Goal: Task Accomplishment & Management: Complete application form

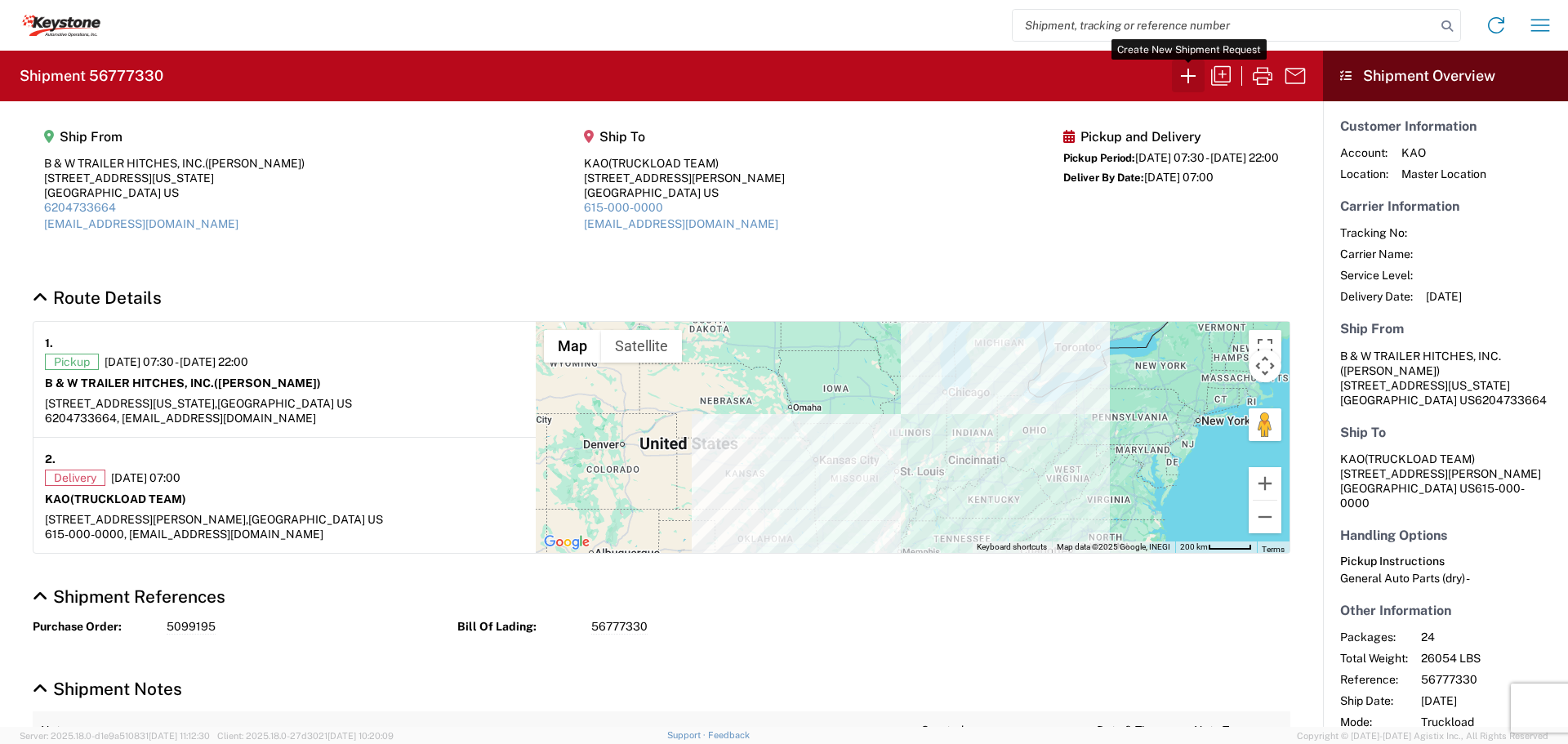
click at [1188, 78] on icon "button" at bounding box center [1188, 76] width 15 height 15
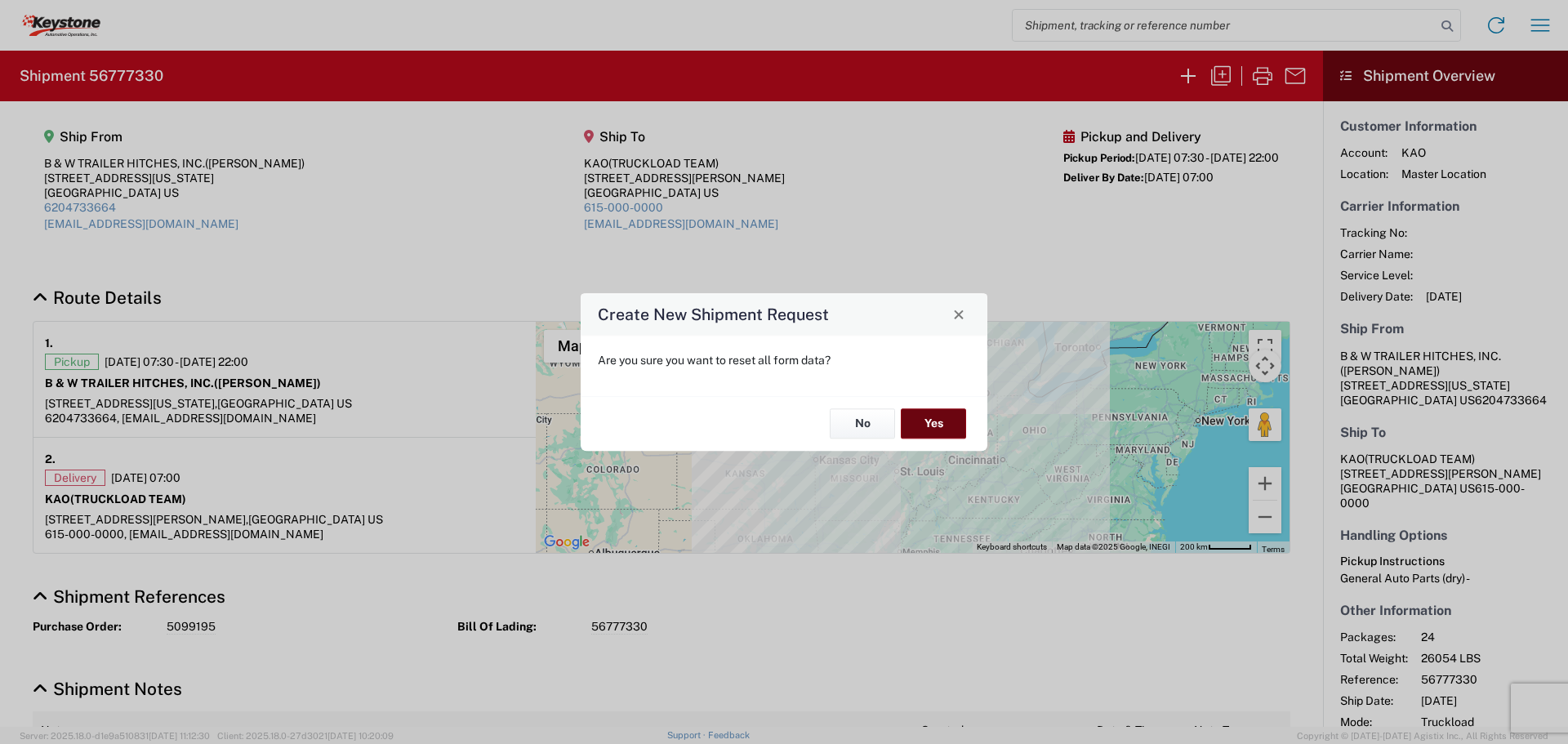
click at [935, 411] on button "Yes" at bounding box center [933, 424] width 66 height 30
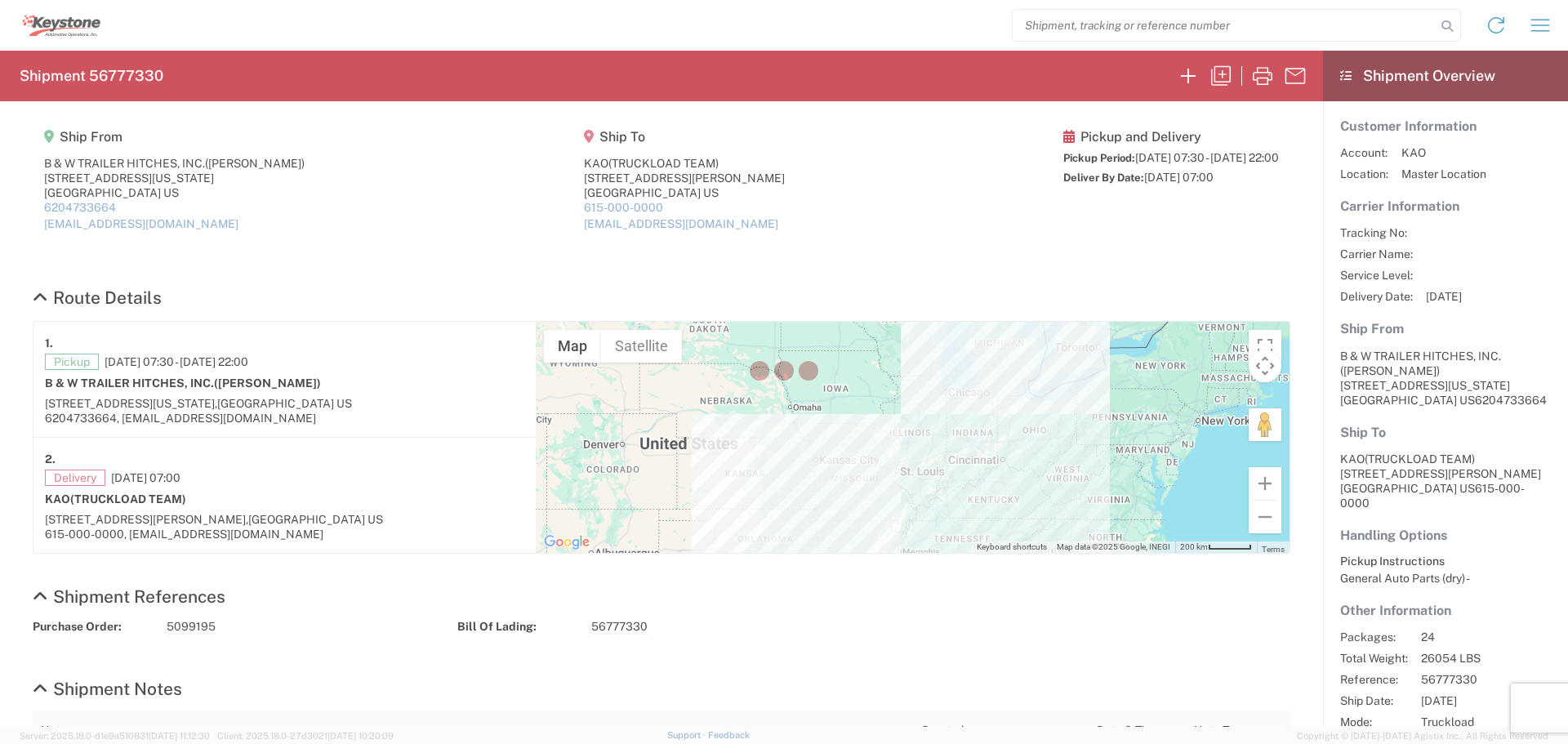
select select "FULL"
select select "US"
select select "LBS"
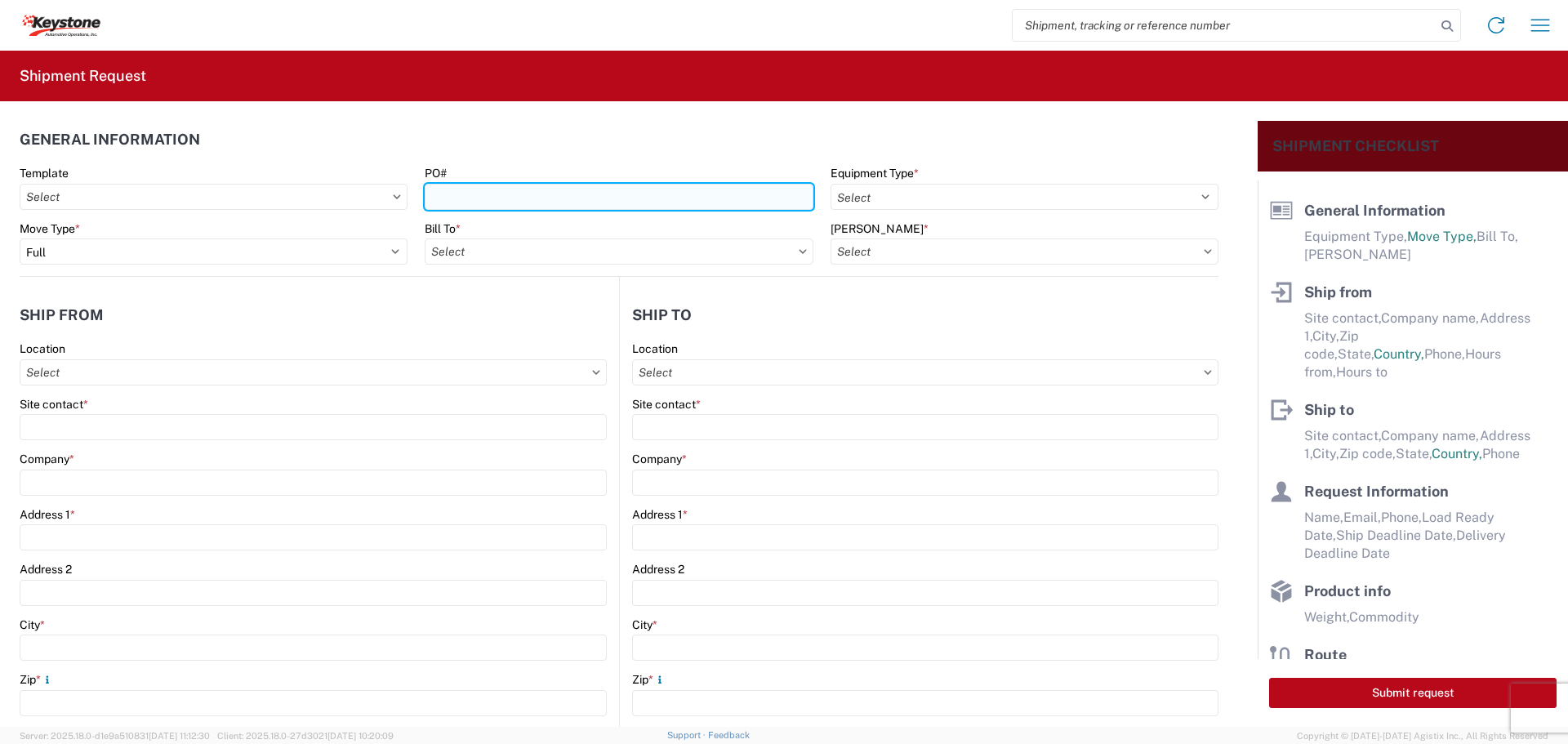
click at [540, 199] on input "PO#" at bounding box center [618, 196] width 388 height 26
type input "2212532"
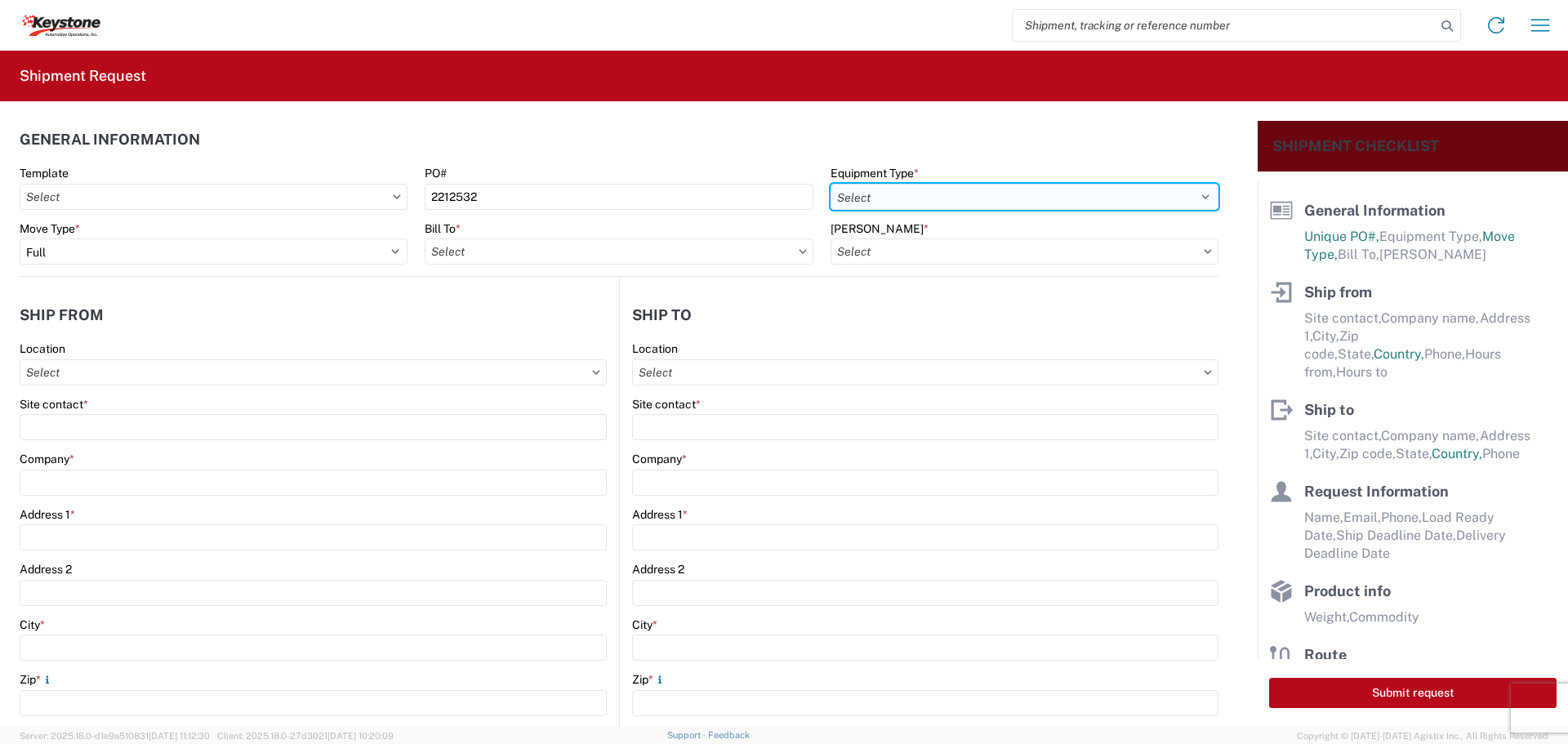
click at [968, 192] on select "Select 53’ Dry Van Flatbed Dropdeck (van) Lowboy (flatbed) Rail" at bounding box center [1024, 196] width 388 height 26
select select "STDV"
click at [831, 184] on select "Select 53’ Dry Van Flatbed Dropdeck (van) Lowboy (flatbed) Rail" at bounding box center [1024, 196] width 388 height 26
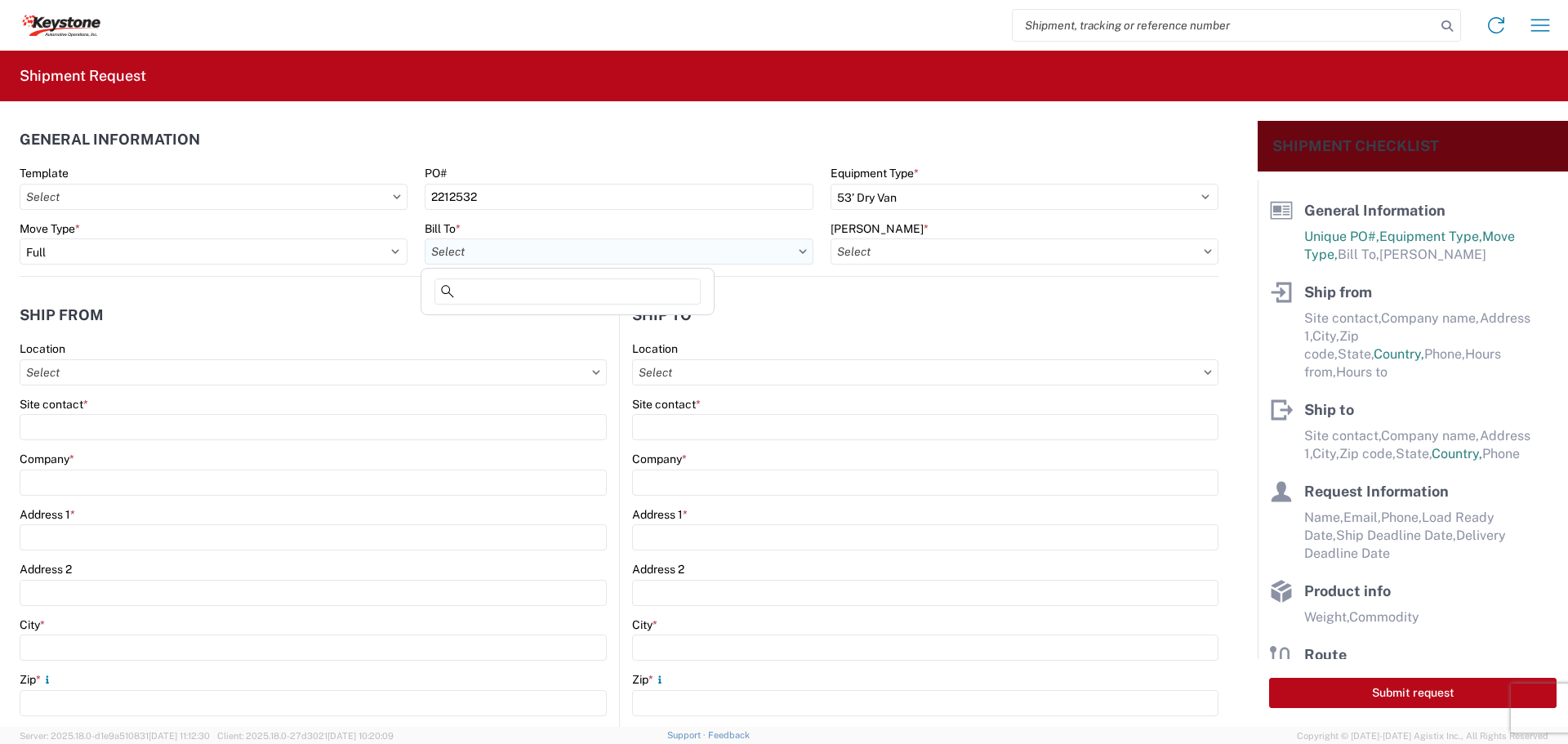
click at [762, 245] on input "Bill To *" at bounding box center [618, 251] width 388 height 26
type input "8404"
click at [533, 346] on div "8404 - [PERSON_NAME] Warehouse" at bounding box center [567, 350] width 286 height 26
type input "8404 - [PERSON_NAME] Warehouse"
click at [1059, 247] on input "[PERSON_NAME] *" at bounding box center [1024, 251] width 388 height 26
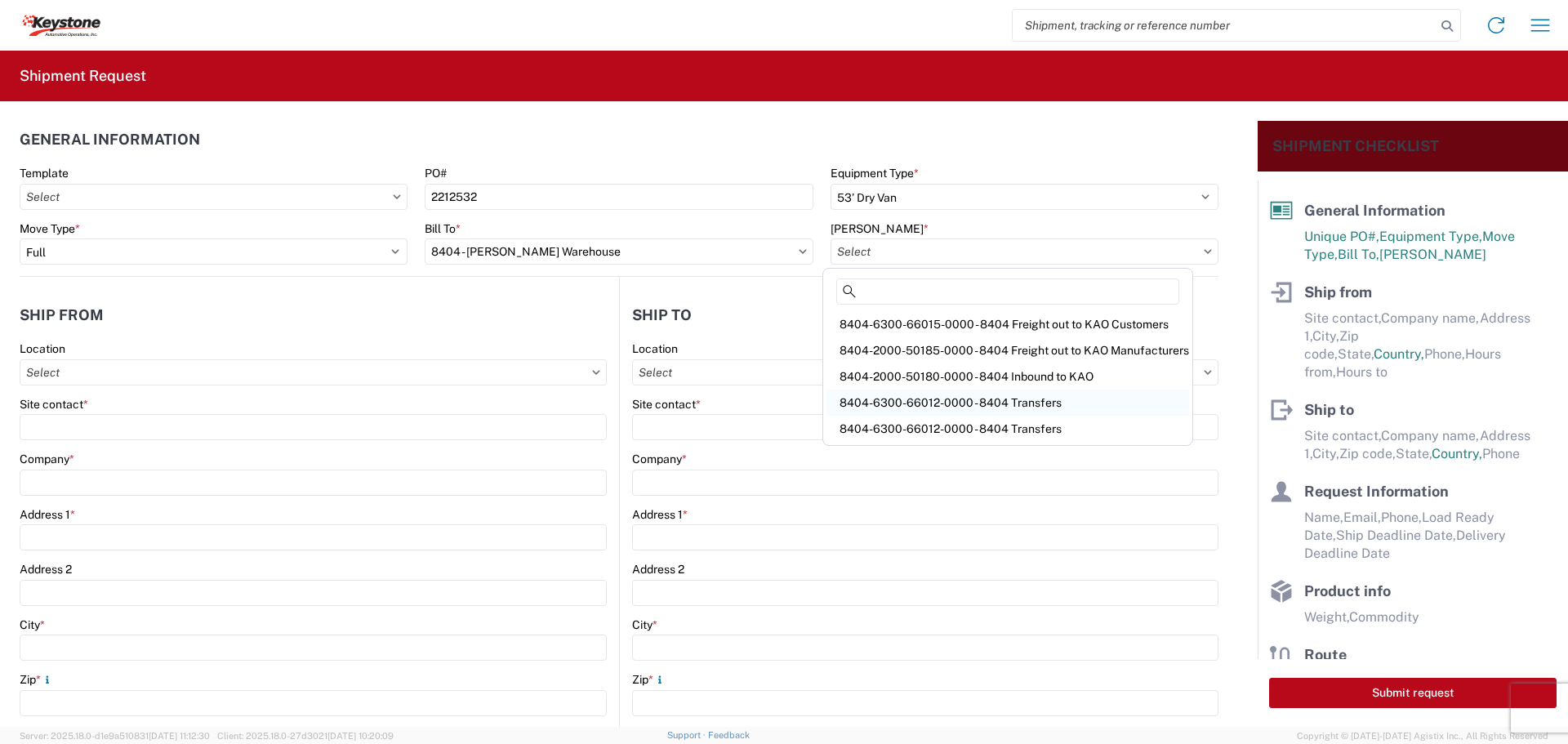
click at [989, 396] on div "8404-6300-66012-0000 - 8404 Transfers" at bounding box center [1007, 402] width 363 height 26
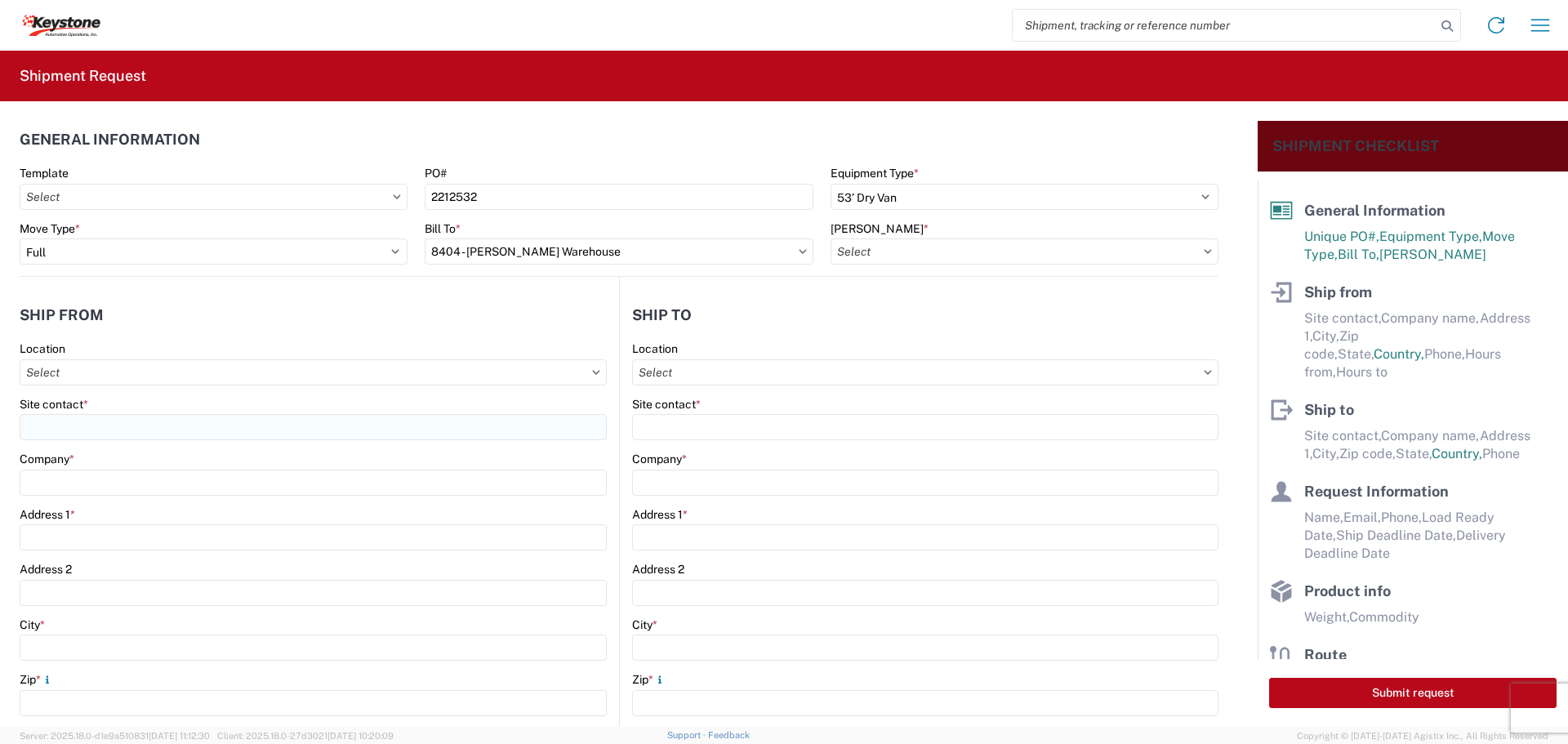
type input "8404-6300-66012-0000 - 8404 Transfers, 8404-6300-66012-0000 - 8404 Transfers"
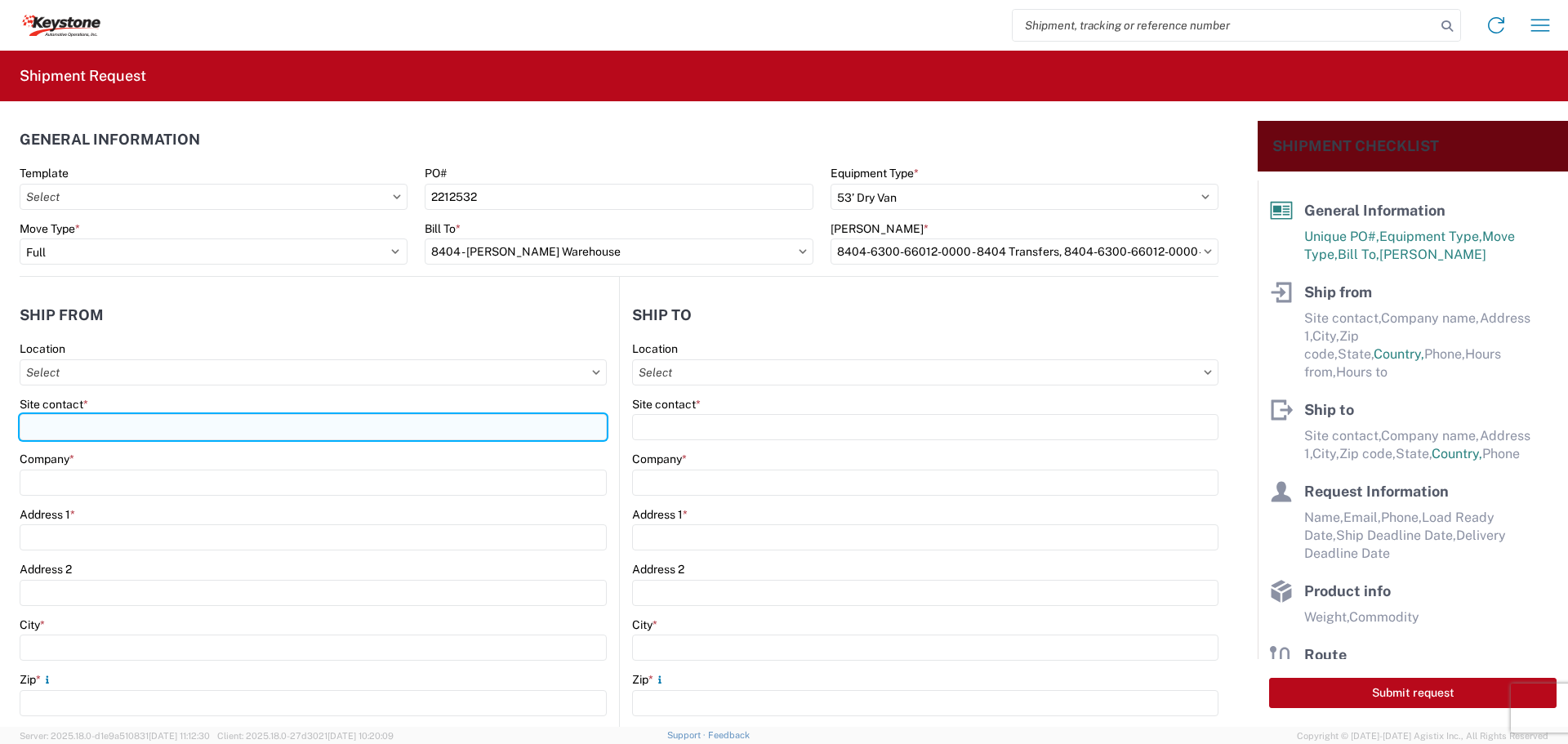
click at [85, 424] on input "Site contact *" at bounding box center [313, 427] width 587 height 26
type input "BILL OR [PERSON_NAME]"
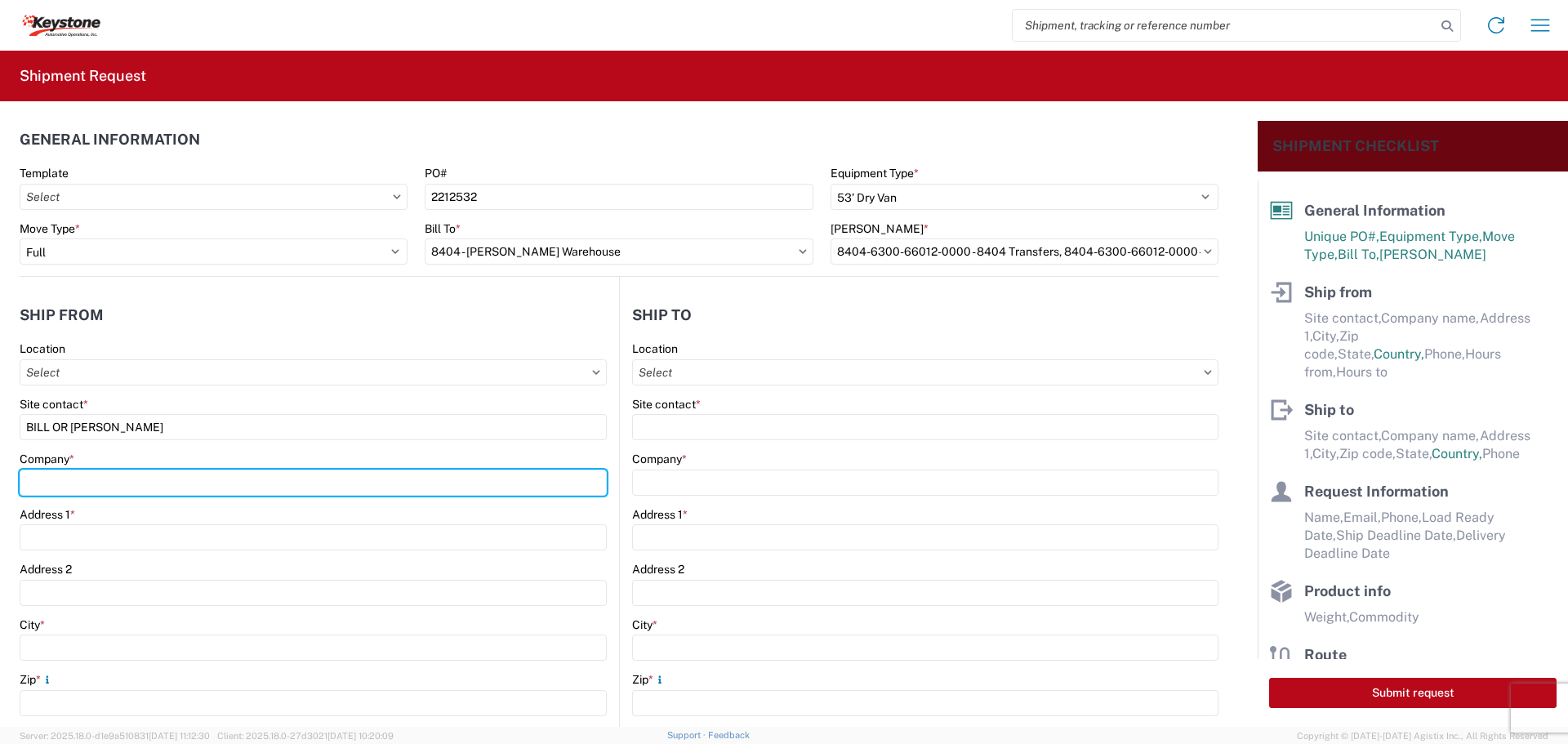
type input "B & W TRAILER HITCHES, INC."
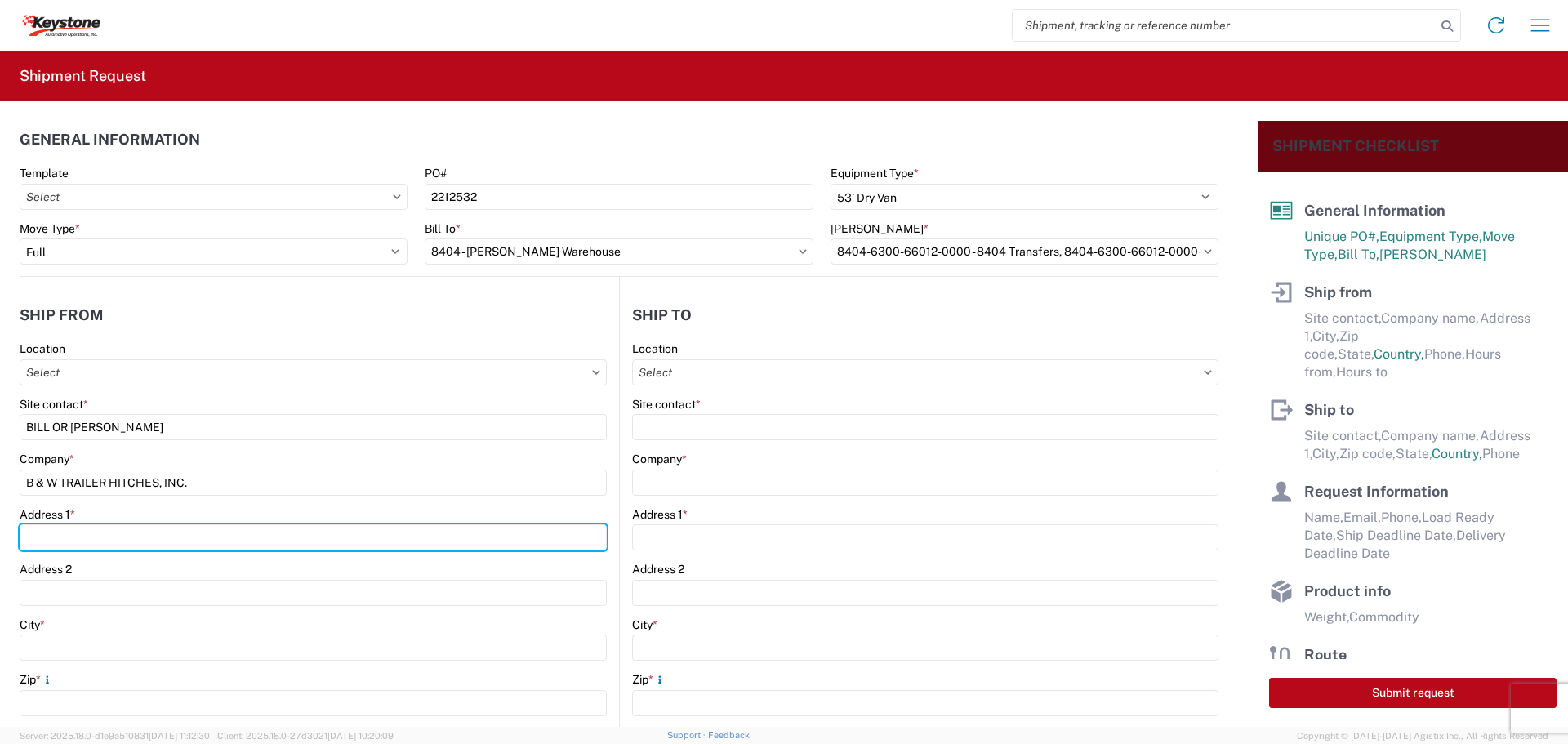
type input "[STREET_ADDRESS][US_STATE]"
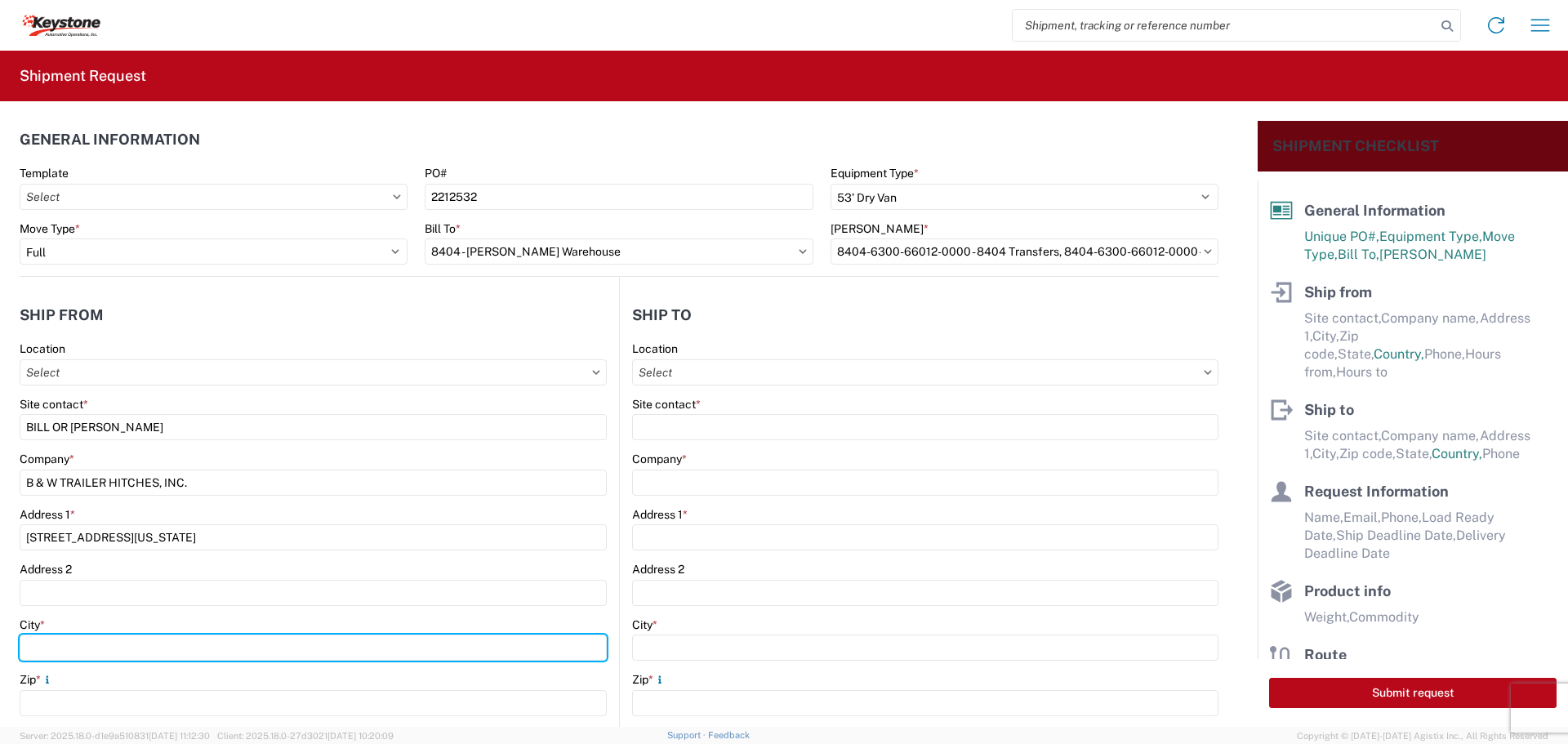
type input "HUMBOLDT"
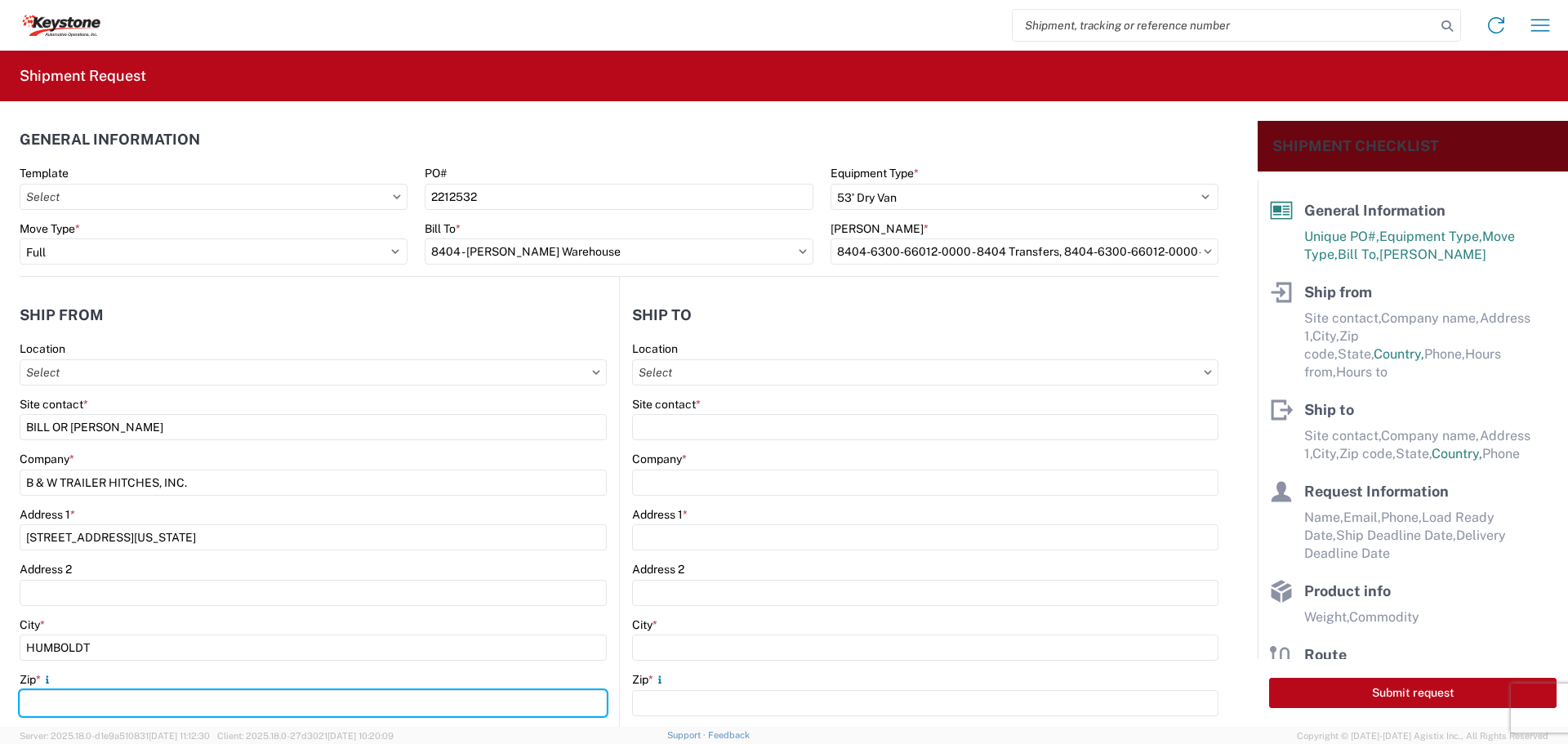
type input "66748"
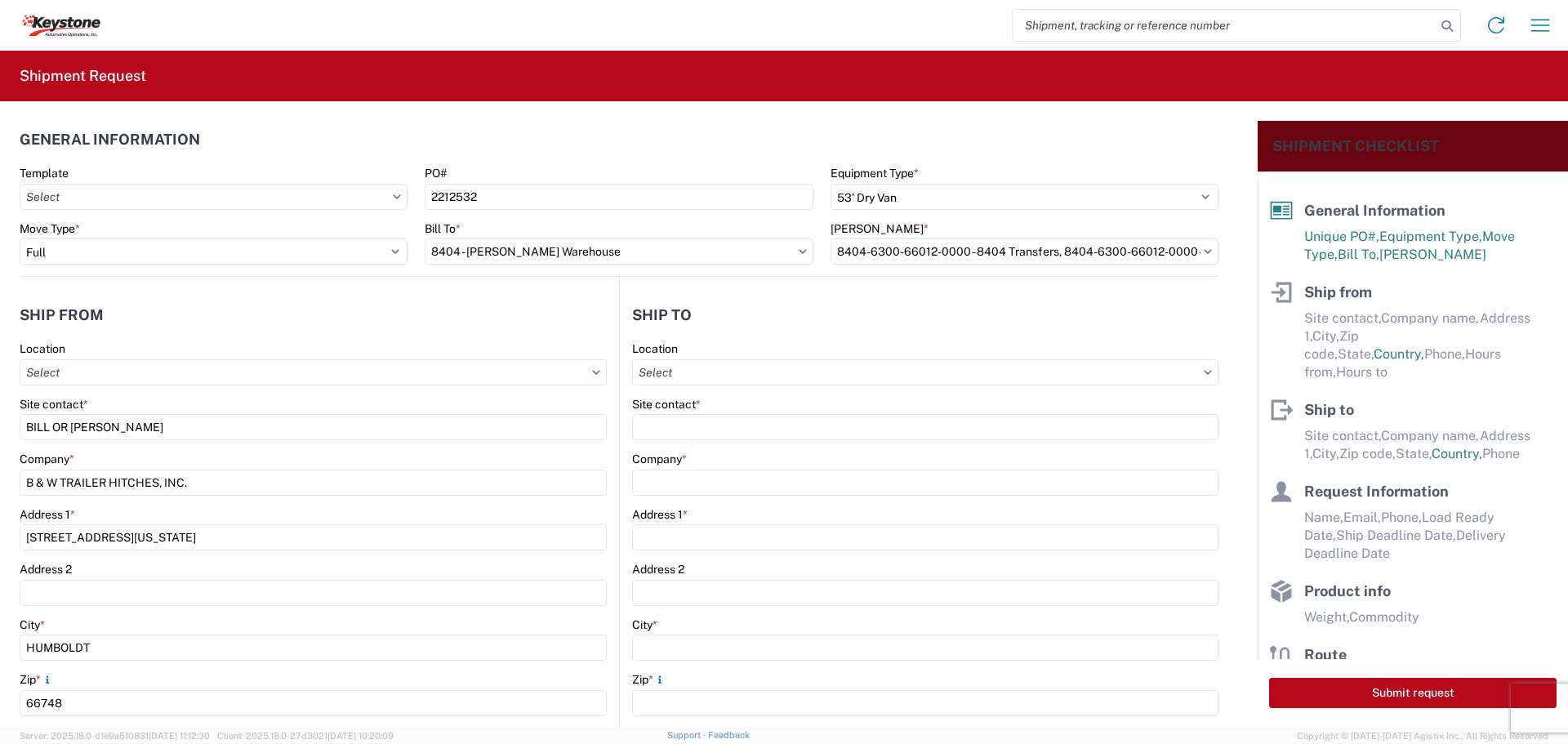
select select "KS"
type input "[EMAIL_ADDRESS][DOMAIN_NAME]"
type input "6204733664"
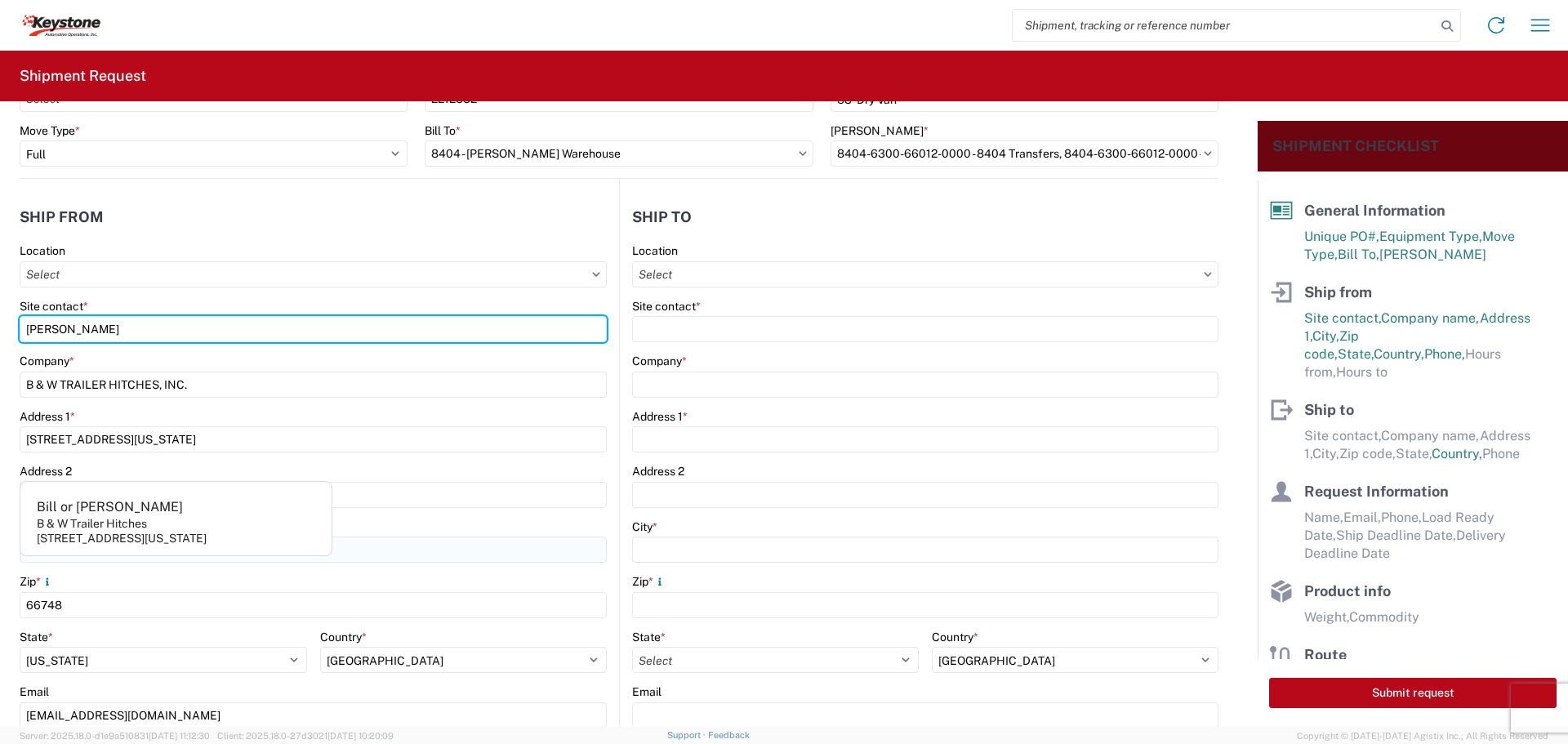
scroll to position [326, 0]
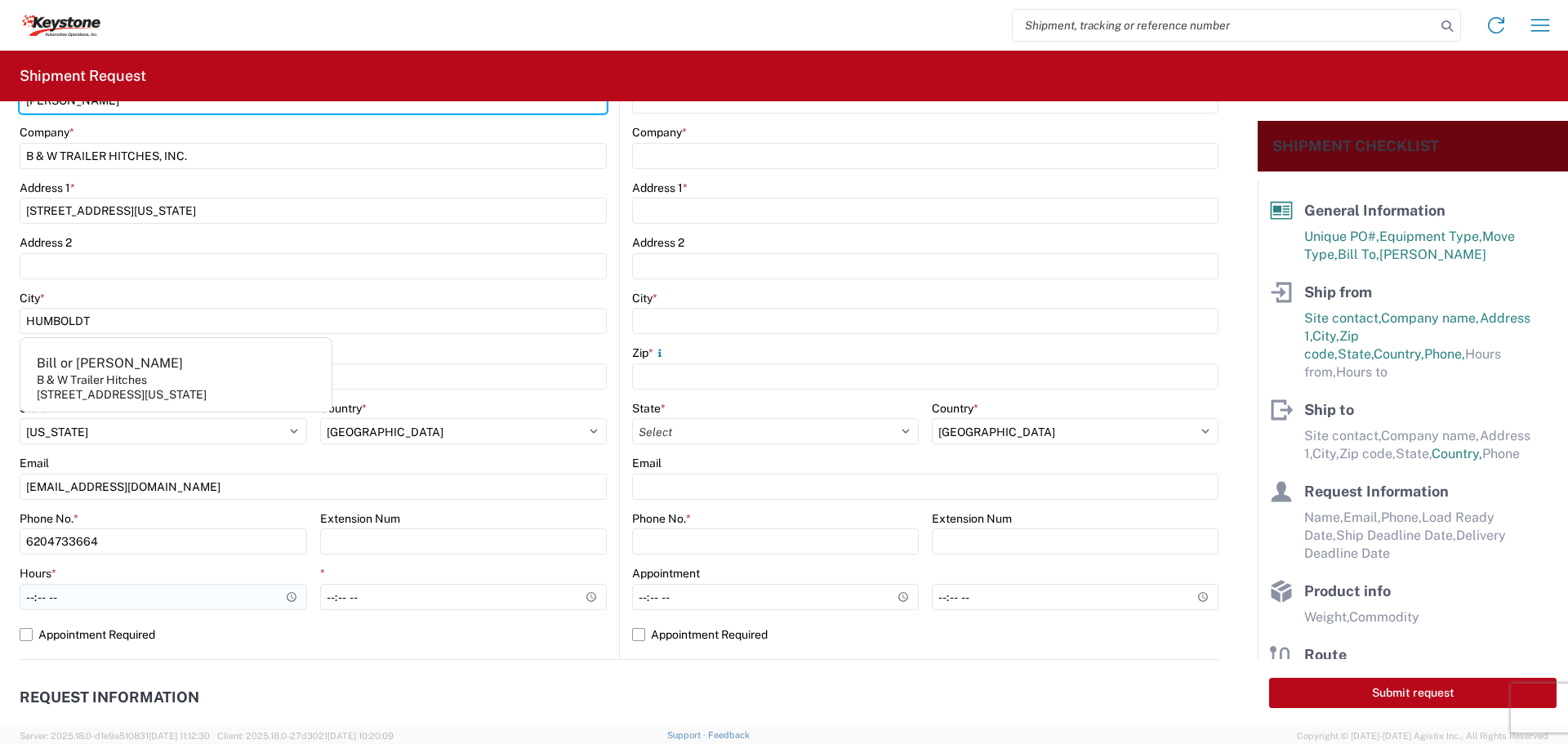
type input "[PERSON_NAME]"
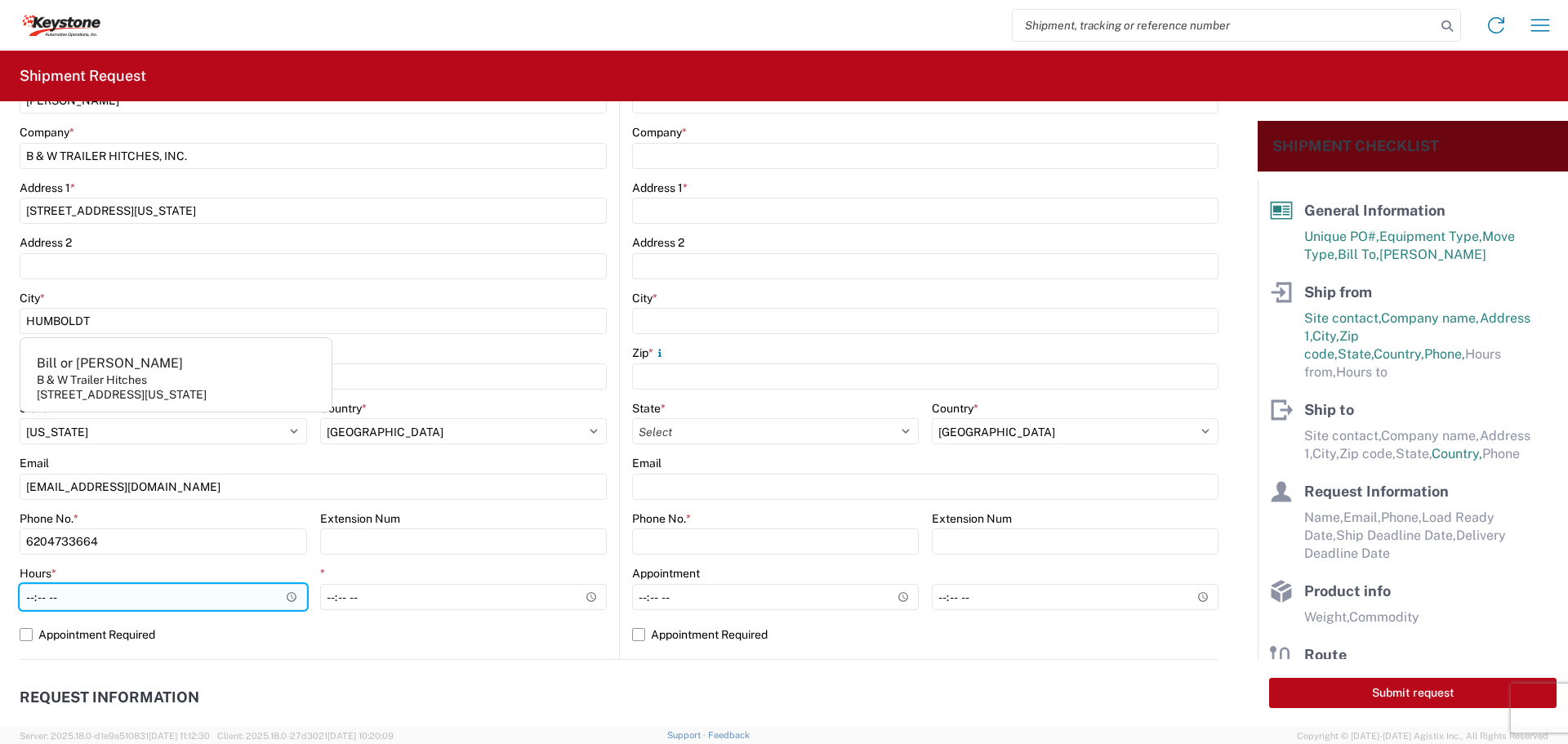
click at [291, 592] on input "Hours *" at bounding box center [164, 596] width 287 height 26
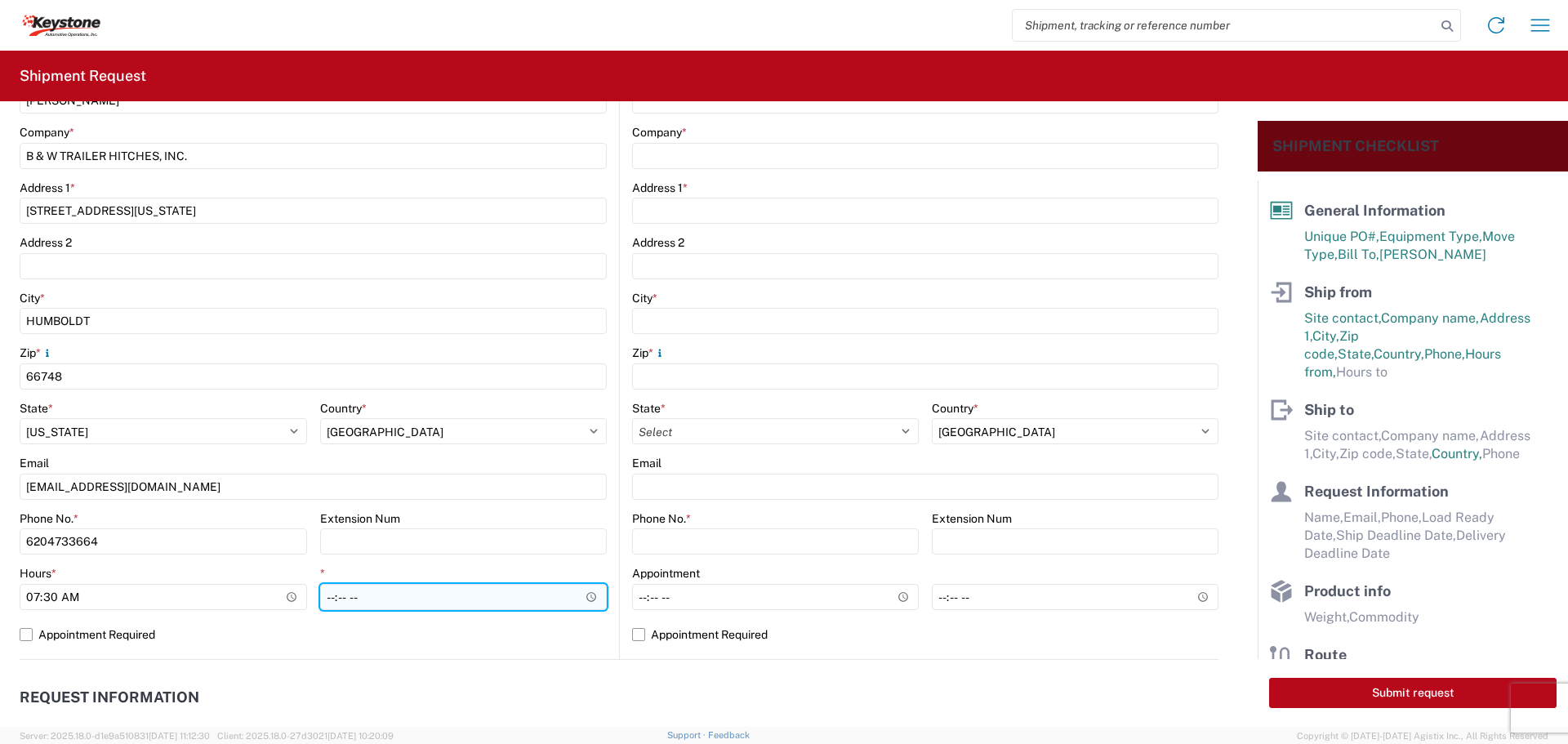
type input "07:30"
click at [584, 598] on input "*" at bounding box center [463, 596] width 287 height 26
type input "22:00"
click at [557, 591] on input "22:00" at bounding box center [463, 596] width 287 height 26
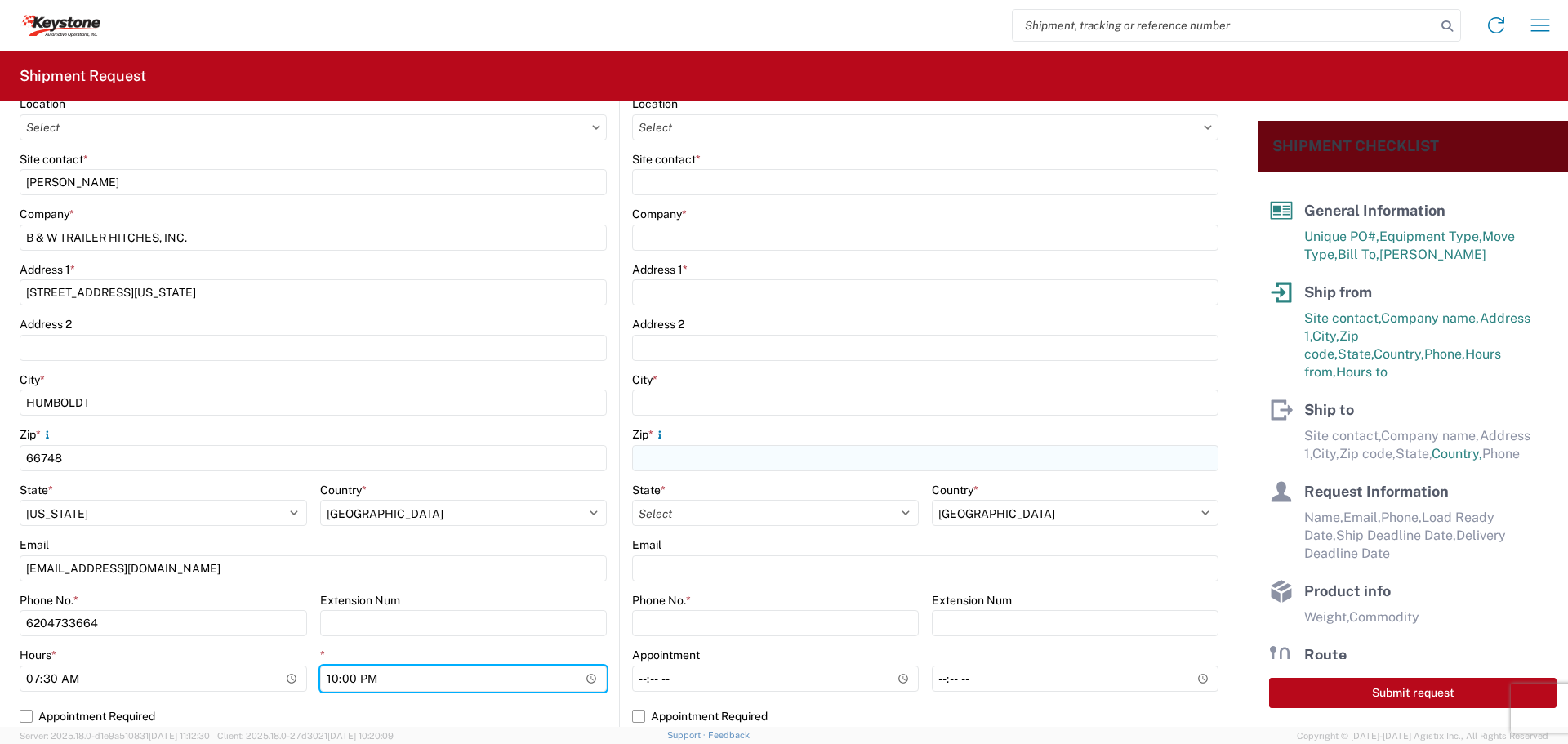
scroll to position [0, 0]
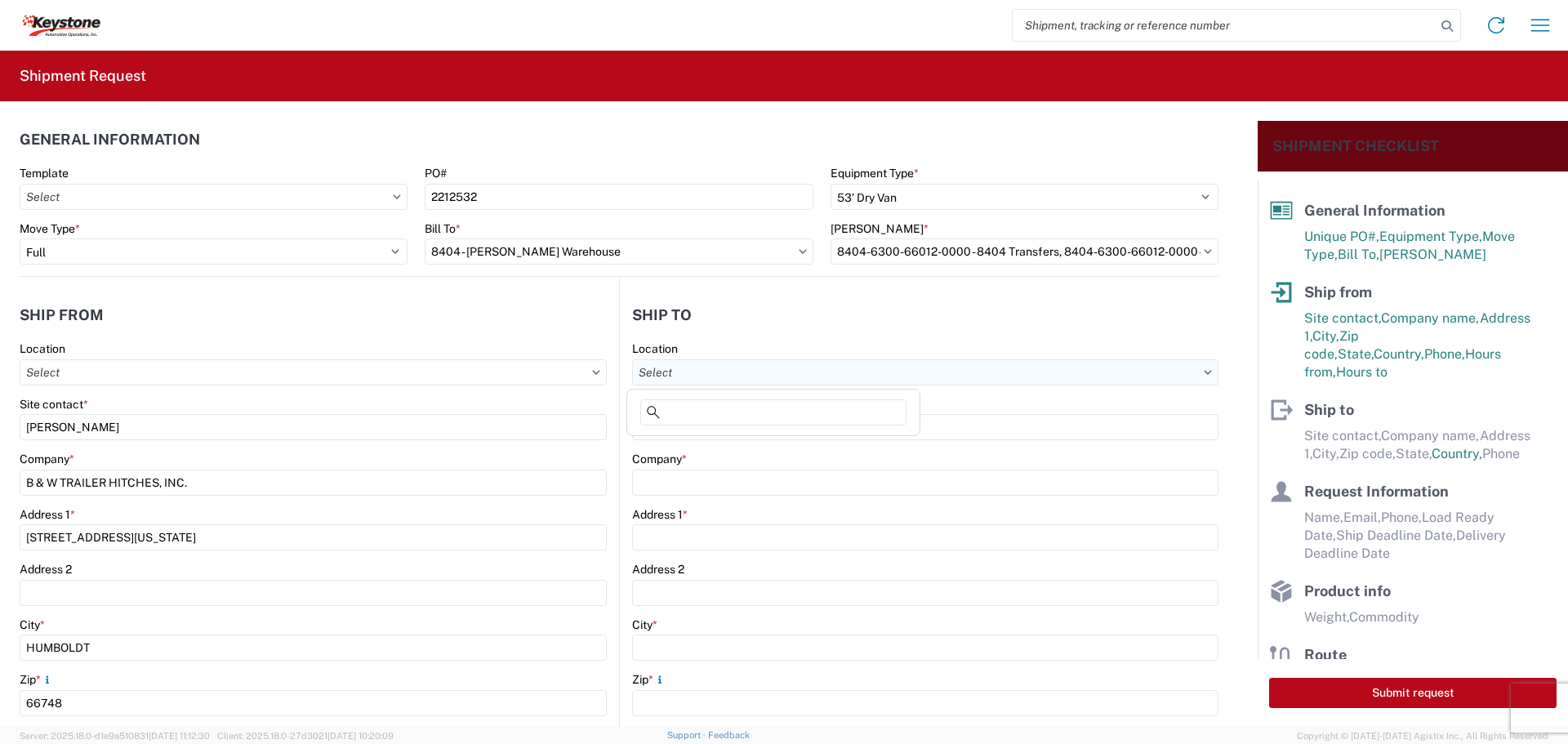
click at [822, 365] on input "Location" at bounding box center [925, 372] width 586 height 26
type input "8404"
click at [705, 464] on div "8404 - [PERSON_NAME] Warehouse" at bounding box center [773, 471] width 286 height 26
type input "8404 - [PERSON_NAME] Warehouse"
type input "KAO"
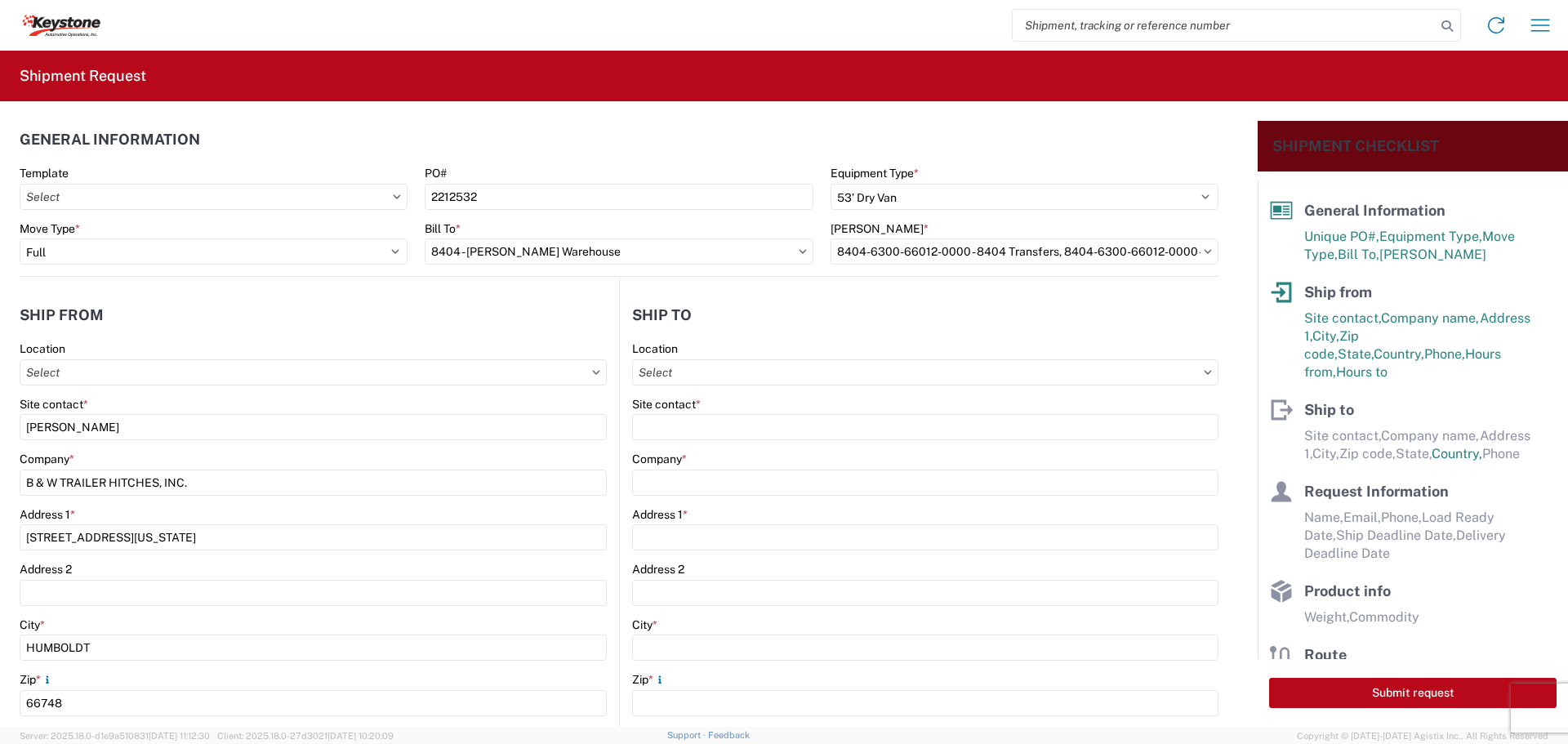
type input "[STREET_ADDRESS]"
type input "Suite 100"
type input "[PERSON_NAME]"
type input "75038"
select select "[GEOGRAPHIC_DATA]"
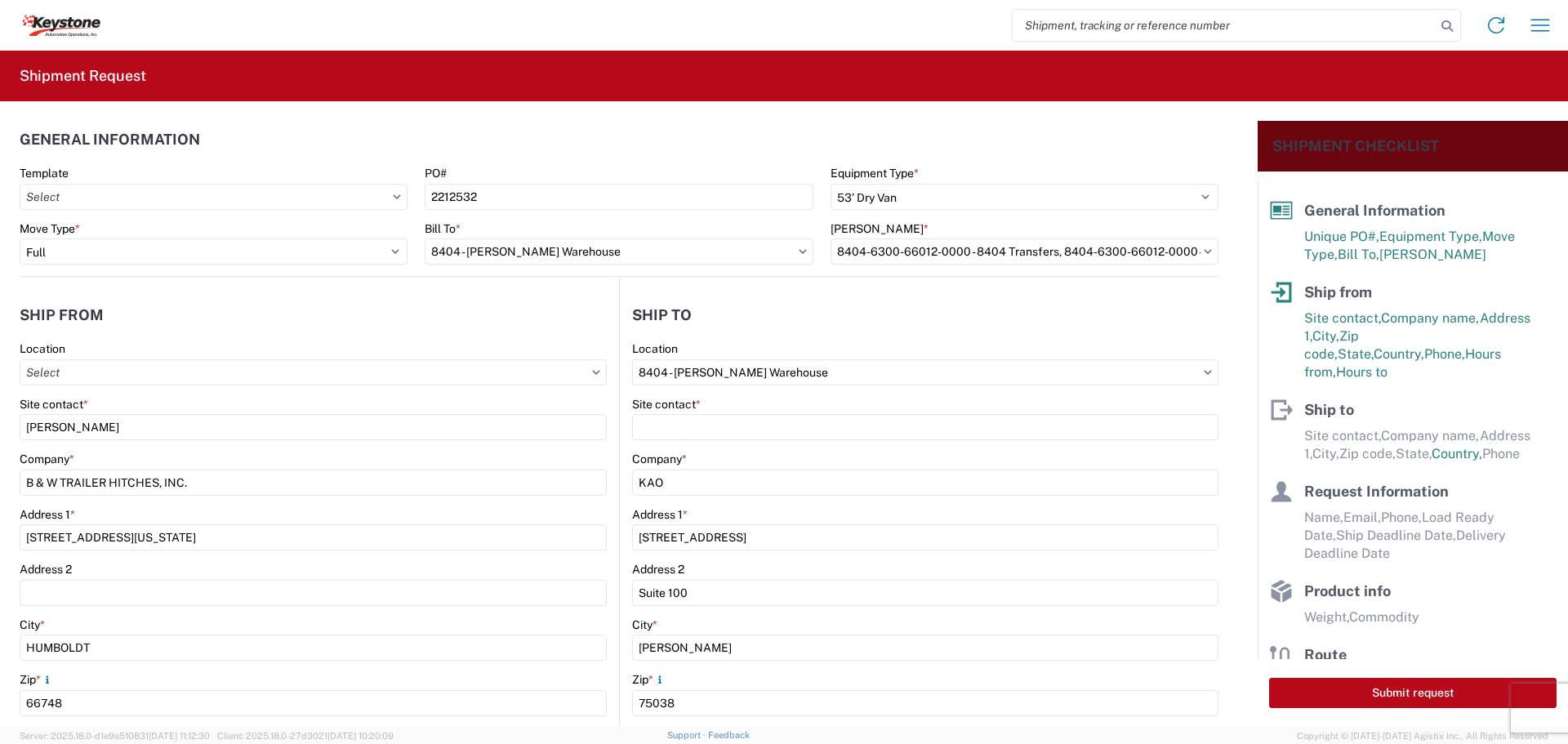
select select "US"
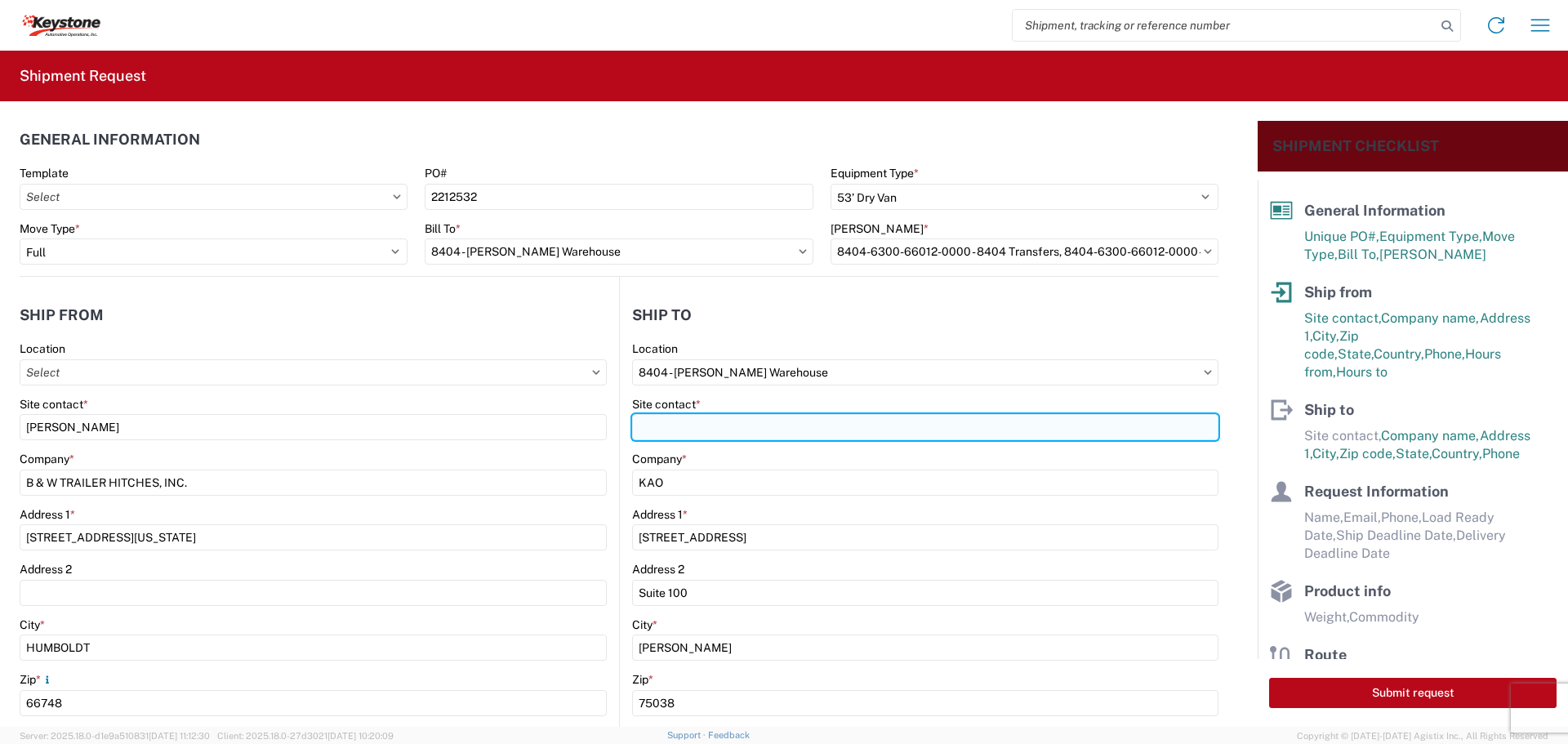
click at [714, 426] on input "Site contact *" at bounding box center [925, 427] width 586 height 26
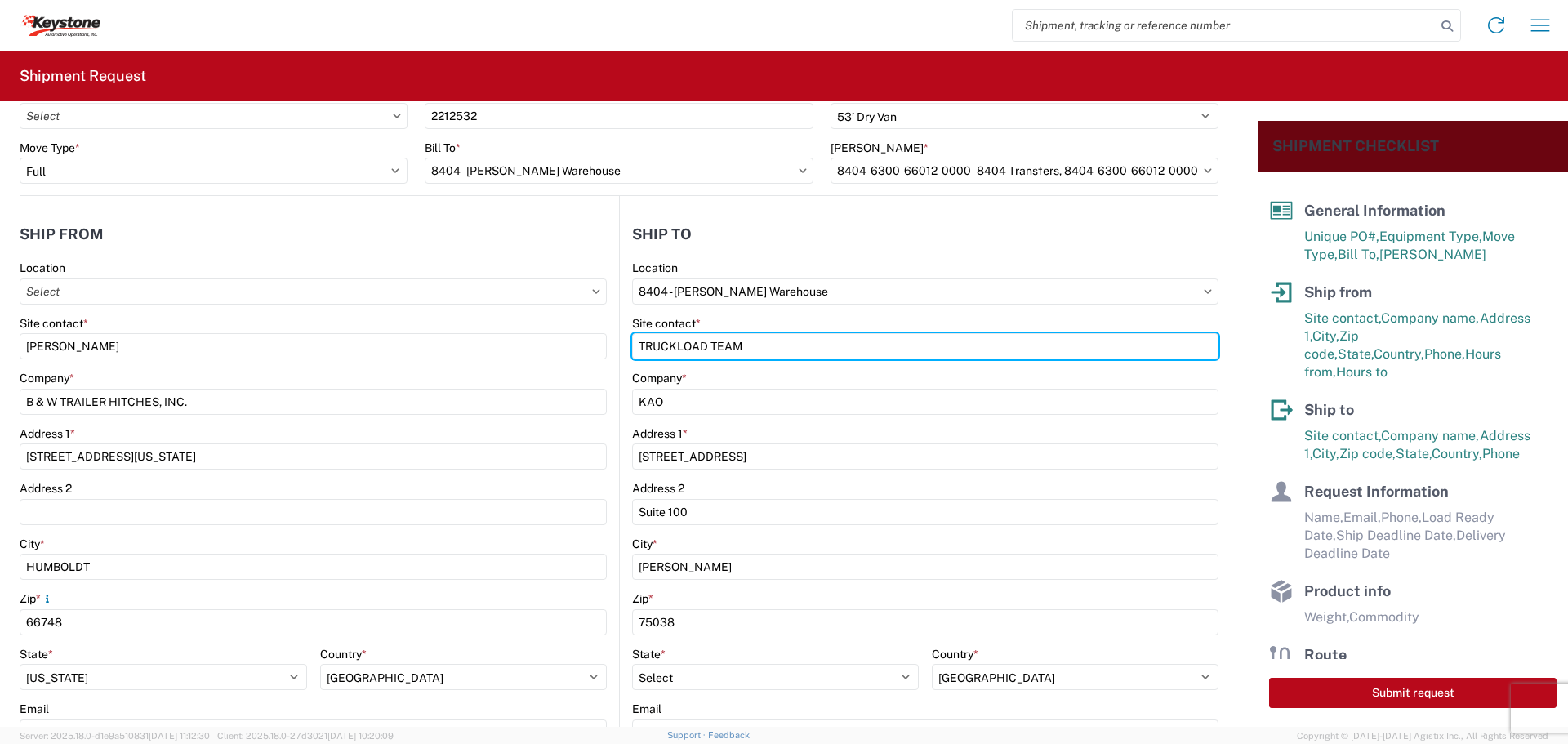
scroll to position [245, 0]
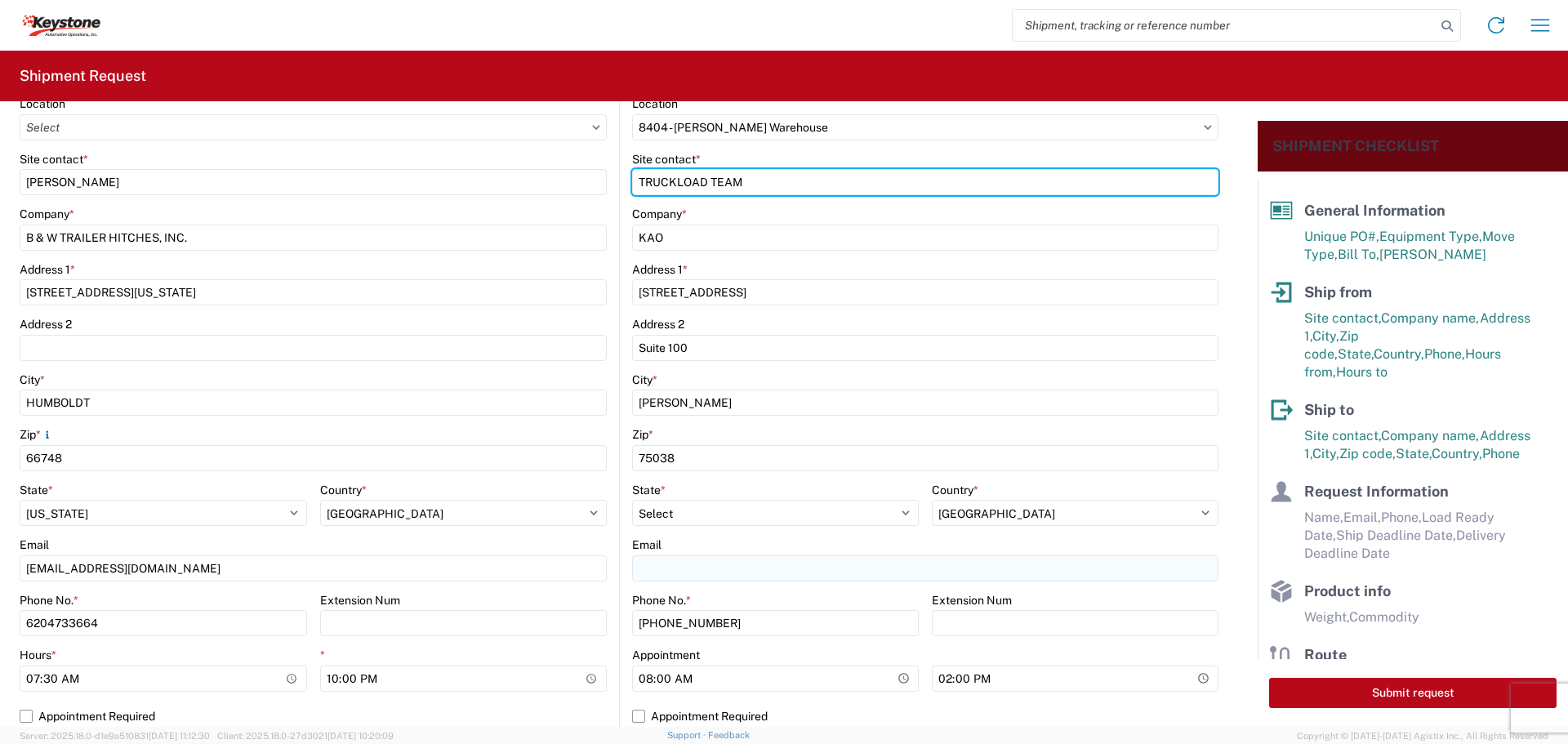
type input "TRUCKLOAD TEAM"
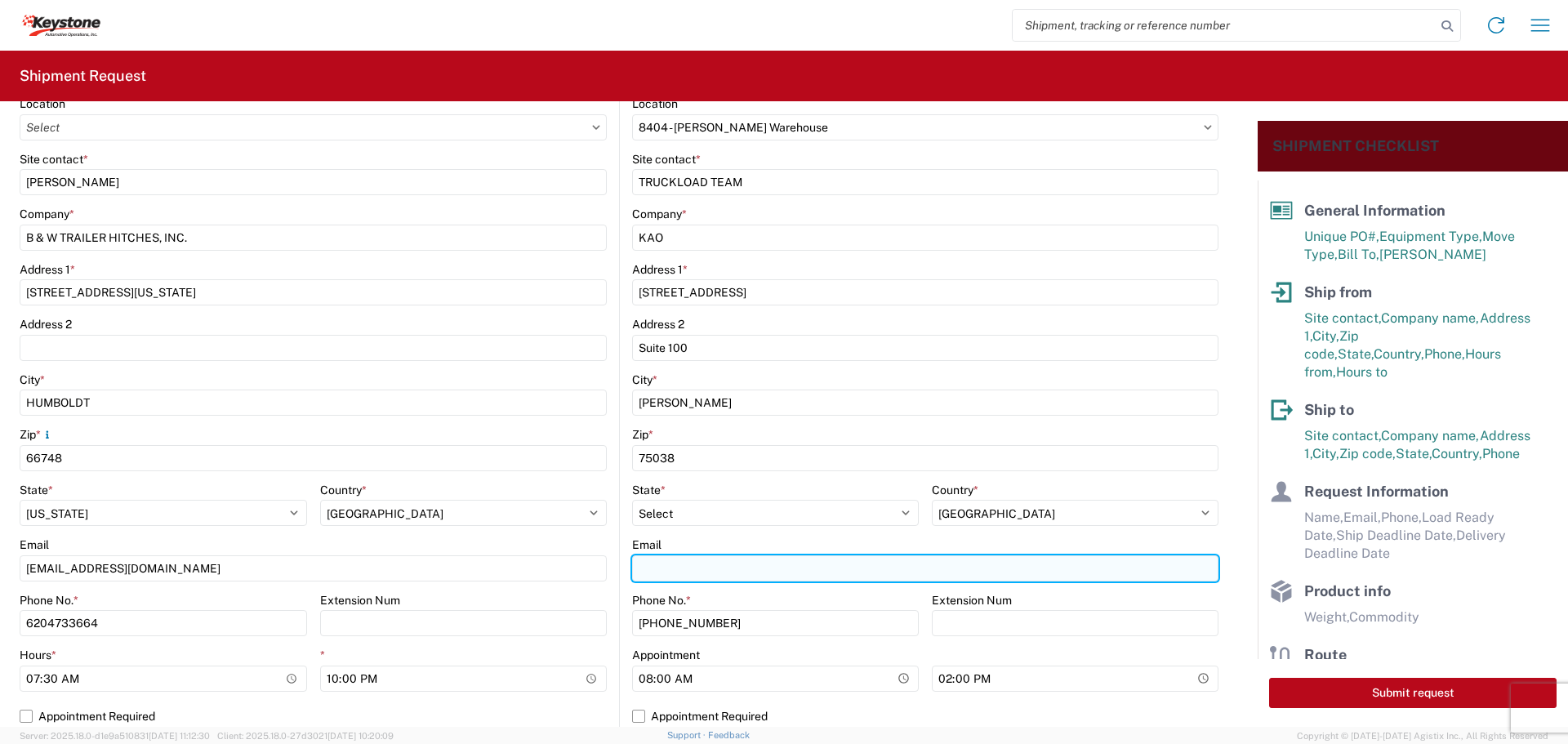
click at [681, 561] on input "Email" at bounding box center [925, 568] width 586 height 26
type input "[EMAIL_ADDRESS][DOMAIN_NAME]"
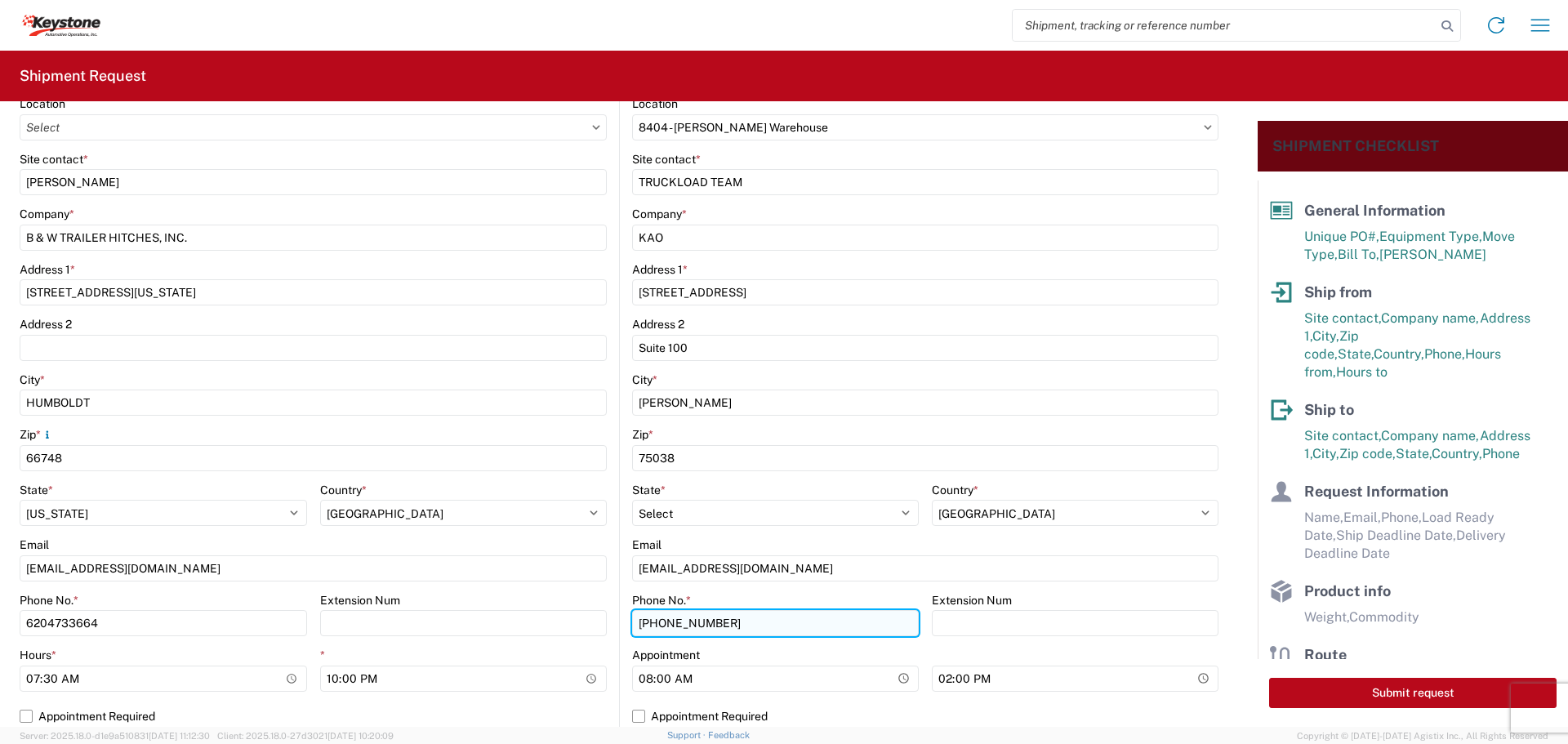
click at [780, 628] on input "[PHONE_NUMBER]" at bounding box center [775, 623] width 287 height 26
type input "4"
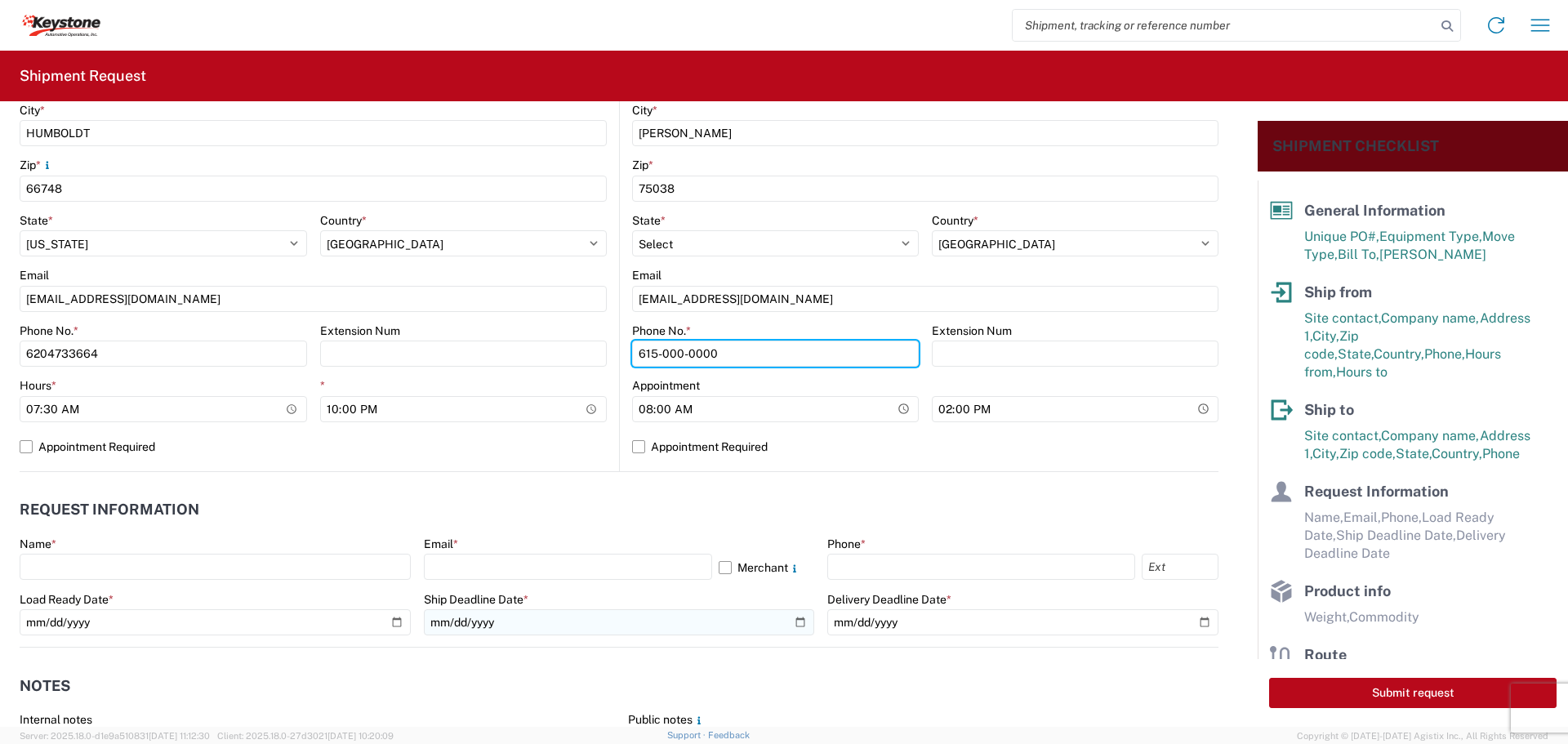
scroll to position [571, 0]
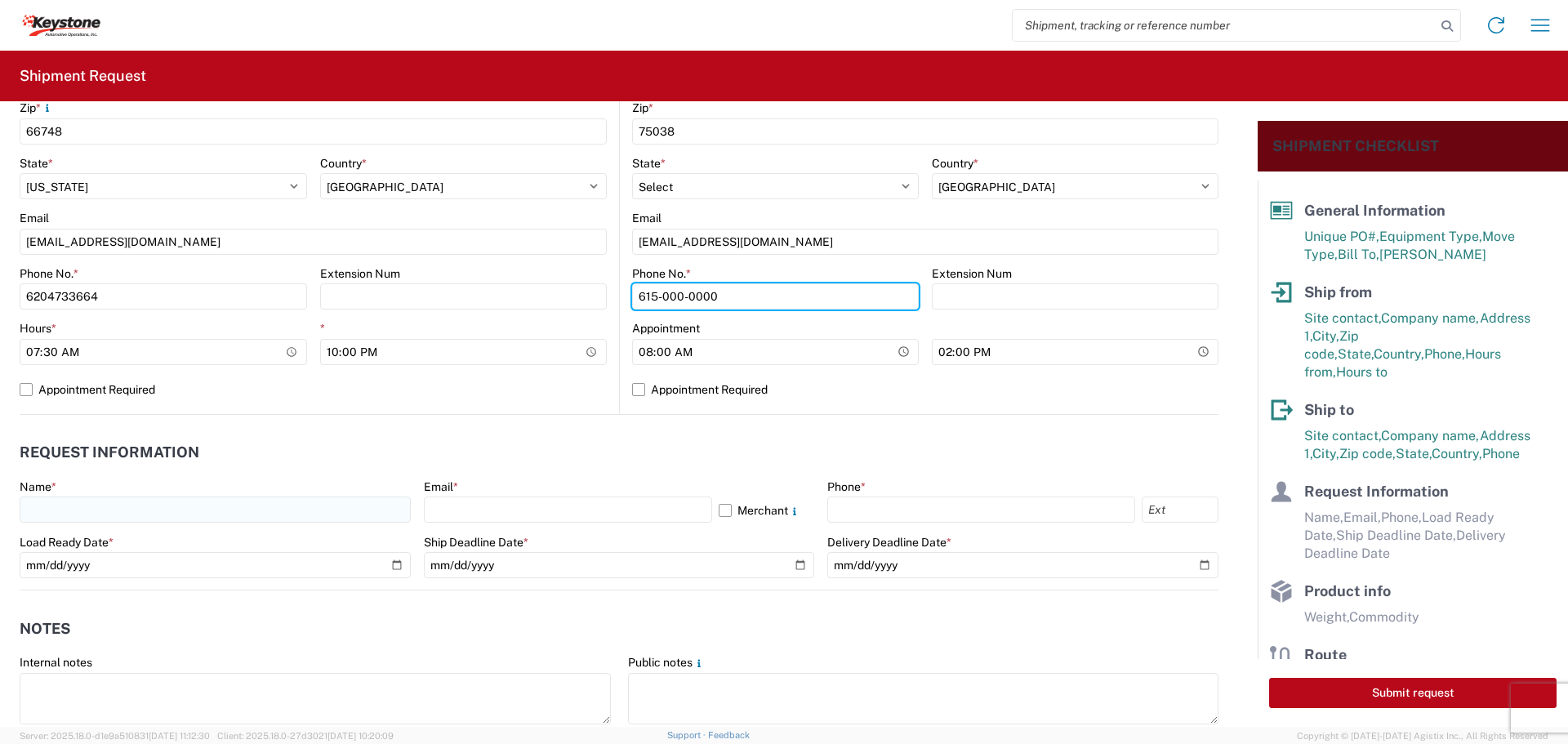
type input "615-000-0000"
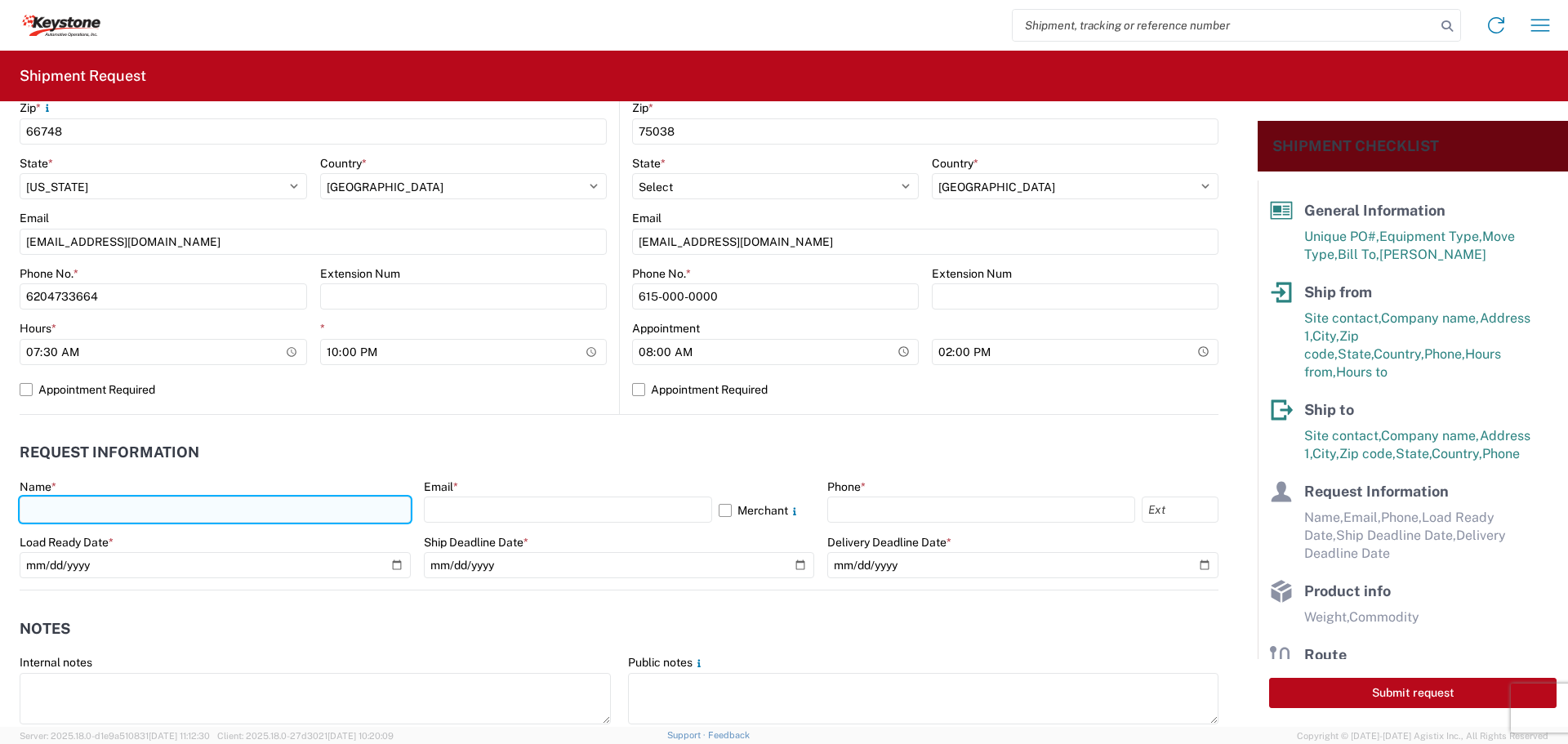
click at [169, 505] on input "text" at bounding box center [215, 509] width 391 height 26
type input "[PERSON_NAME]"
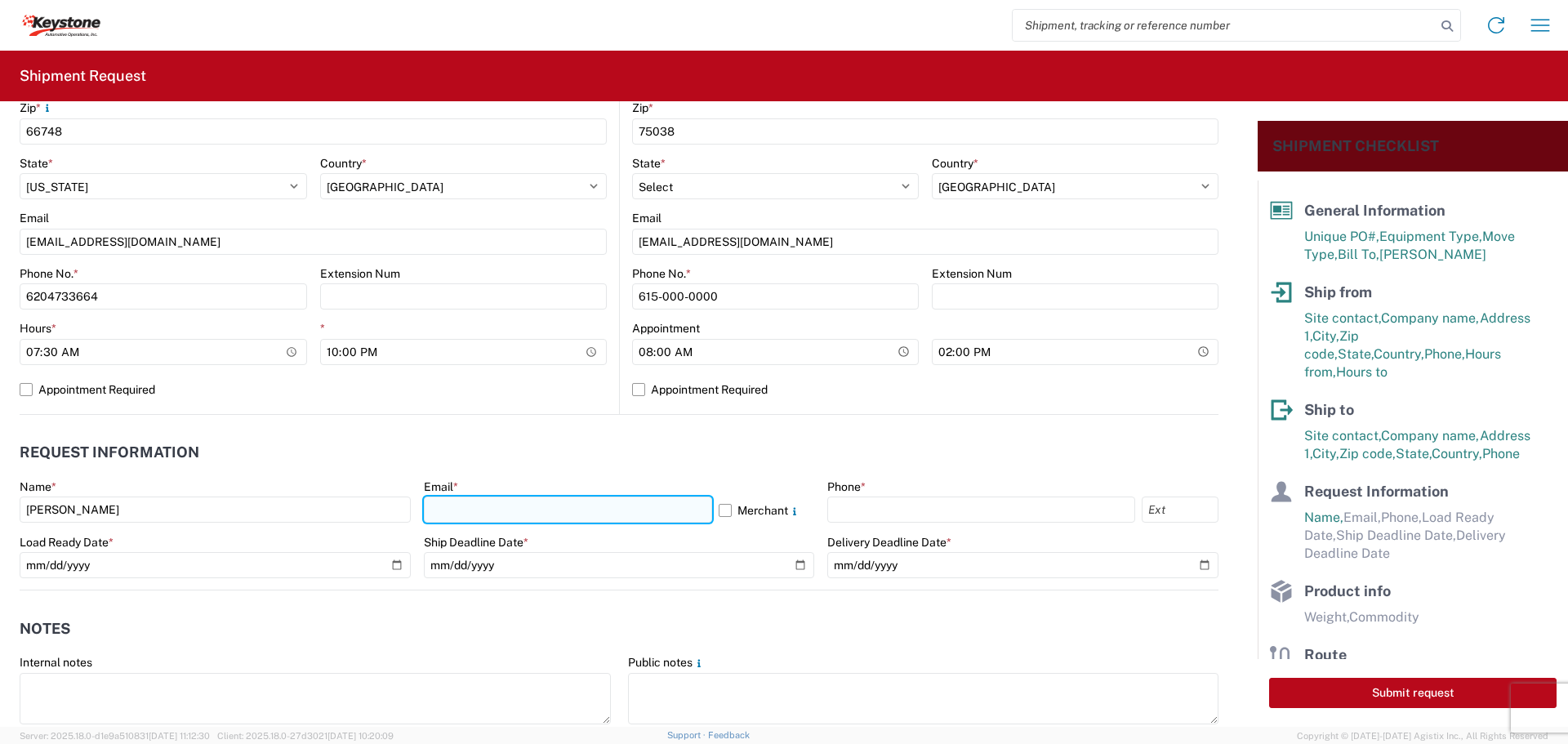
click at [454, 509] on input "text" at bounding box center [567, 509] width 288 height 26
type input "[EMAIL_ADDRESS][DOMAIN_NAME]"
click at [719, 507] on label "Merchant" at bounding box center [767, 509] width 96 height 26
click at [0, 0] on input "Merchant" at bounding box center [0, 0] width 0 height 0
click at [840, 490] on label "Phone *" at bounding box center [846, 487] width 38 height 15
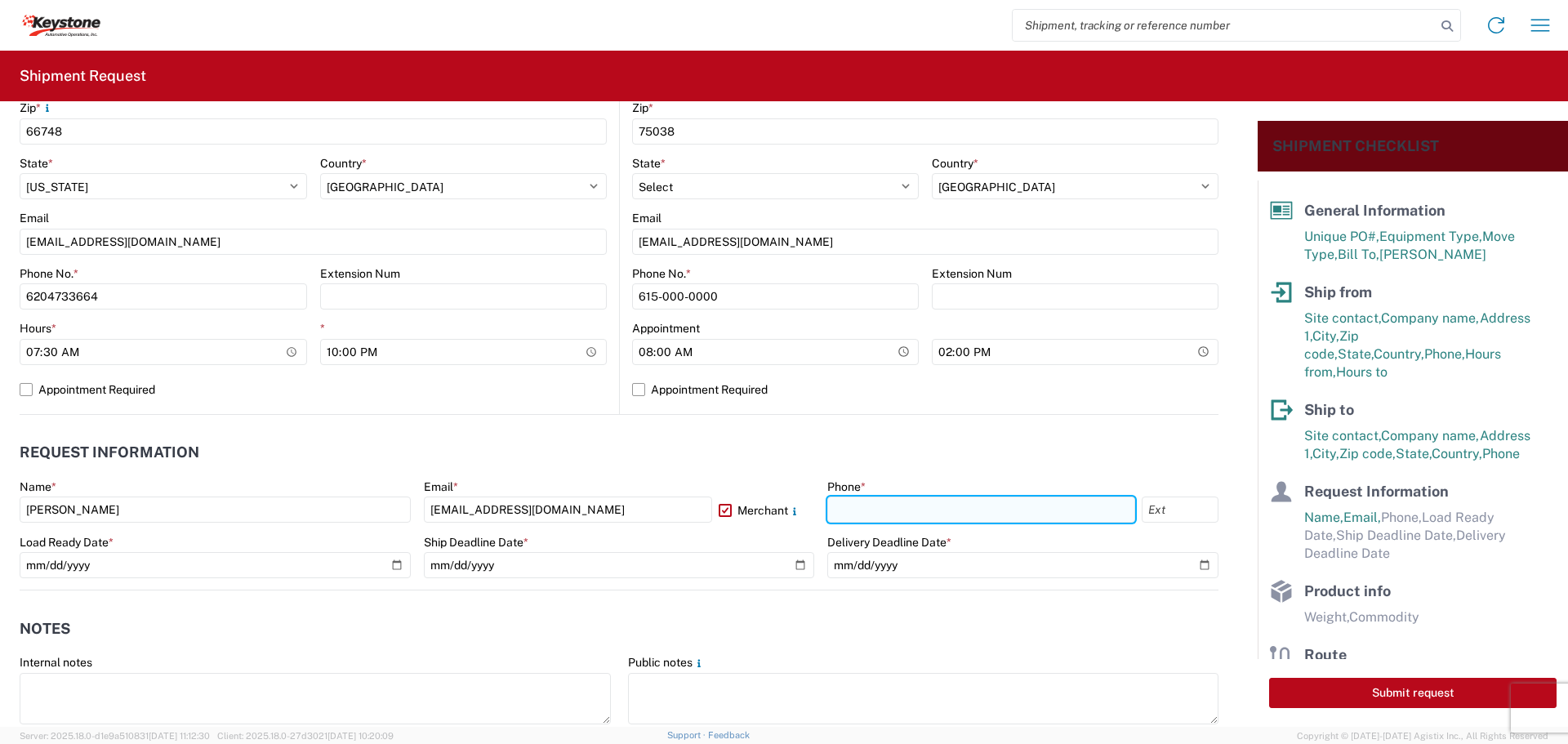
click at [845, 516] on input "text" at bounding box center [981, 509] width 308 height 26
type input "[PHONE_NUMBER]"
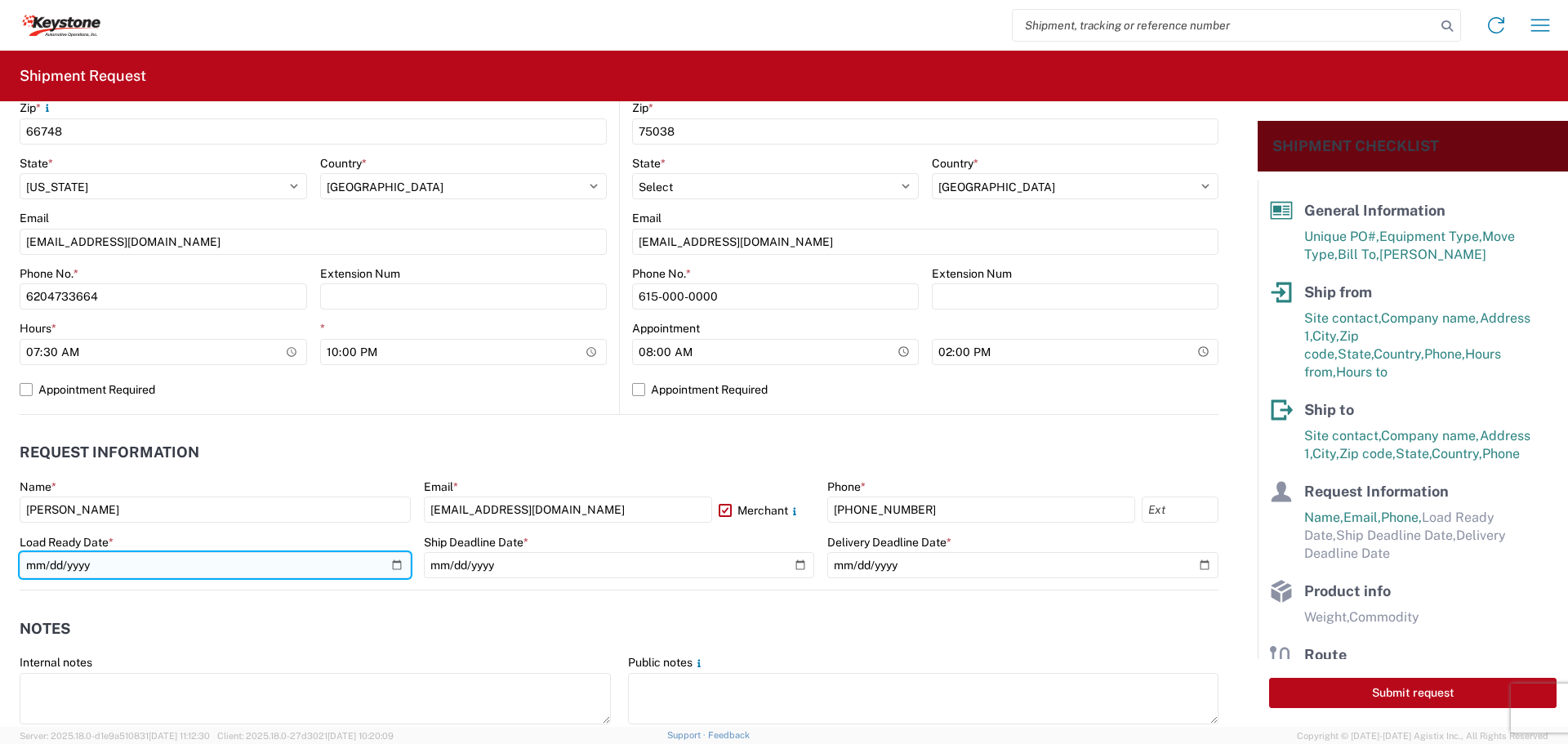
click at [388, 561] on input "date" at bounding box center [215, 565] width 391 height 26
type input "[DATE]"
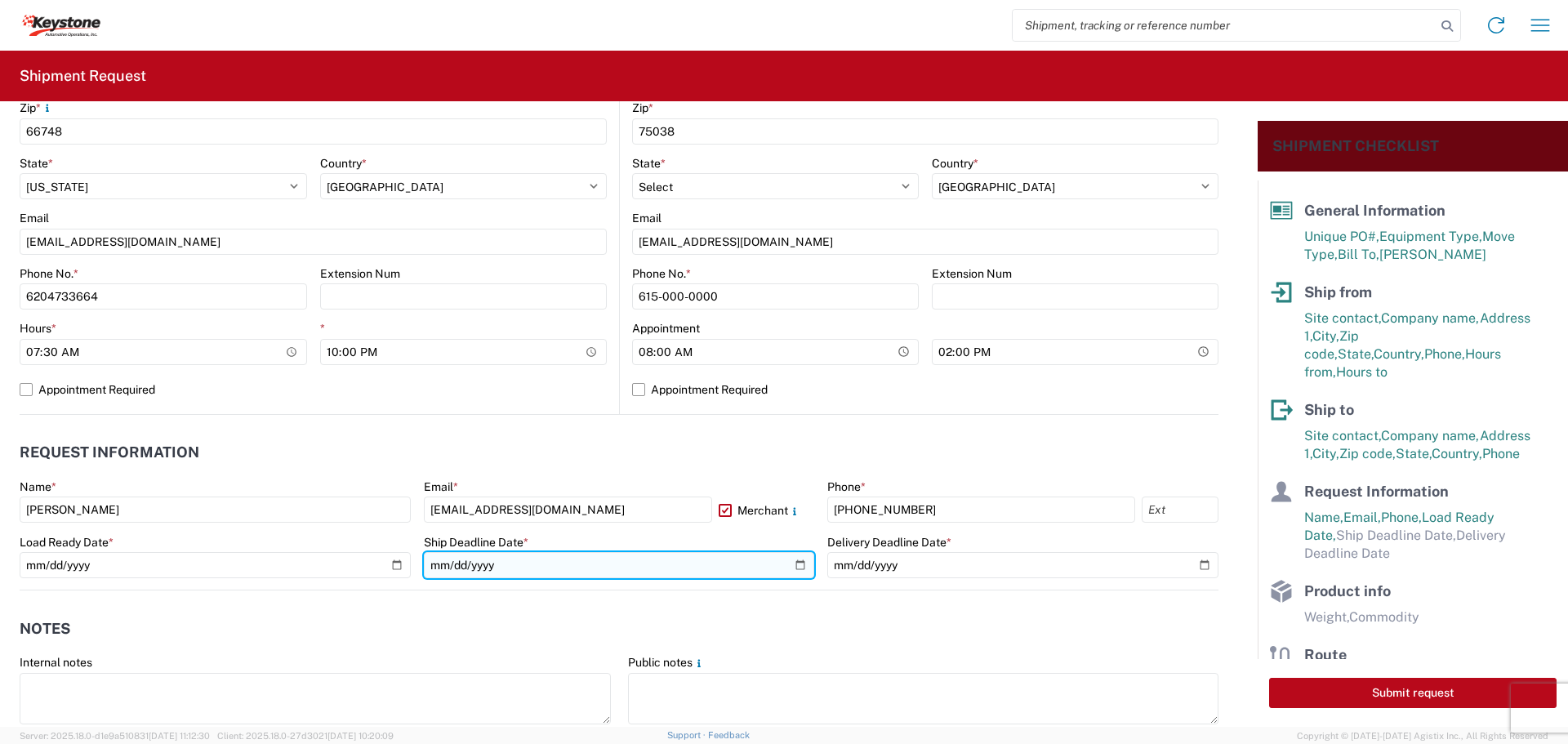
click at [795, 561] on input "date" at bounding box center [619, 565] width 391 height 26
type input "[DATE]"
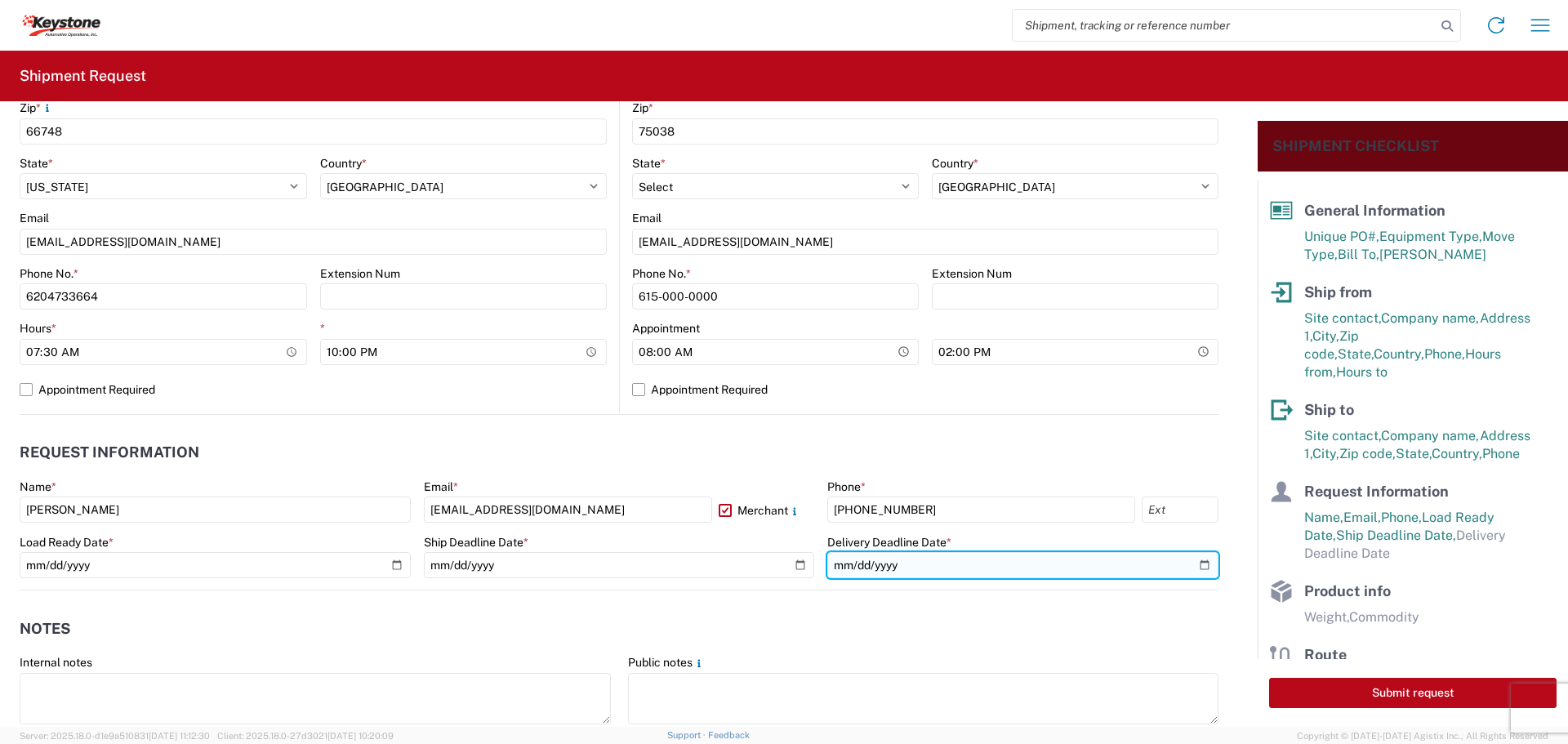
click at [1192, 561] on input "date" at bounding box center [1022, 565] width 391 height 26
type input "[DATE]"
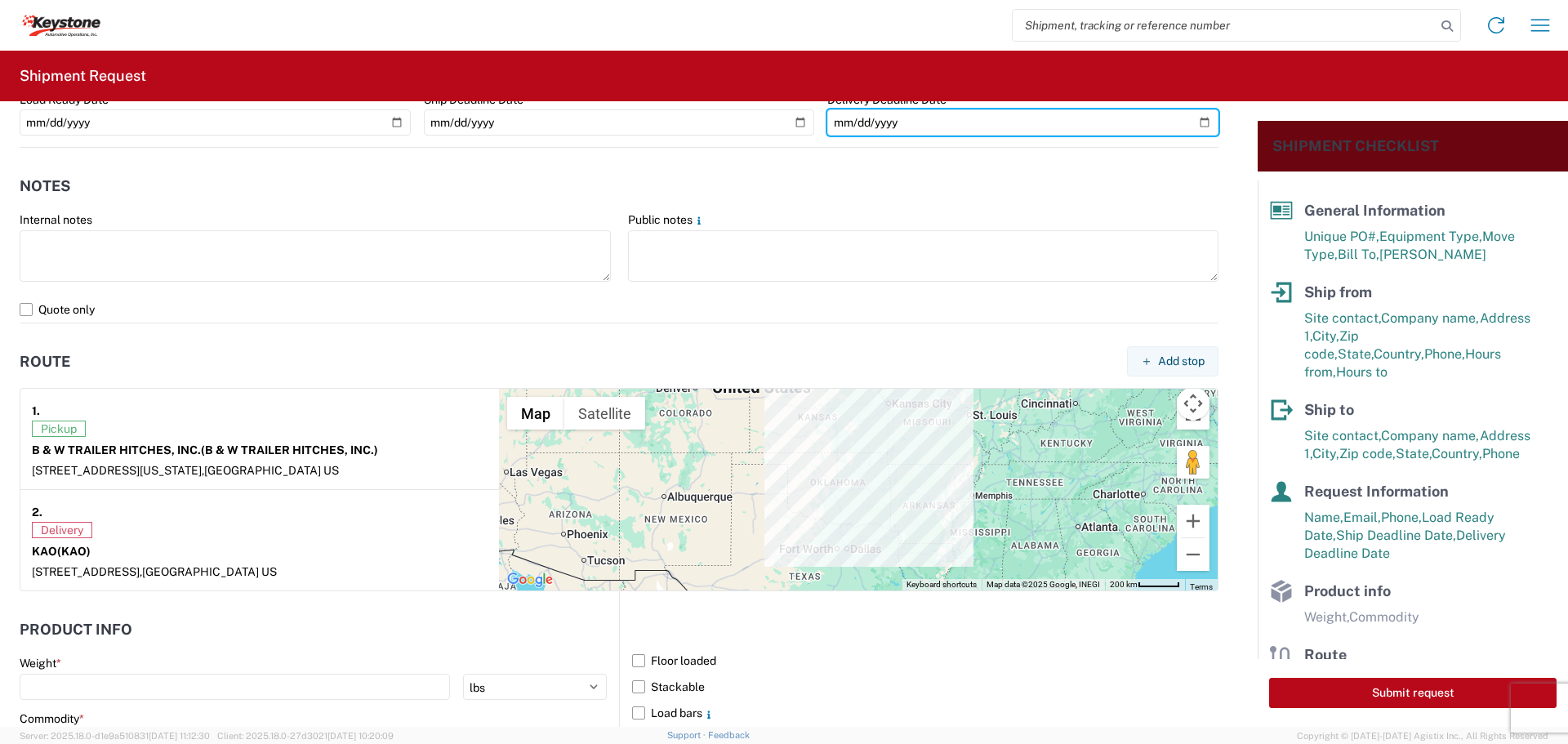
scroll to position [1306, 0]
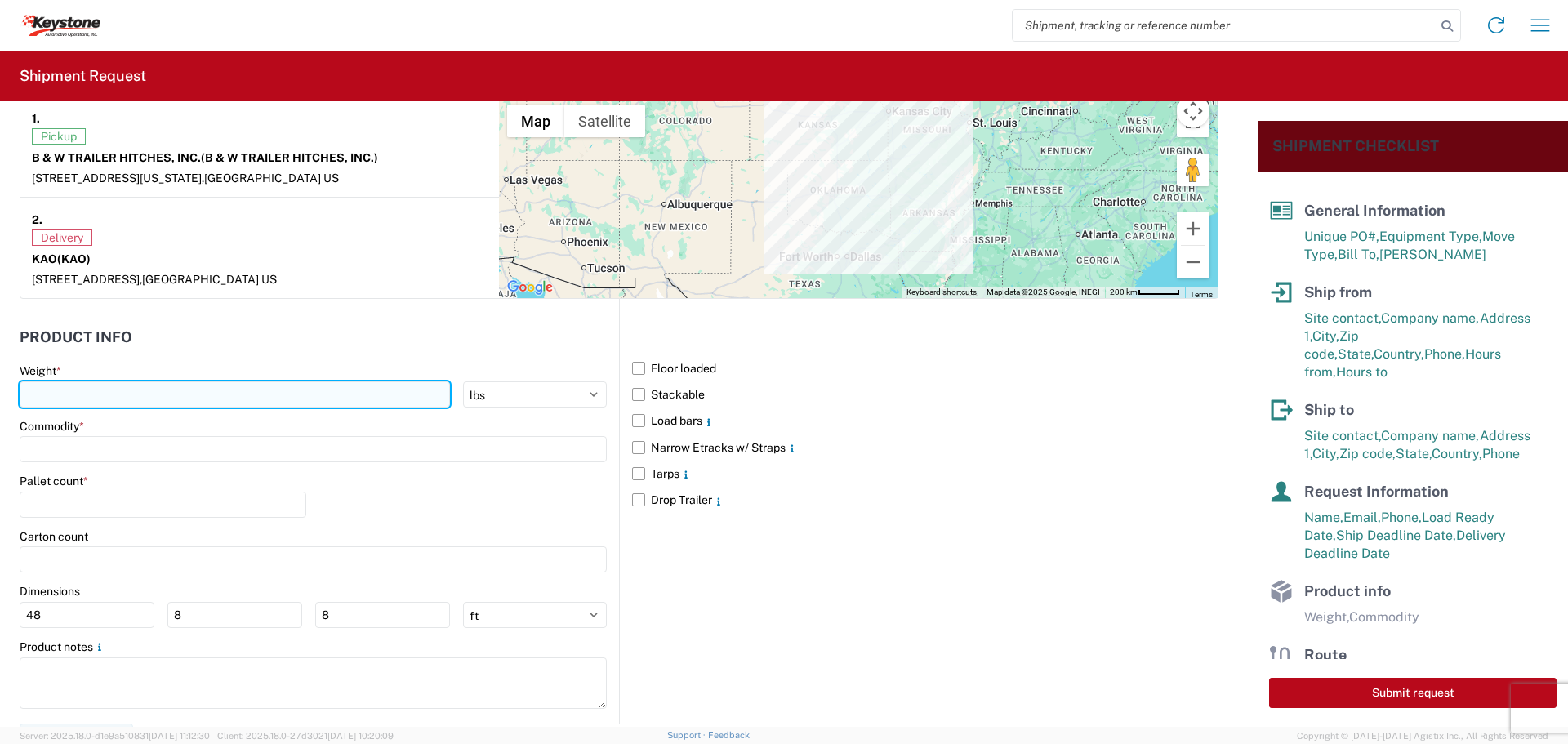
click at [104, 397] on input "number" at bounding box center [235, 394] width 430 height 26
type input "42515"
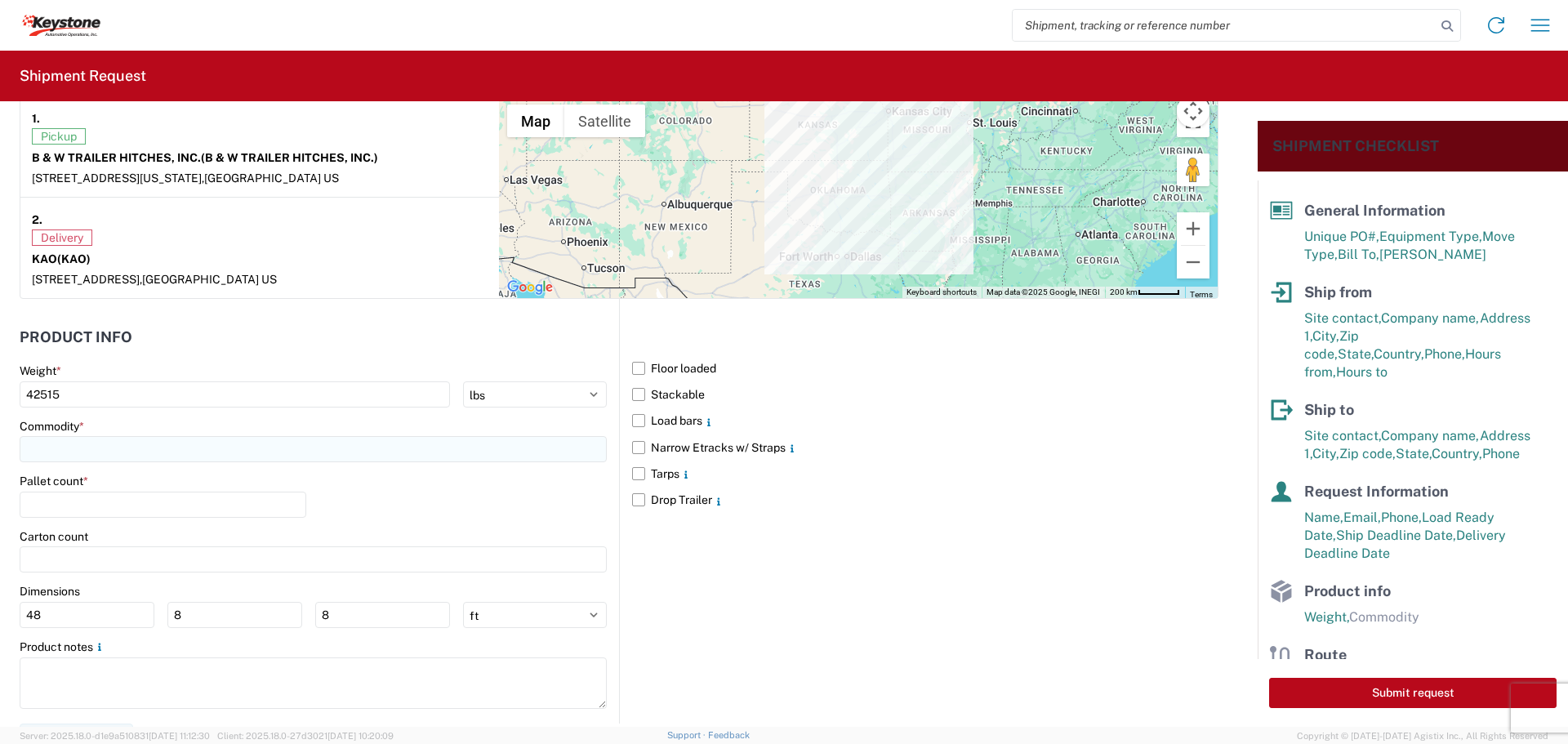
click at [122, 441] on input at bounding box center [313, 448] width 587 height 26
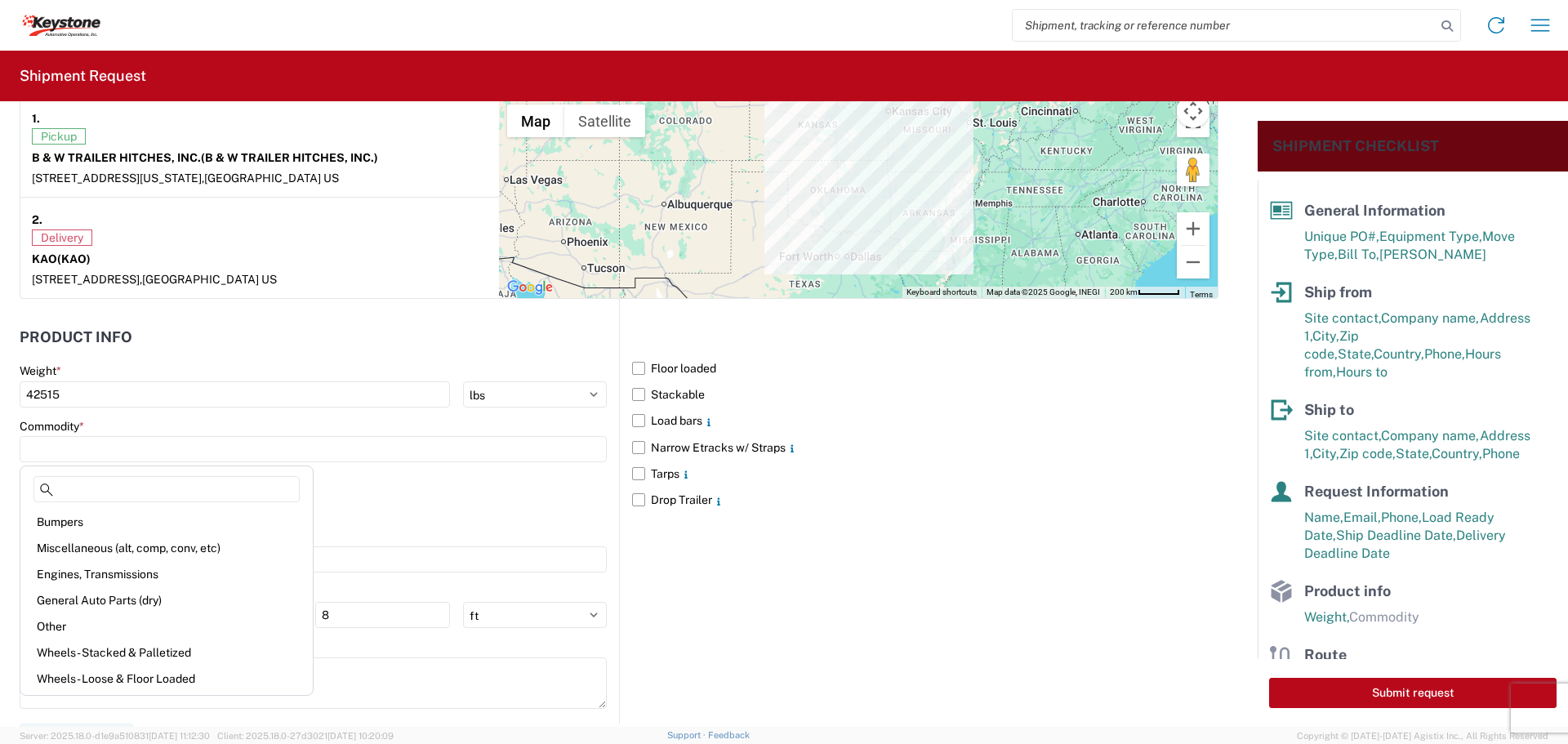
click at [91, 603] on div "General Auto Parts (dry)" at bounding box center [167, 600] width 286 height 26
type input "General Auto Parts (dry)"
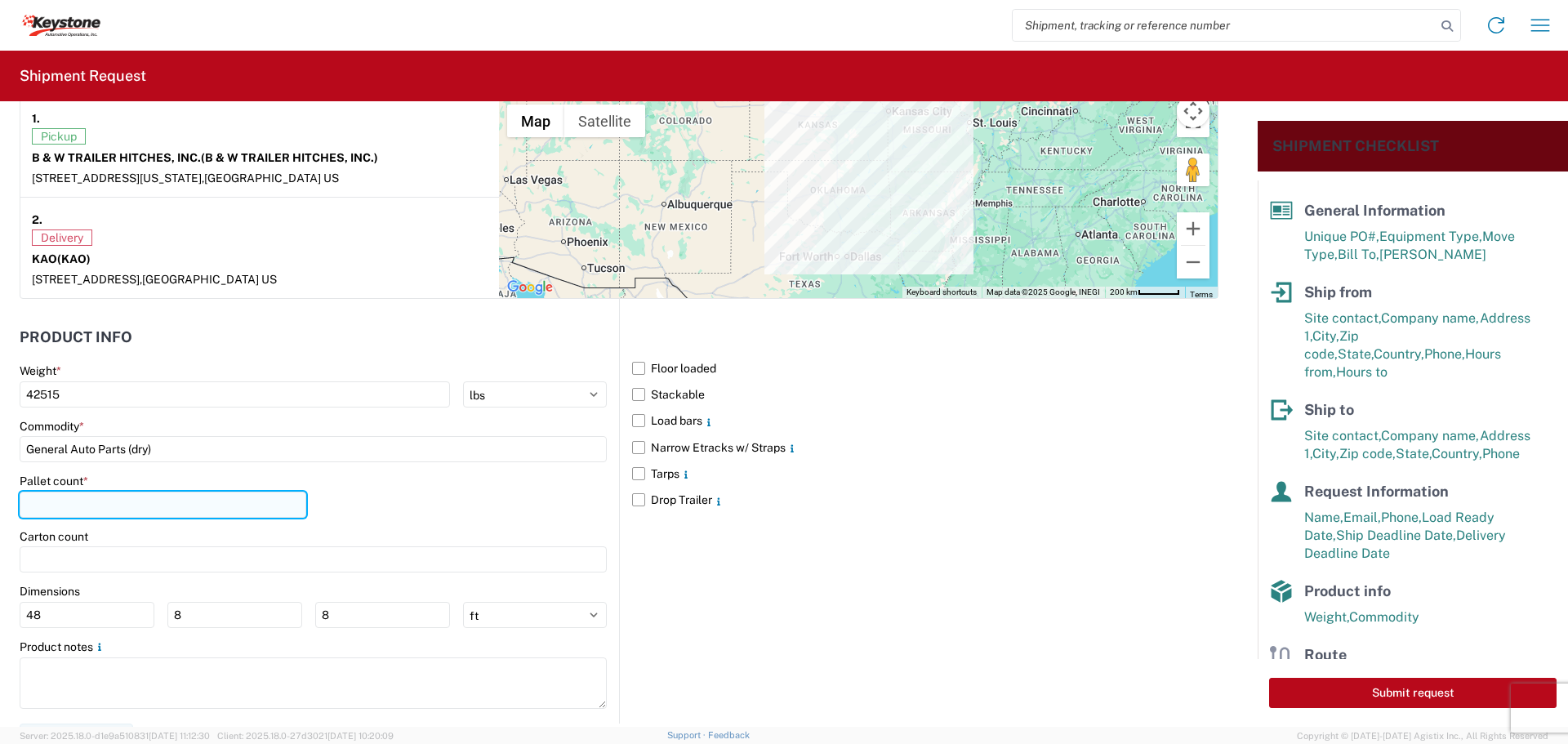
click at [91, 514] on input "number" at bounding box center [163, 504] width 287 height 26
type input "23"
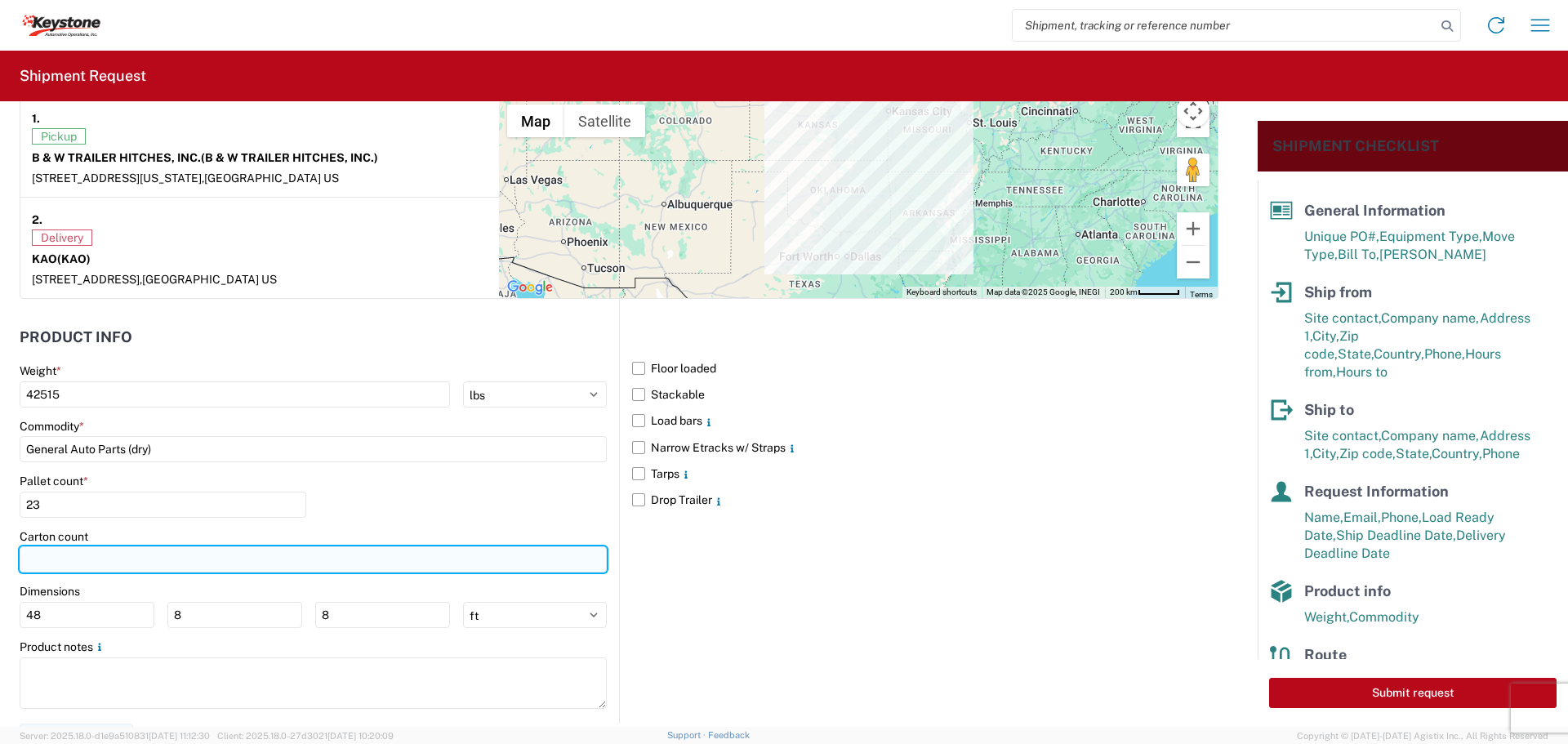
click at [76, 561] on input "number" at bounding box center [313, 559] width 587 height 26
type input "810"
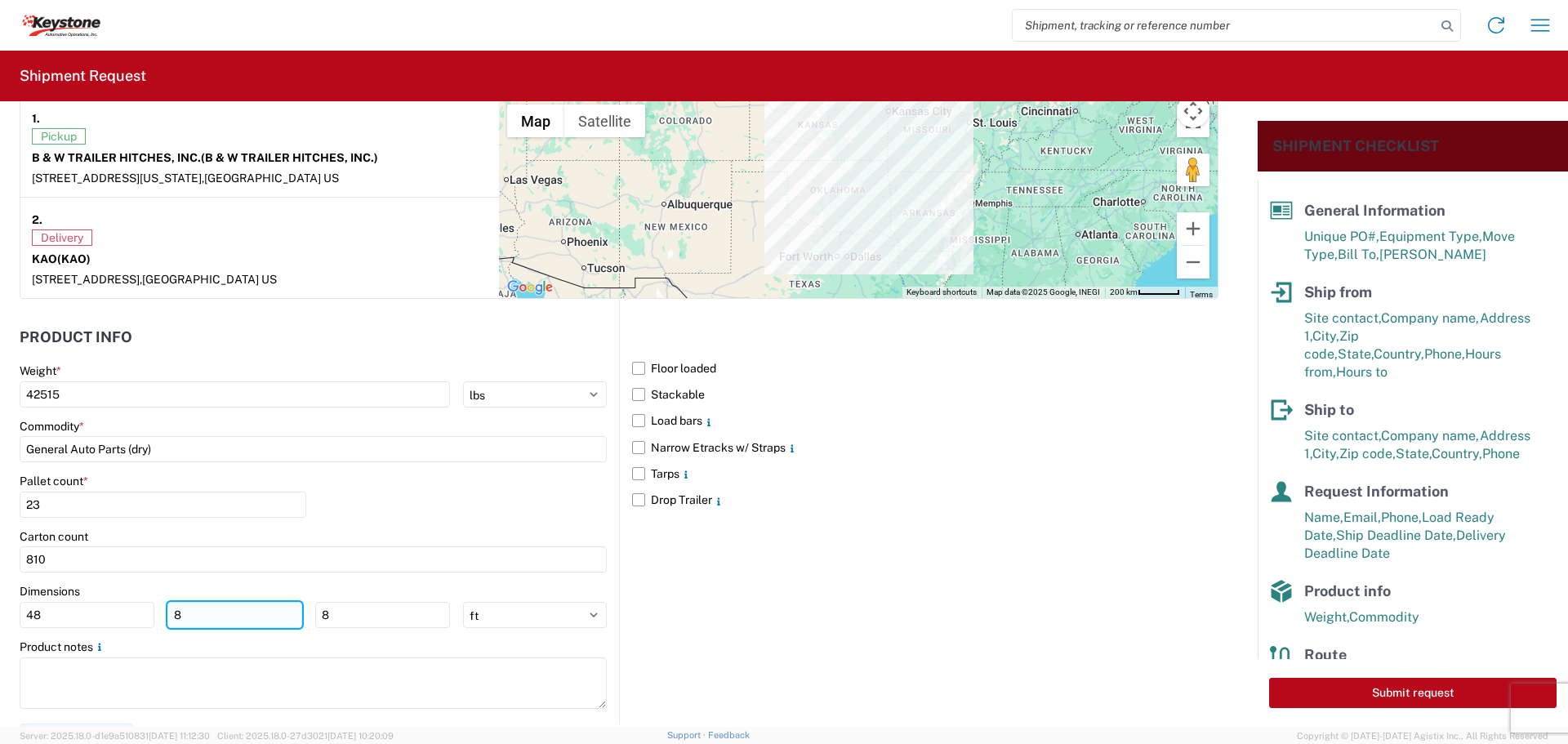
click at [198, 626] on input "8" at bounding box center [235, 614] width 135 height 26
type input "40"
click at [348, 608] on input "8" at bounding box center [383, 614] width 135 height 26
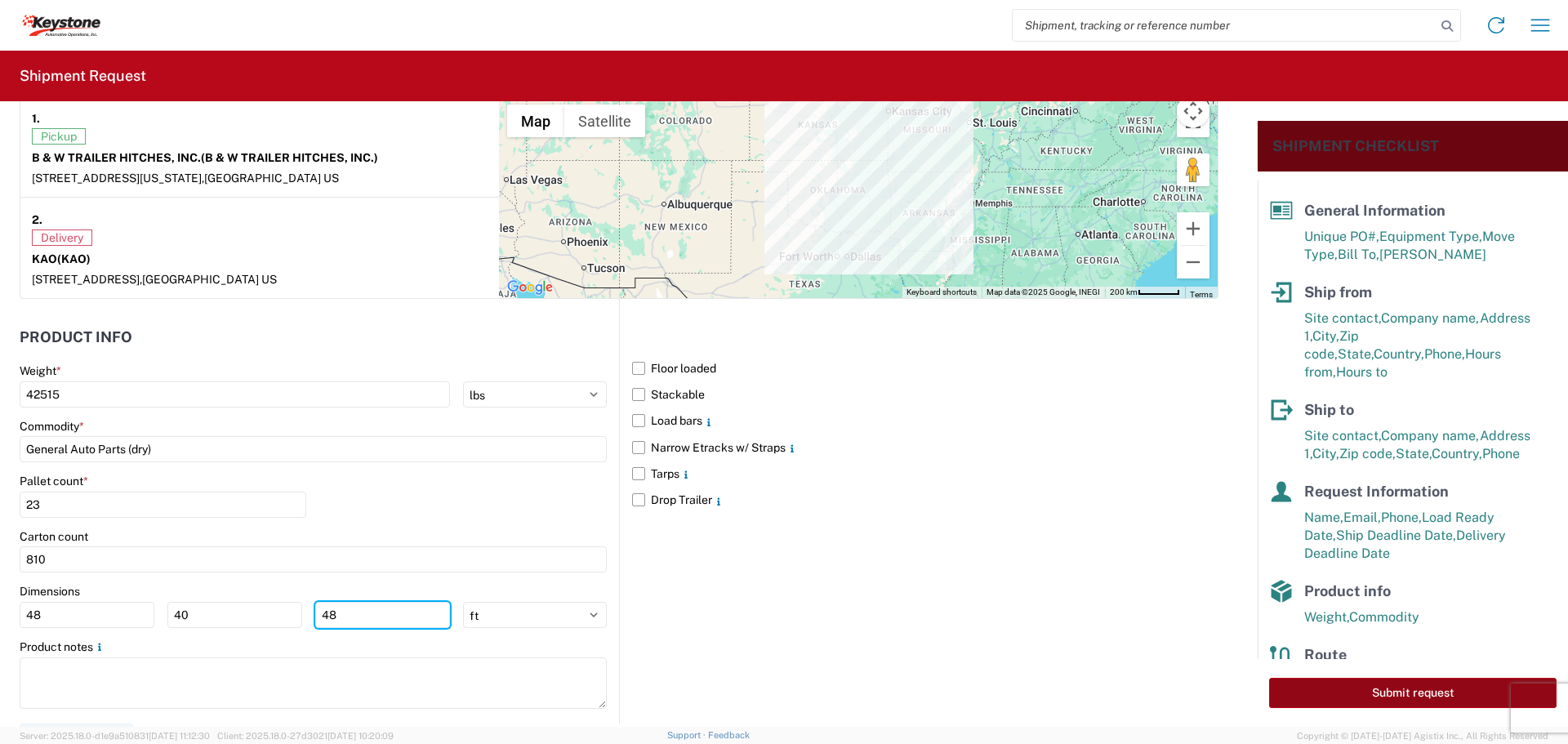
type input "48"
click at [1350, 688] on button "Submit request" at bounding box center [1413, 693] width 287 height 30
select select "KS"
select select "US"
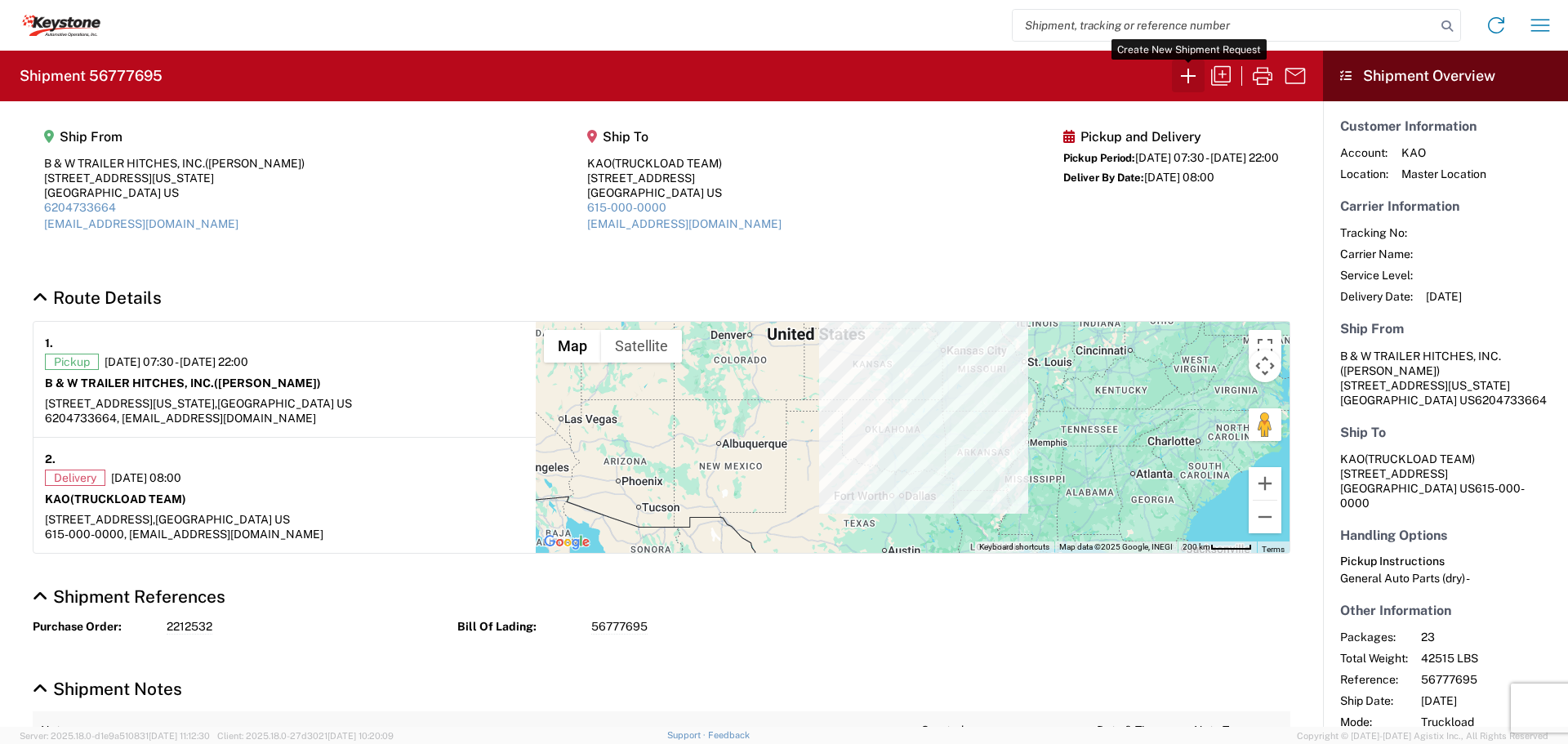
click at [1183, 60] on button "button" at bounding box center [1188, 76] width 32 height 32
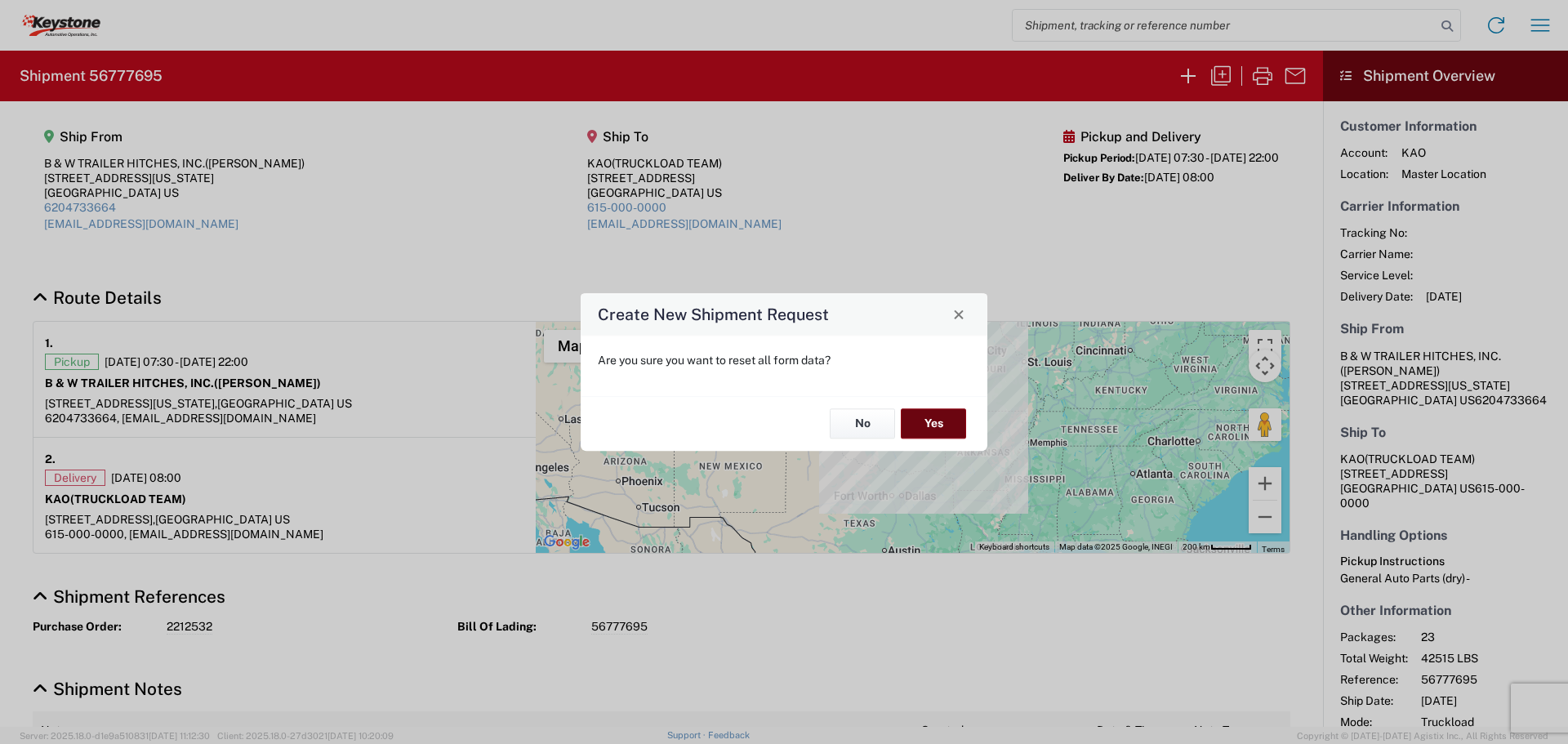
click at [925, 418] on button "Yes" at bounding box center [933, 424] width 66 height 30
select select "FULL"
select select "US"
select select "LBS"
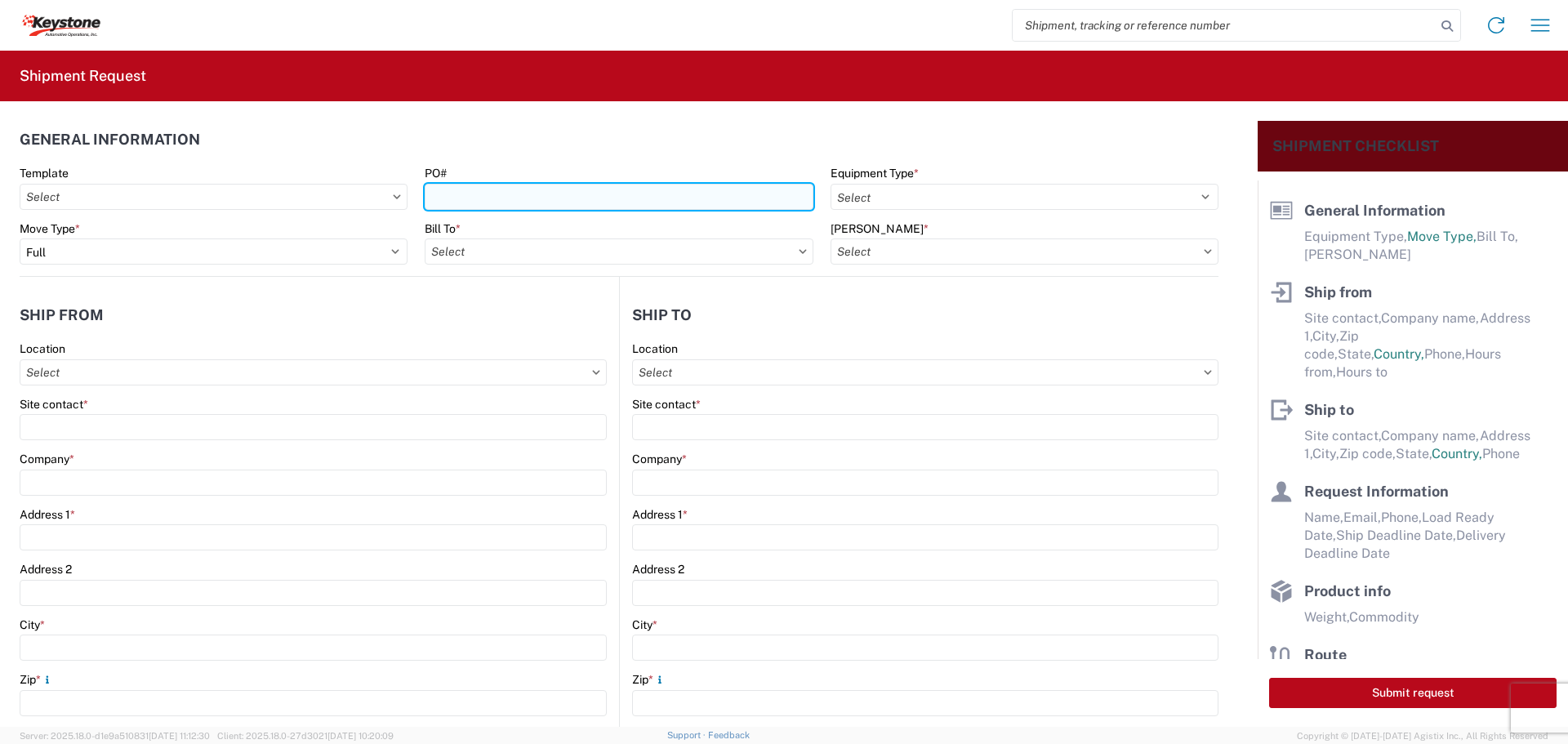
click at [477, 191] on input "PO#" at bounding box center [618, 196] width 388 height 26
type input "2212995"
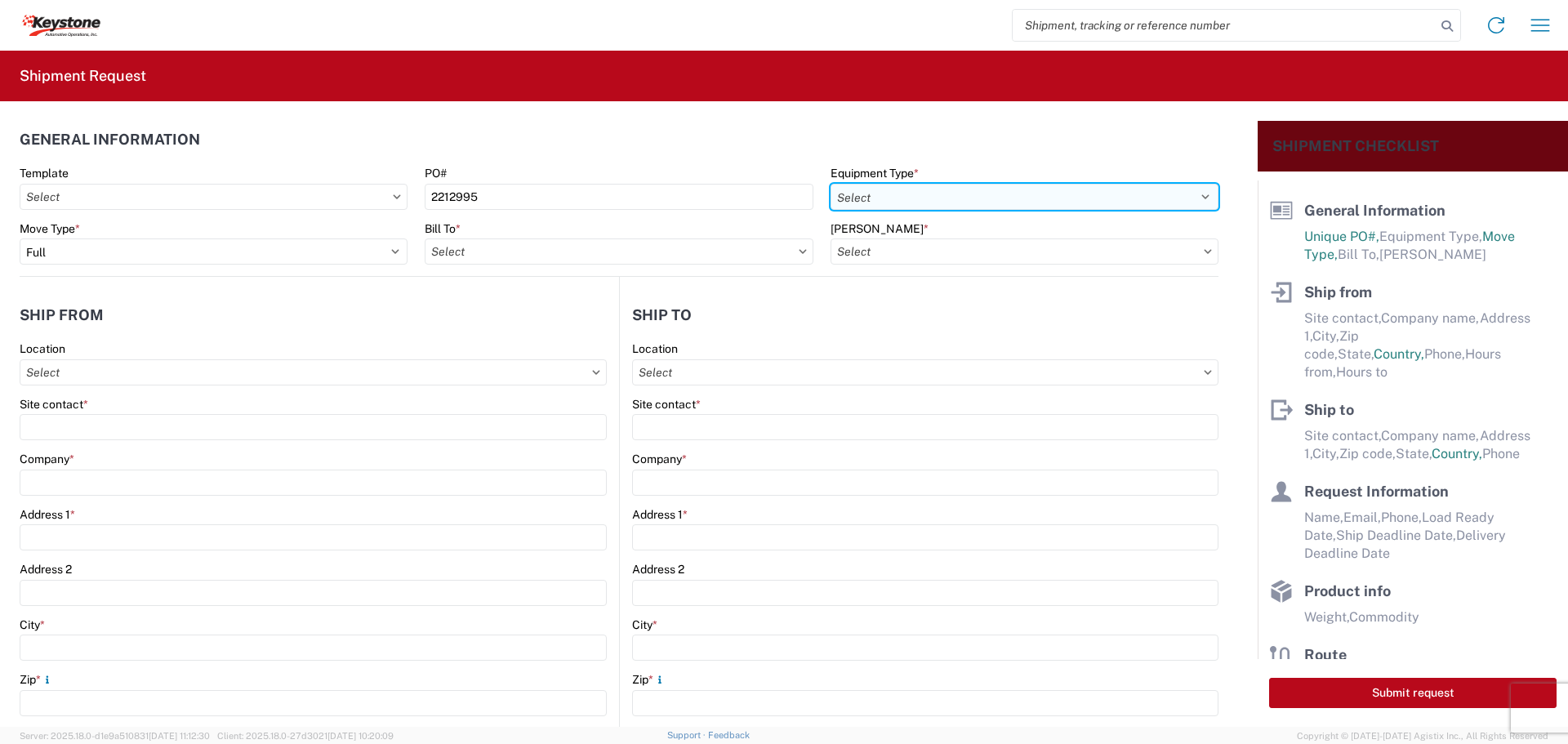
click at [1011, 200] on select "Select 53’ Dry Van Flatbed Dropdeck (van) Lowboy (flatbed) Rail" at bounding box center [1024, 196] width 388 height 26
select select "STDV"
click at [831, 184] on select "Select 53’ Dry Van Flatbed Dropdeck (van) Lowboy (flatbed) Rail" at bounding box center [1024, 196] width 388 height 26
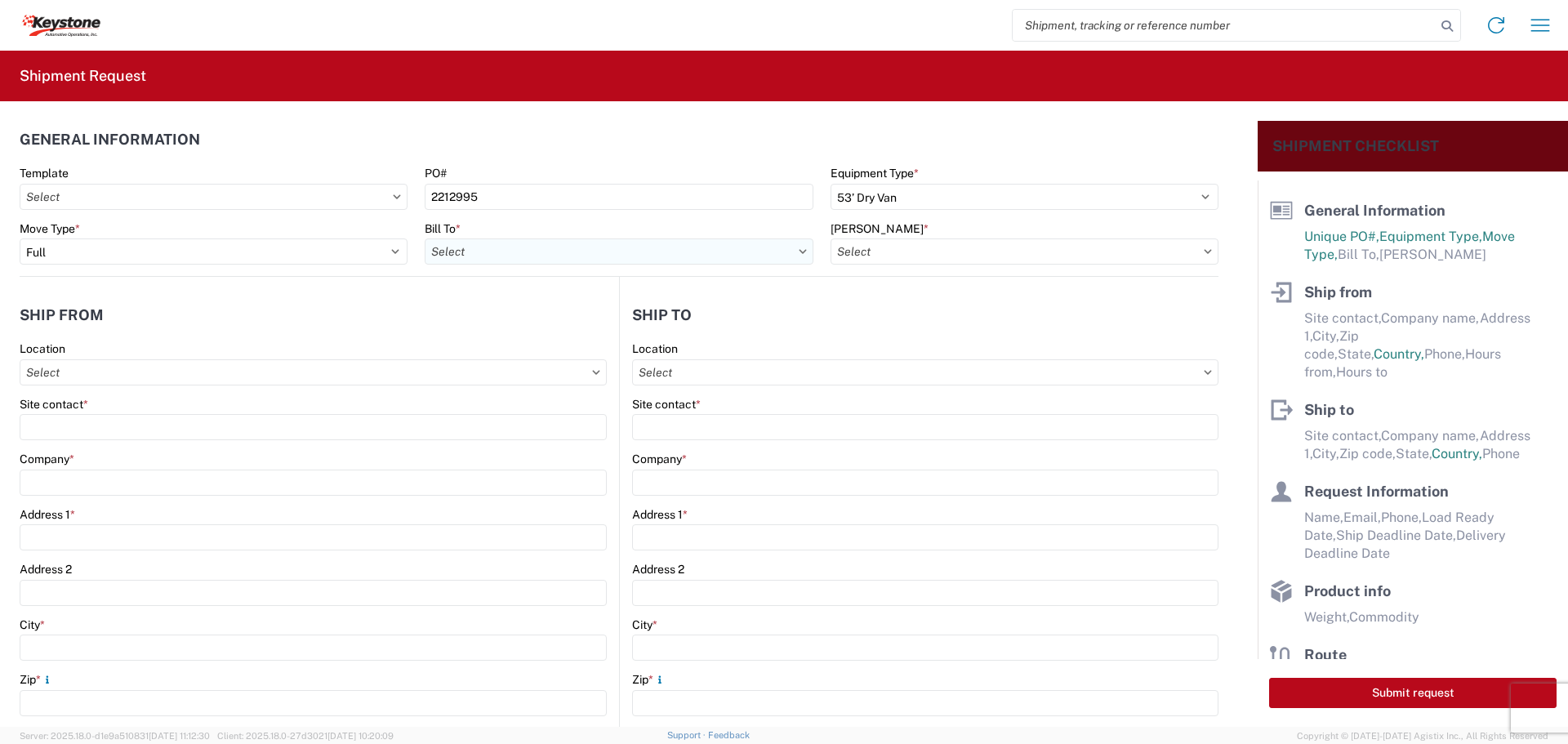
click at [733, 247] on input "Bill To *" at bounding box center [618, 251] width 388 height 26
type input "8404"
click at [473, 352] on div "8404 - [PERSON_NAME] Warehouse" at bounding box center [567, 350] width 286 height 26
type input "8404 - [PERSON_NAME] Warehouse"
click at [1031, 250] on input "[PERSON_NAME] *" at bounding box center [1024, 251] width 388 height 26
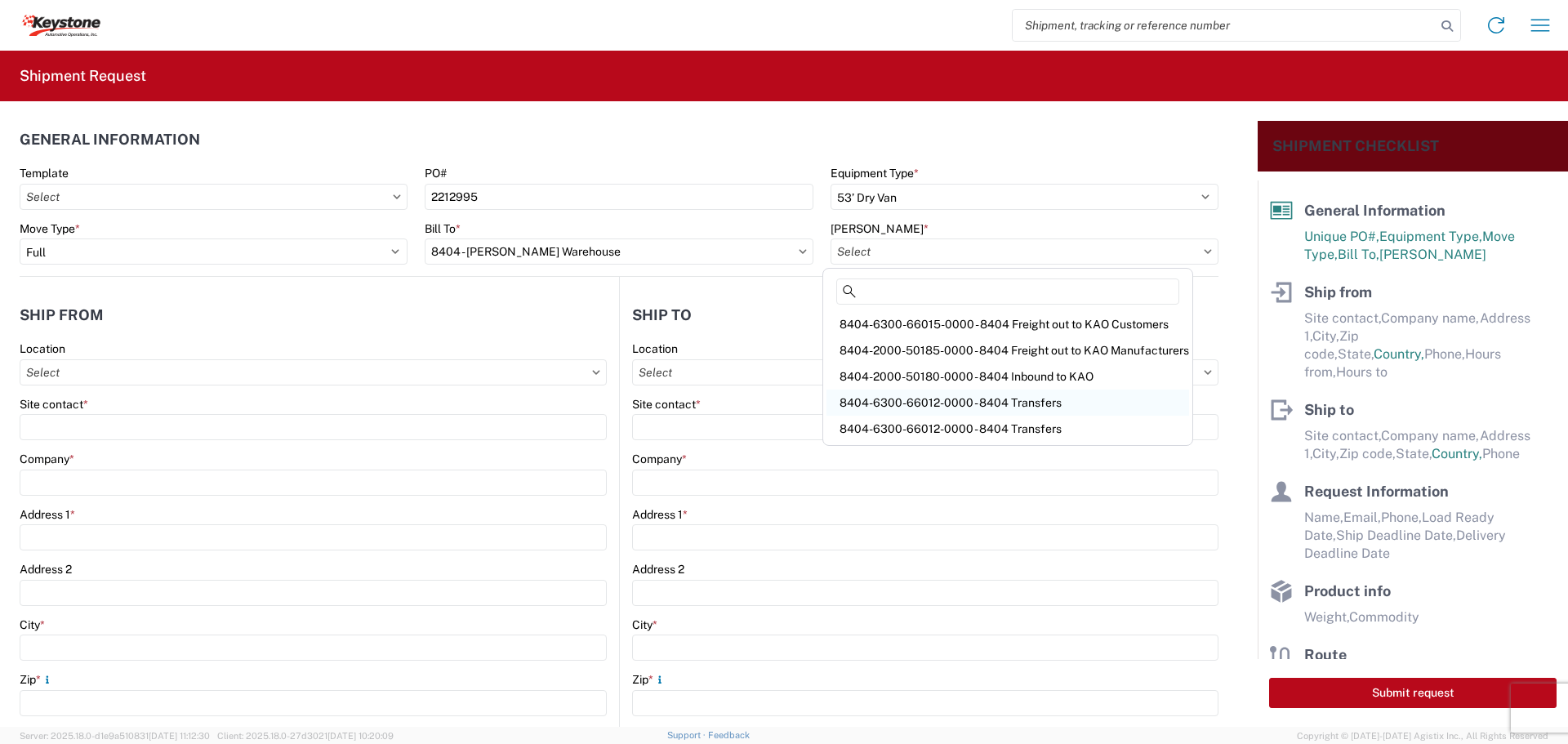
click at [929, 394] on div "8404-6300-66012-0000 - 8404 Transfers" at bounding box center [1007, 402] width 363 height 26
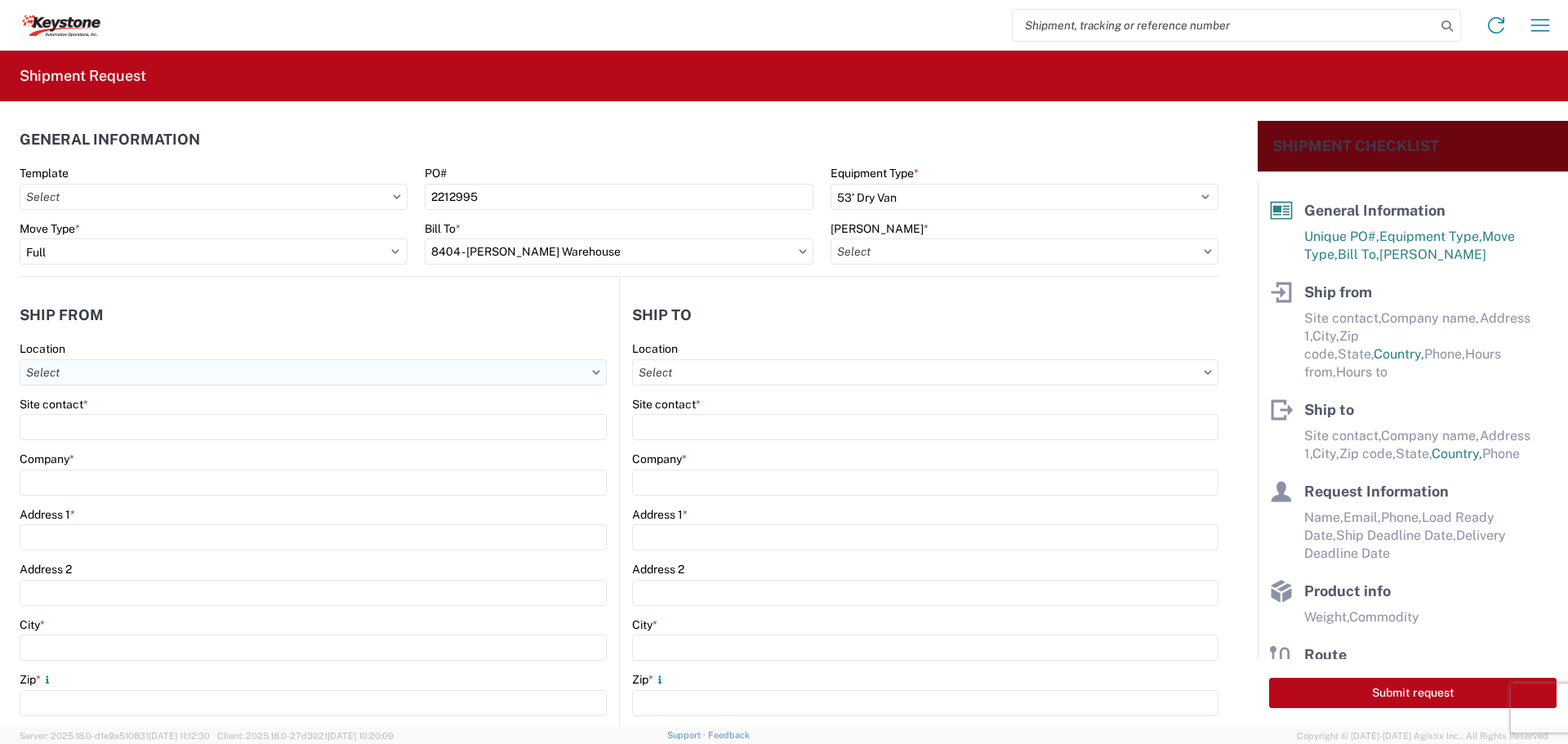
type input "8404-6300-66012-0000 - 8404 Transfers, 8404-6300-66012-0000 - 8404 Transfers"
click at [93, 407] on div "Site contact *" at bounding box center [313, 404] width 587 height 15
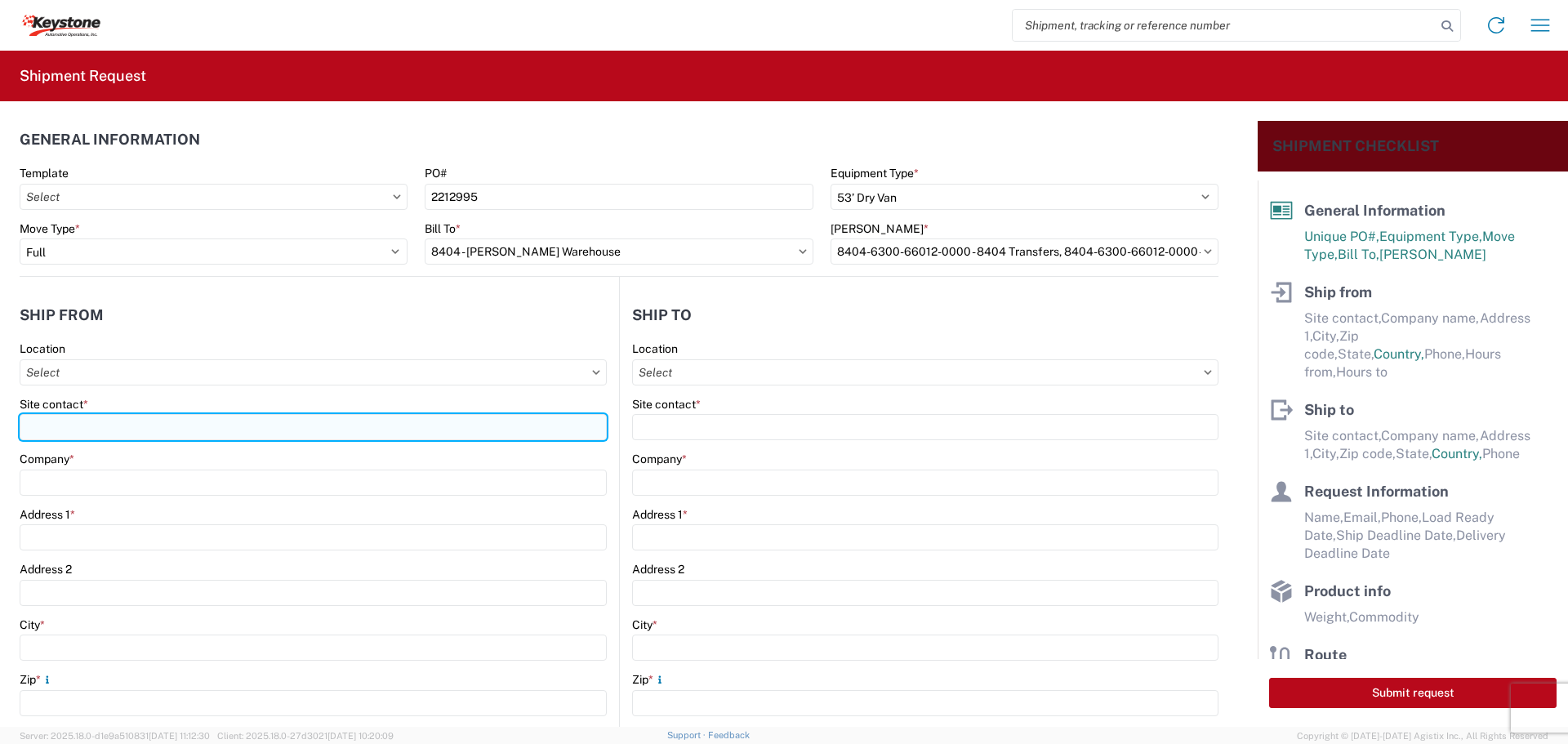
click at [105, 416] on input "Site contact *" at bounding box center [313, 427] width 587 height 26
type input "BILL OR [PERSON_NAME]"
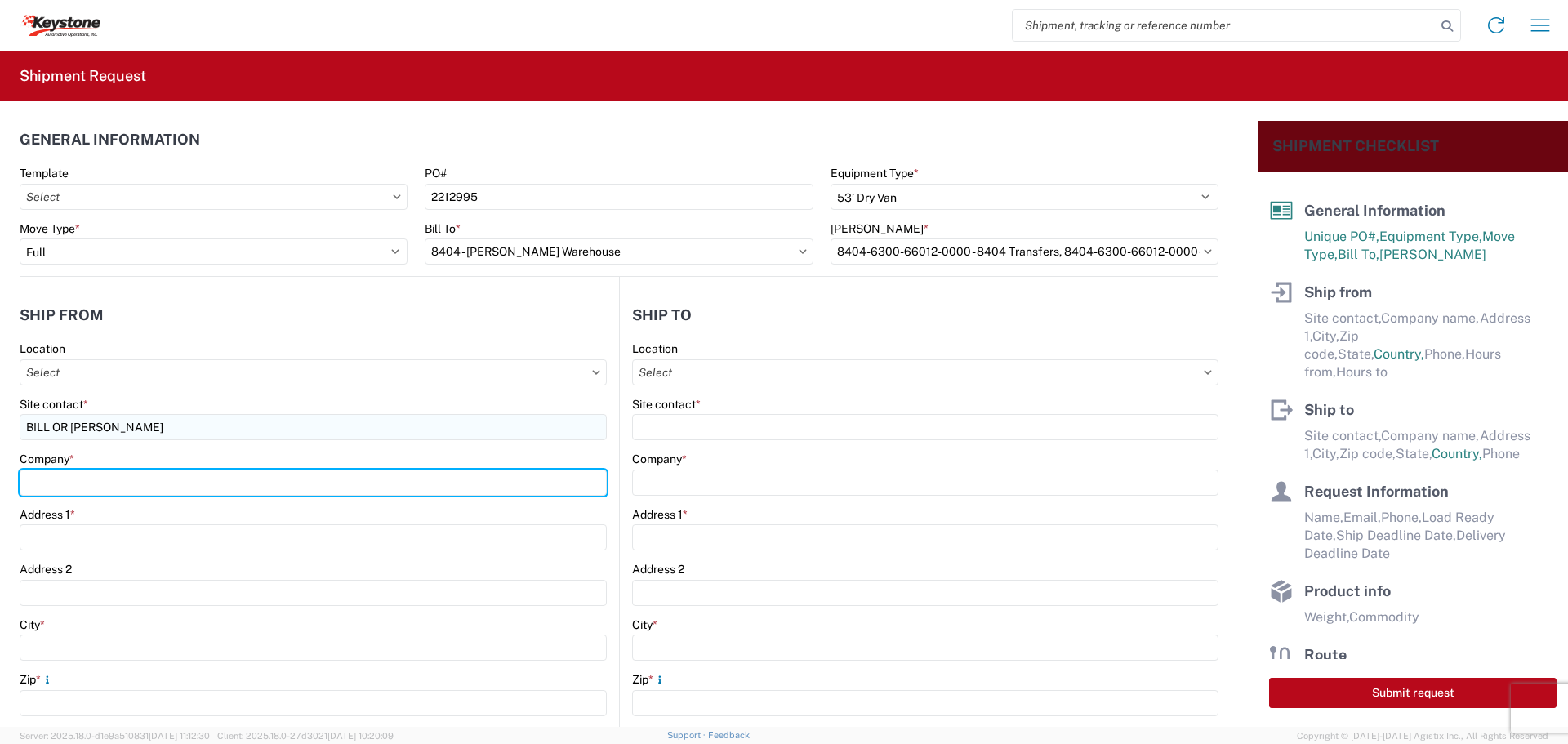
type input "B & W TRAILER HITCHES, INC."
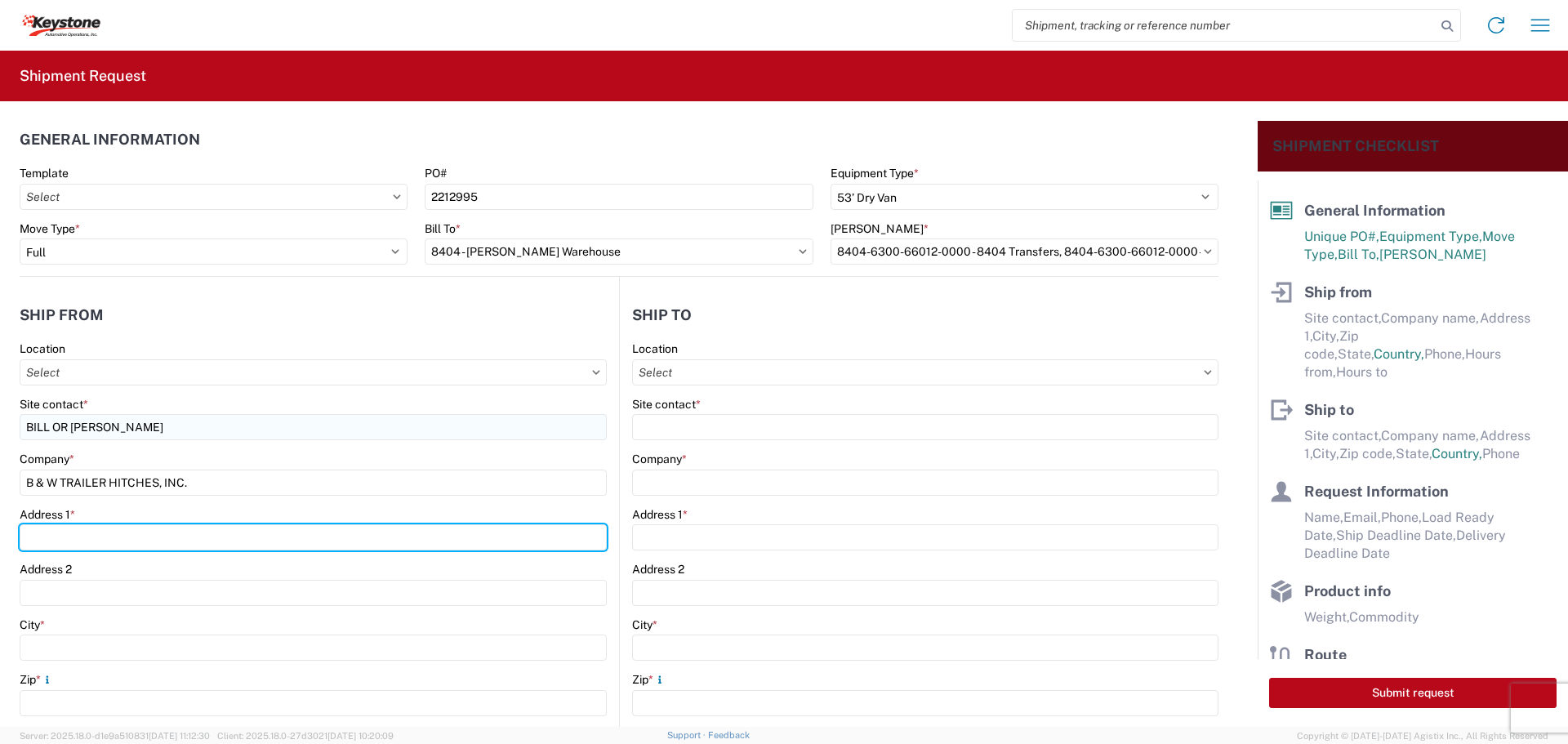
type input "[STREET_ADDRESS][US_STATE]"
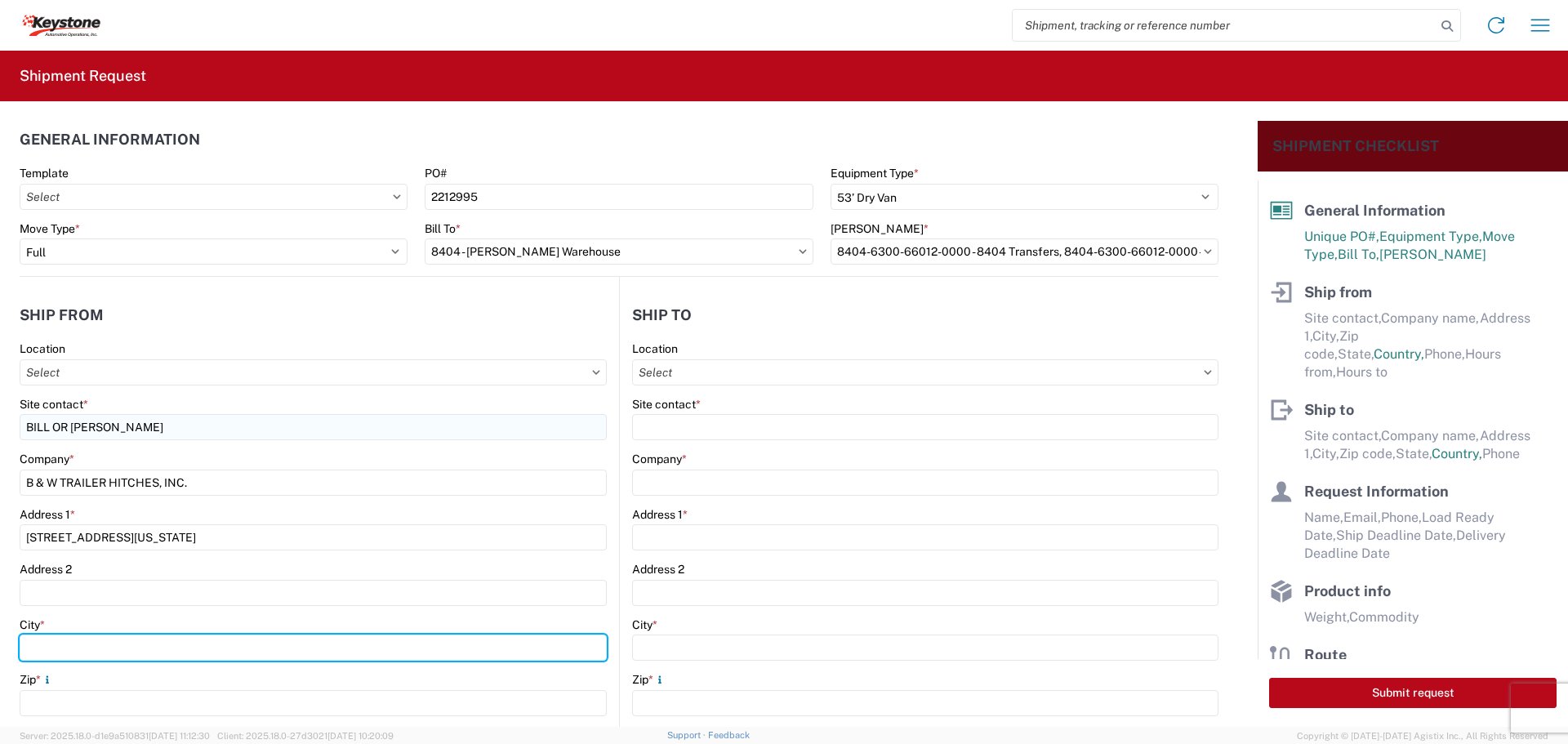
type input "HUMBOLDT"
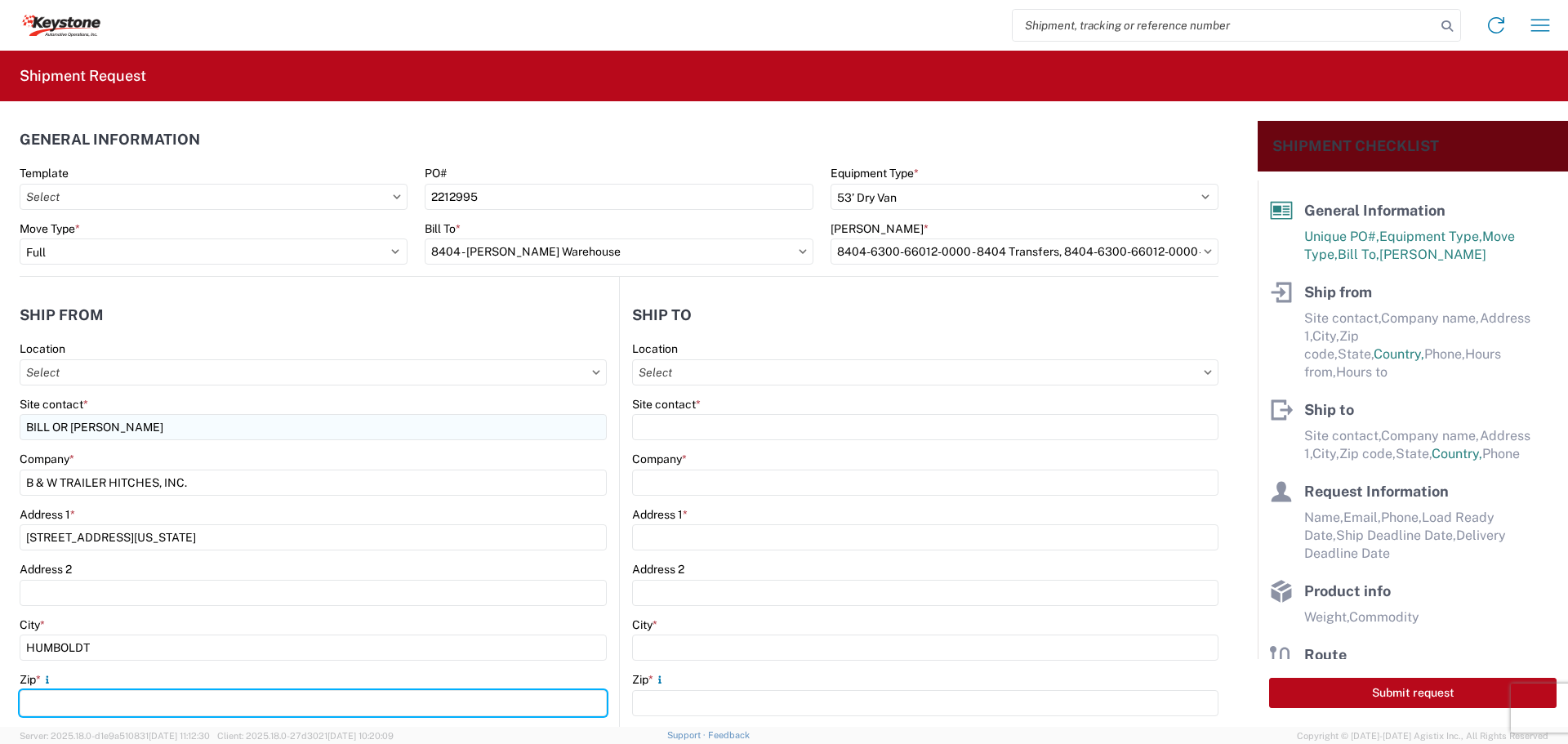
type input "66748"
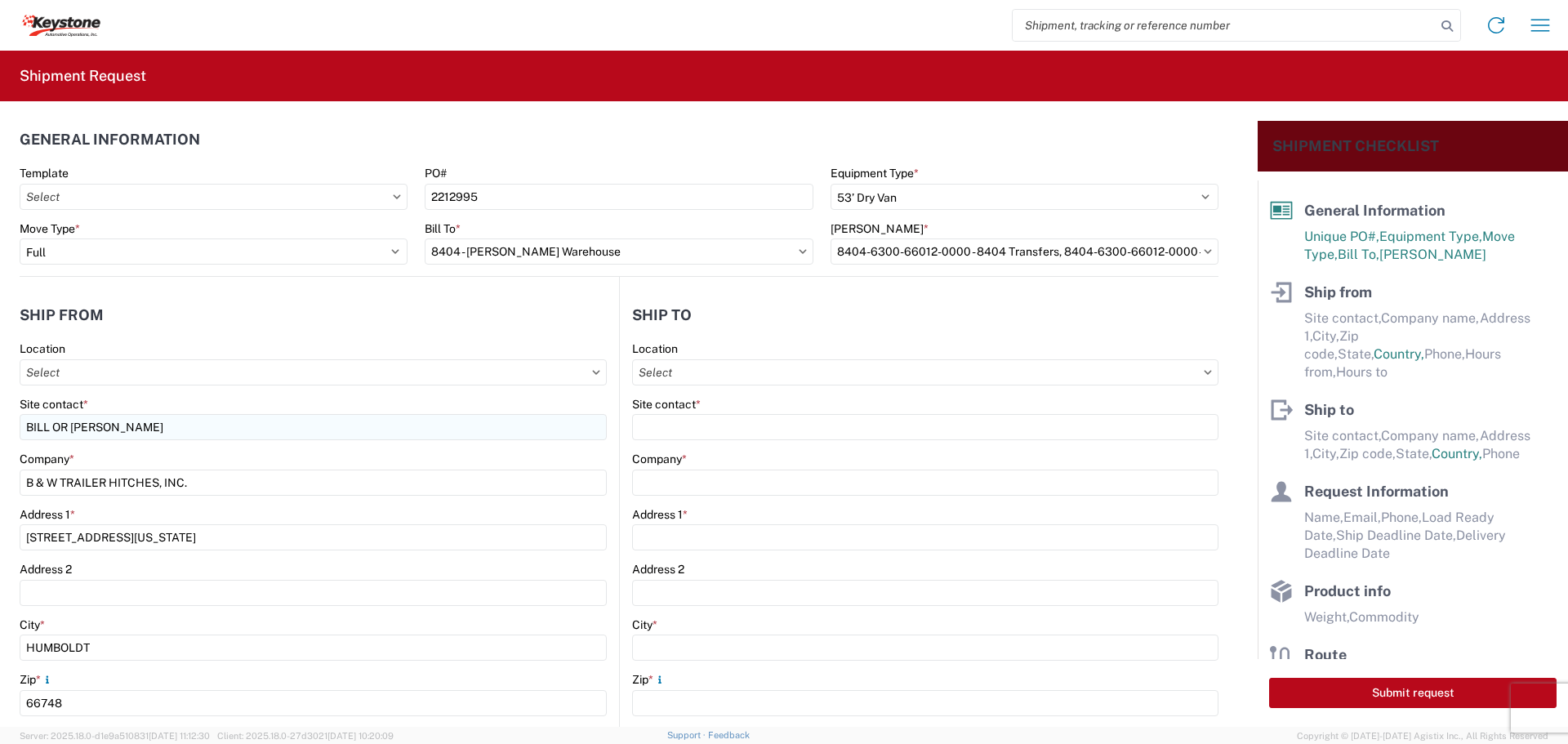
select select "KS"
type input "[EMAIL_ADDRESS][DOMAIN_NAME]"
type input "6204733664"
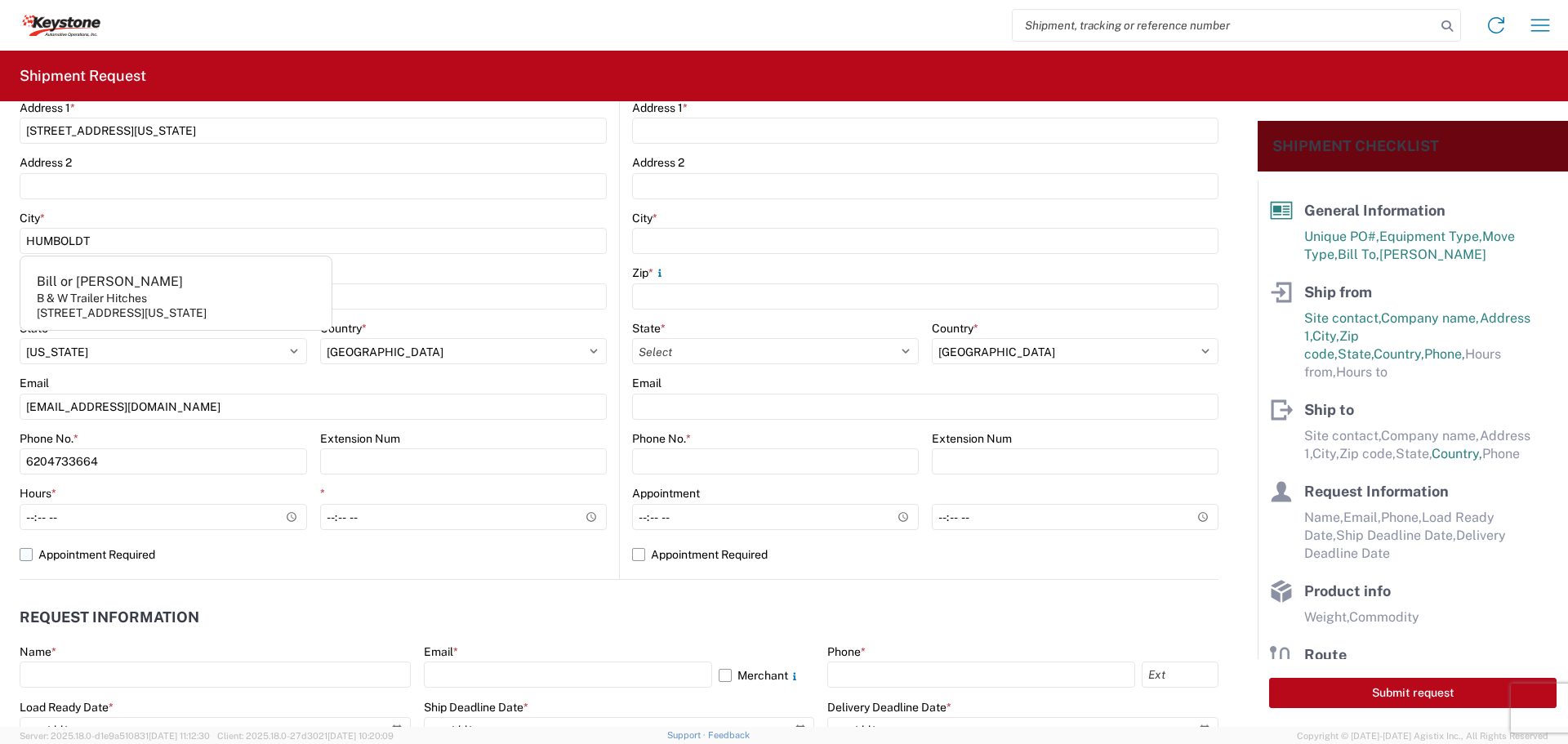
scroll to position [409, 0]
type input "[PERSON_NAME]"
click at [283, 515] on input "Hours *" at bounding box center [164, 515] width 287 height 26
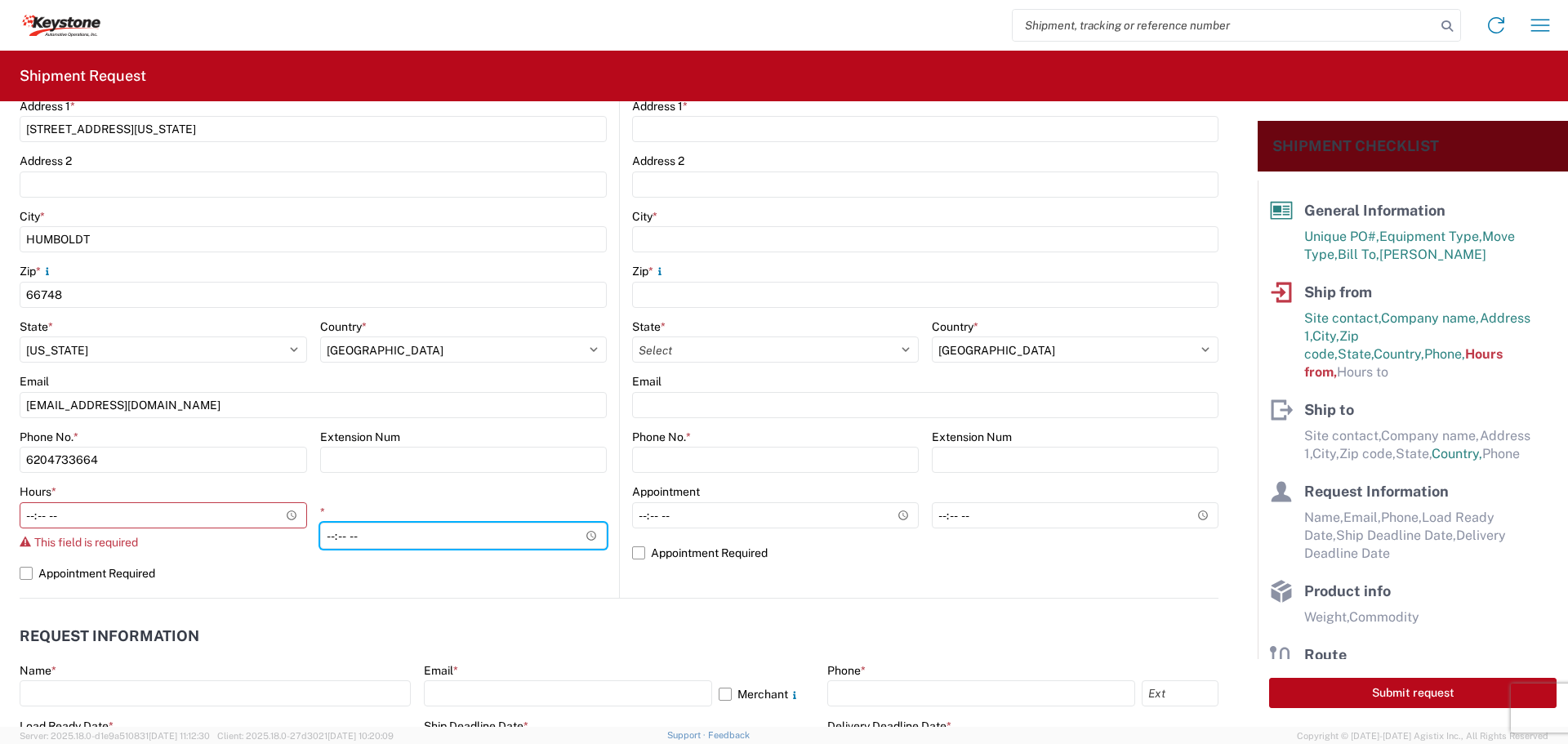
click at [560, 516] on div "*" at bounding box center [463, 526] width 287 height 44
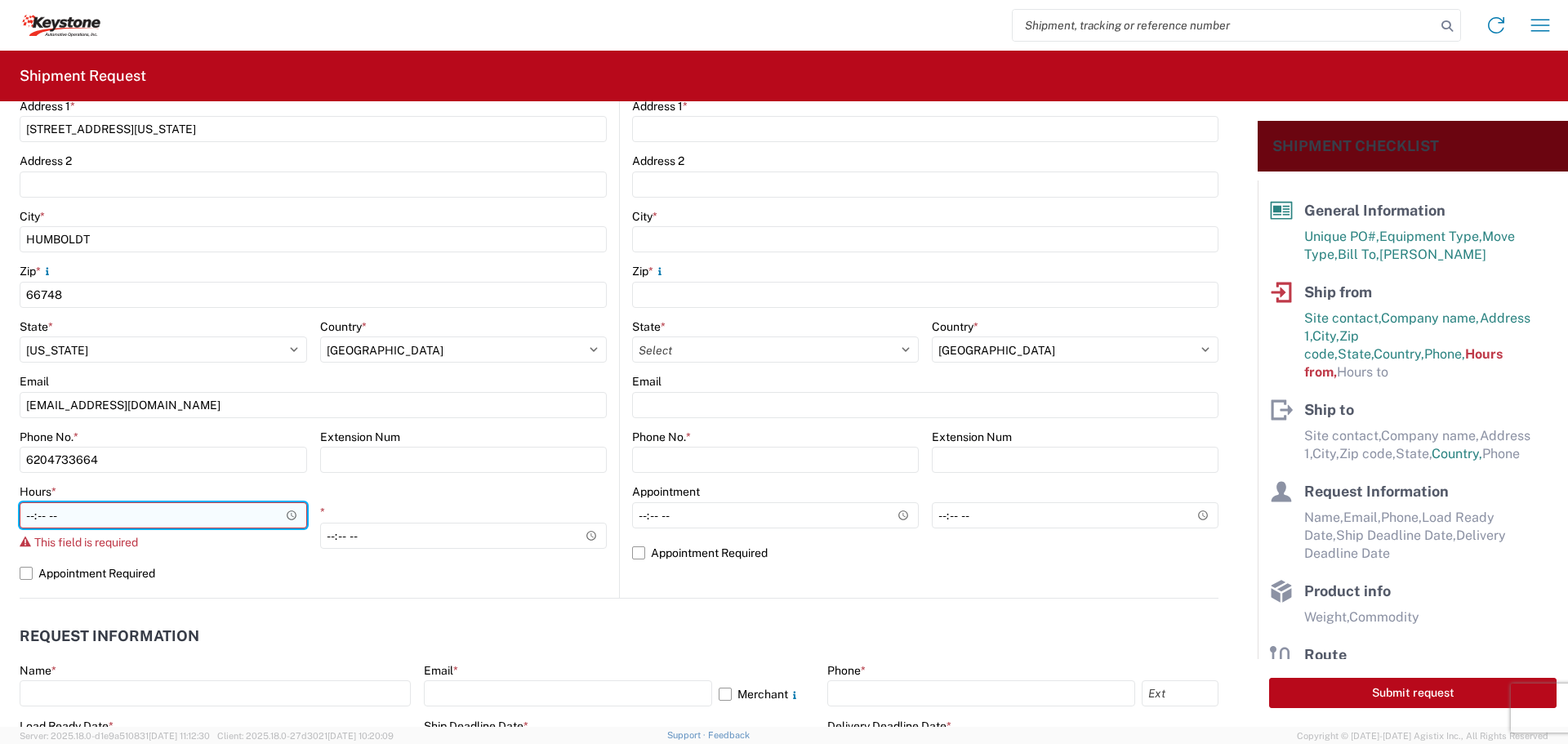
click at [290, 513] on input "Hours *" at bounding box center [164, 515] width 287 height 26
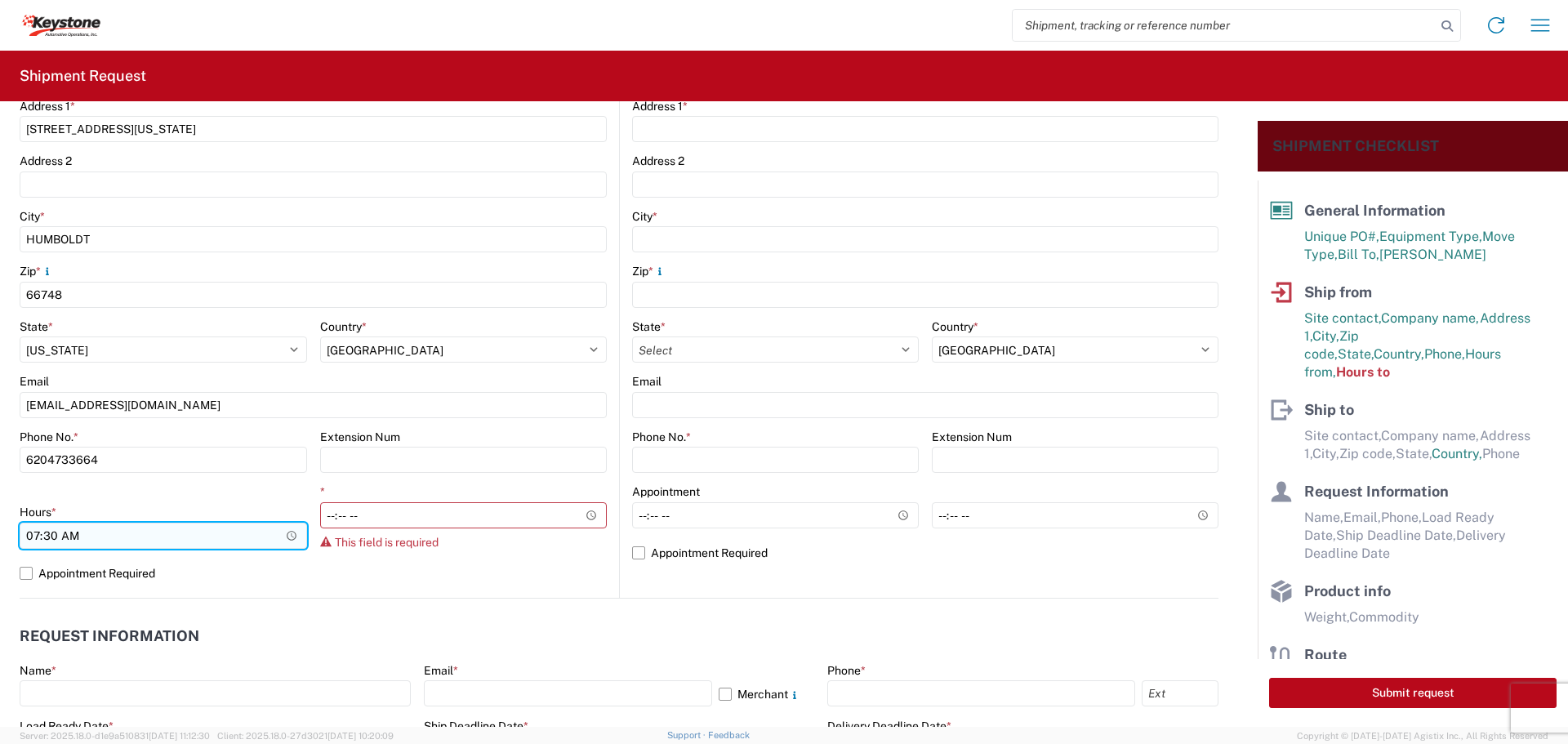
type input "07:30"
click at [252, 530] on input "07:30" at bounding box center [164, 535] width 287 height 26
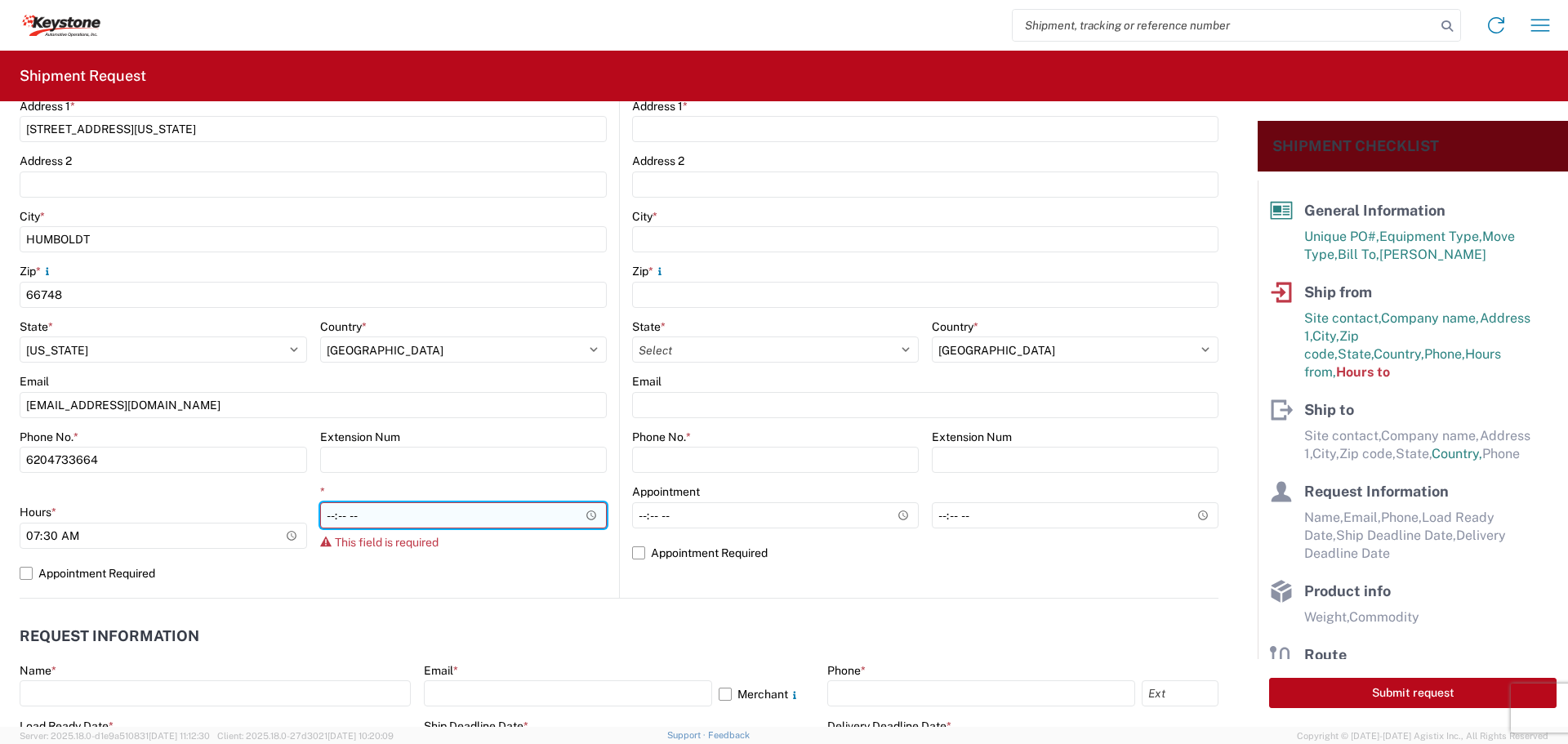
click at [586, 509] on input "*" at bounding box center [463, 515] width 287 height 26
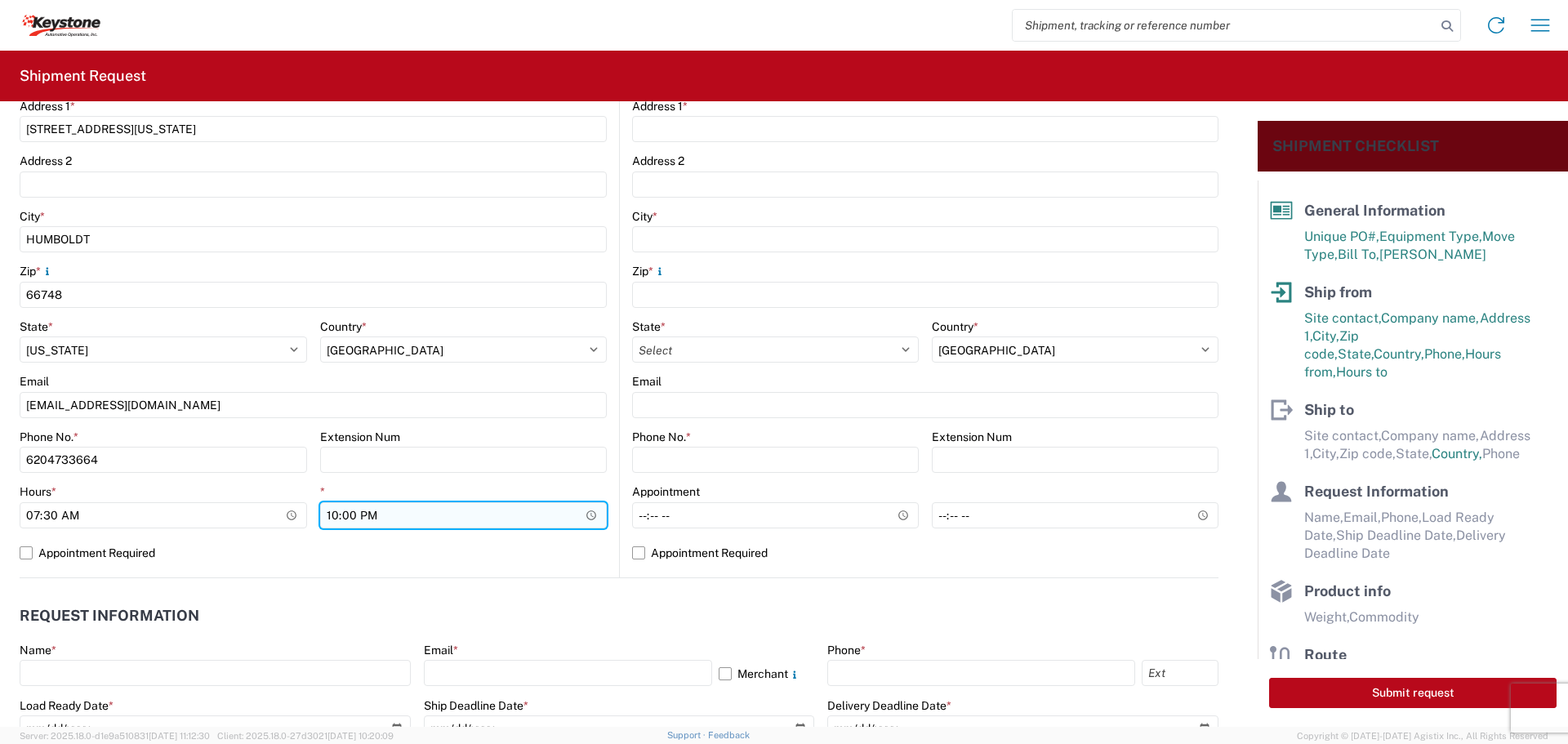
type input "22:00"
click at [522, 512] on input "22:00" at bounding box center [463, 515] width 287 height 26
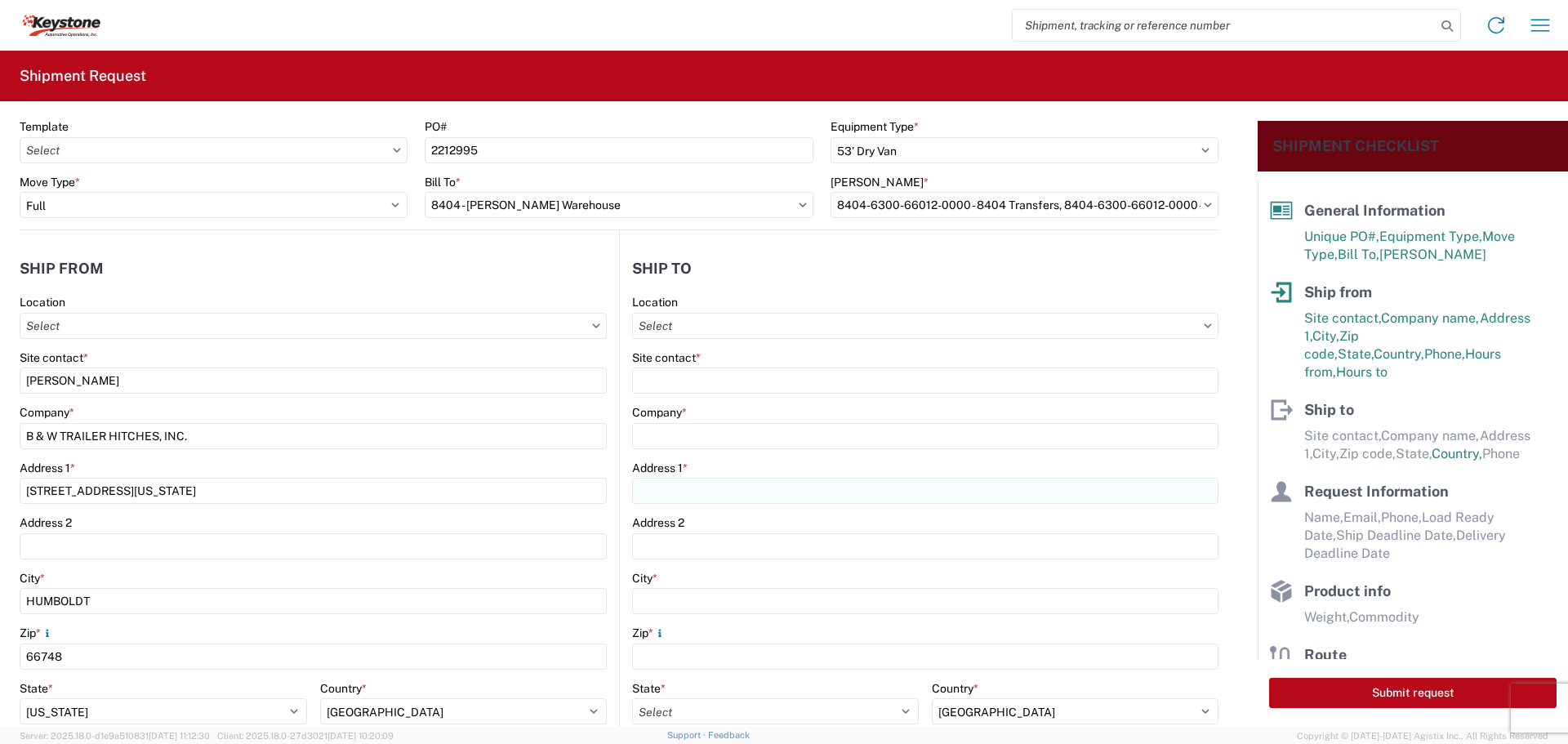
scroll to position [0, 0]
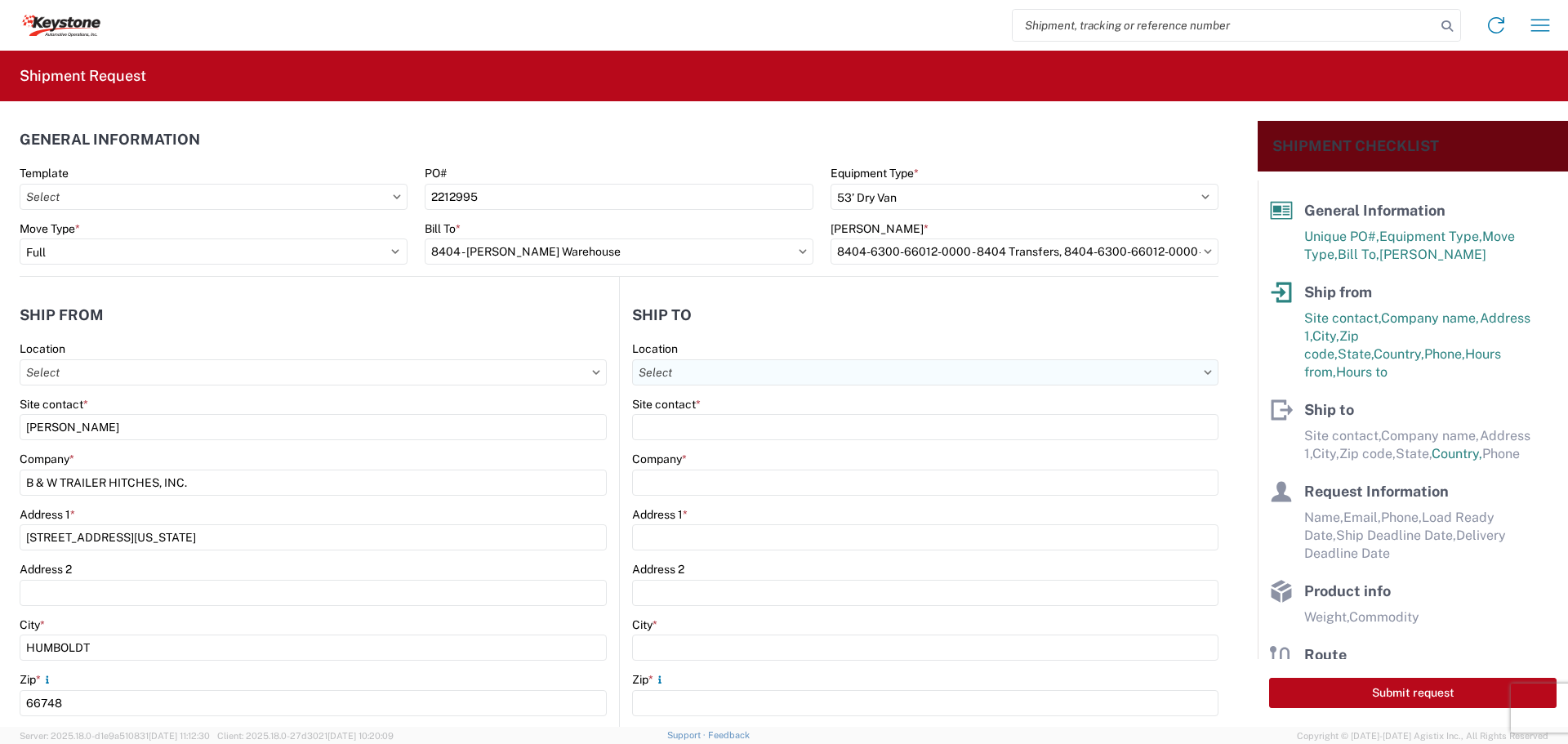
click at [957, 370] on input "Location" at bounding box center [925, 372] width 586 height 26
type input "8404"
click at [752, 476] on div "8404 - [PERSON_NAME] Warehouse" at bounding box center [773, 471] width 286 height 26
type input "8404 - [PERSON_NAME] Warehouse"
type input "KAO"
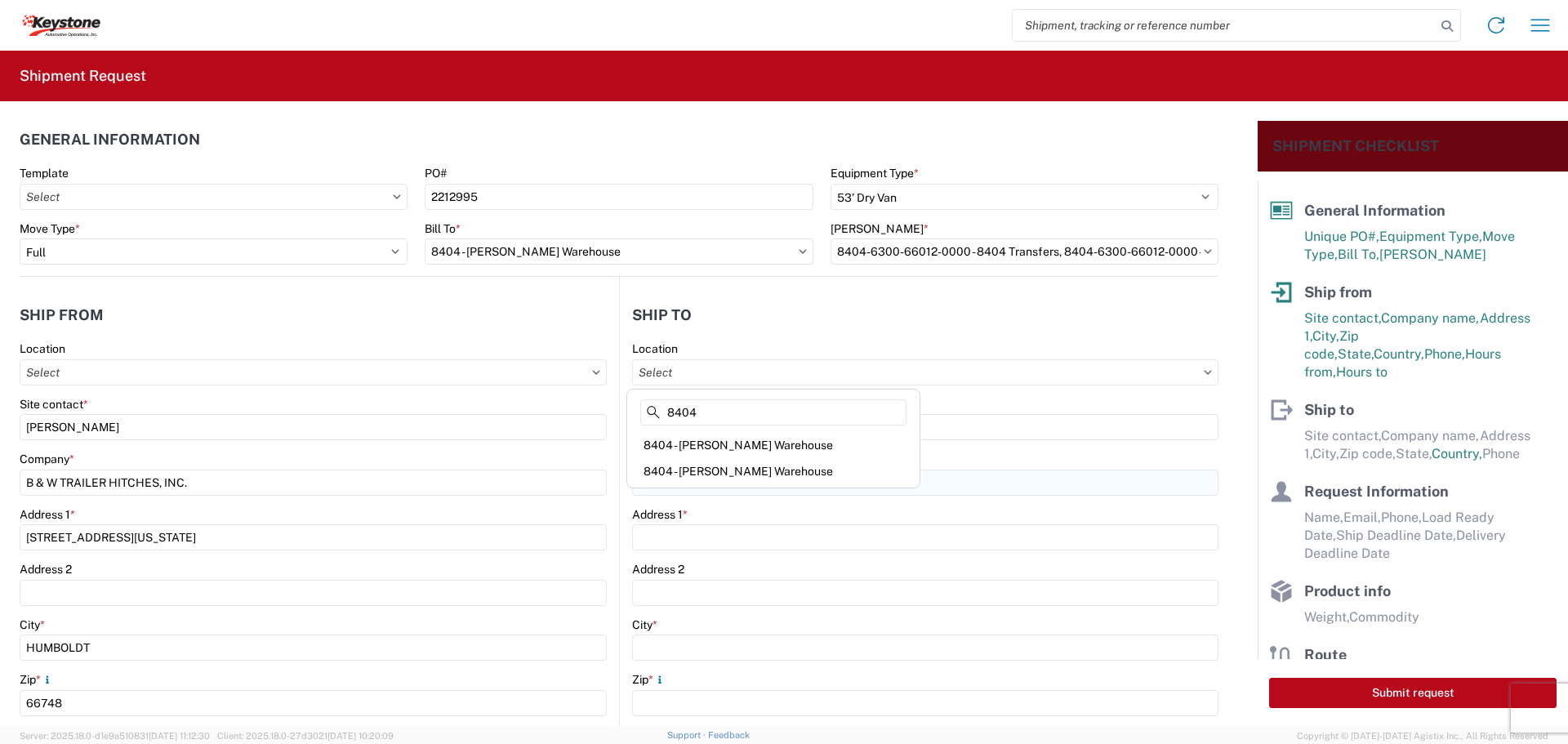
type input "[STREET_ADDRESS]"
type input "Suite 100"
type input "[PERSON_NAME]"
type input "75038"
select select "US"
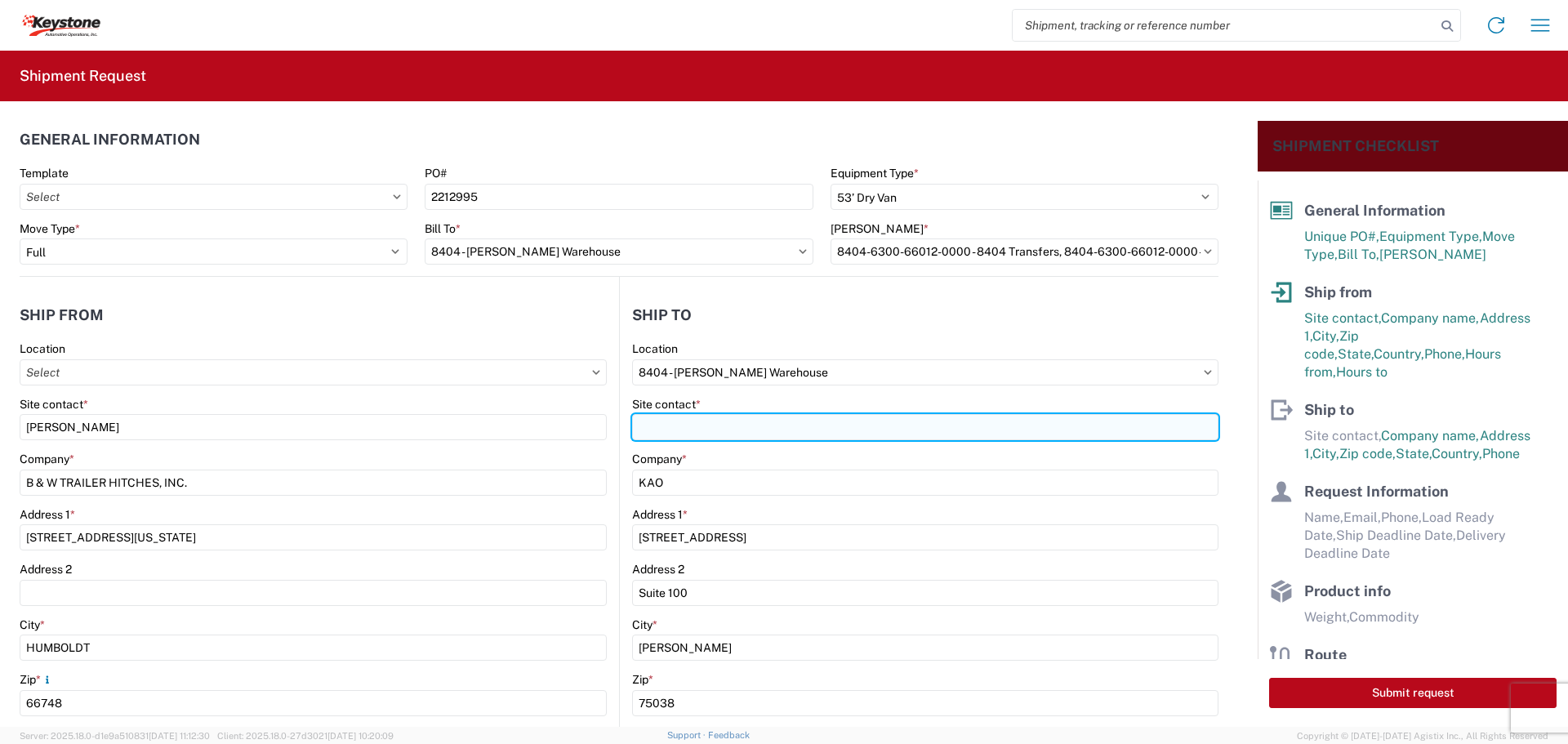
click at [726, 428] on input "Site contact *" at bounding box center [925, 427] width 586 height 26
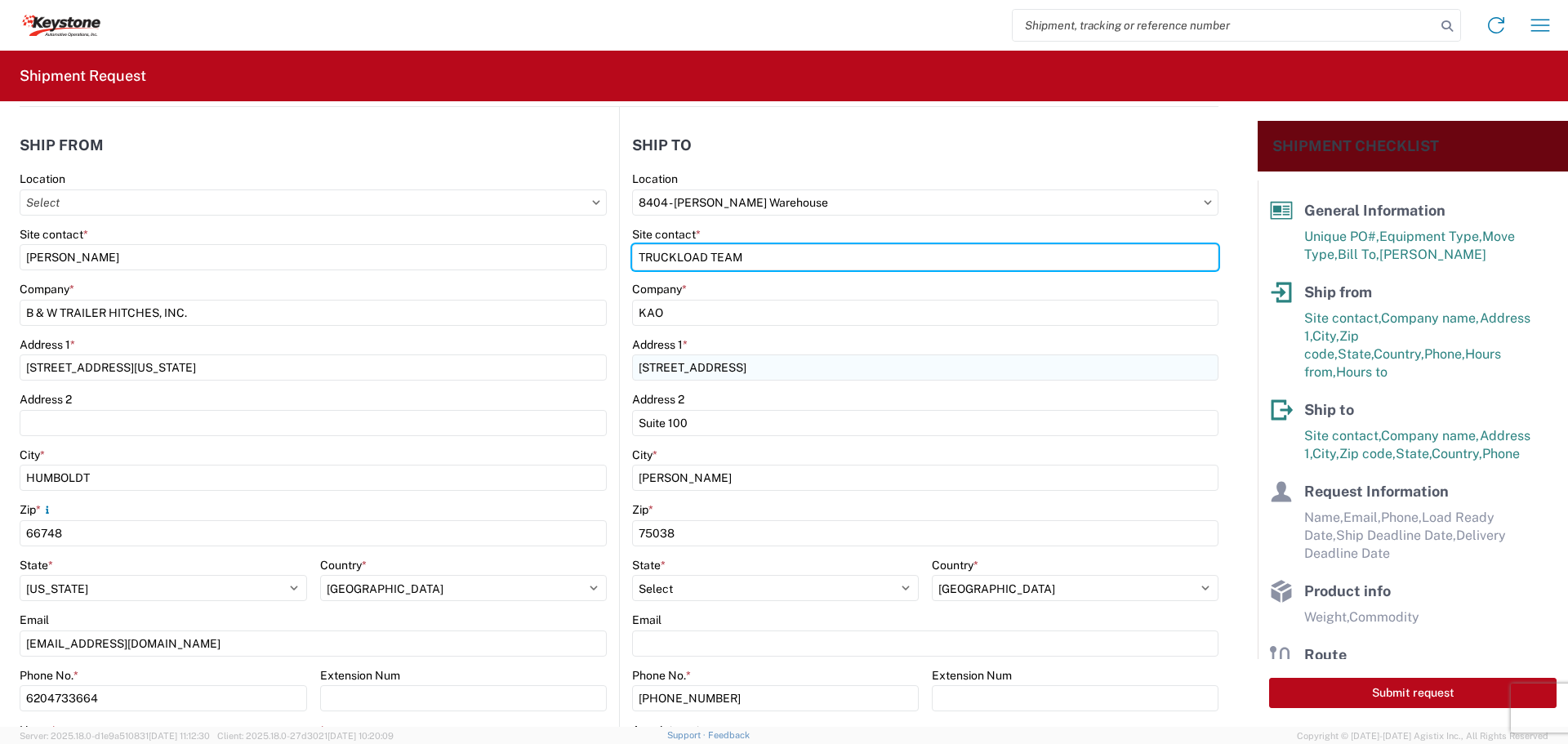
scroll to position [245, 0]
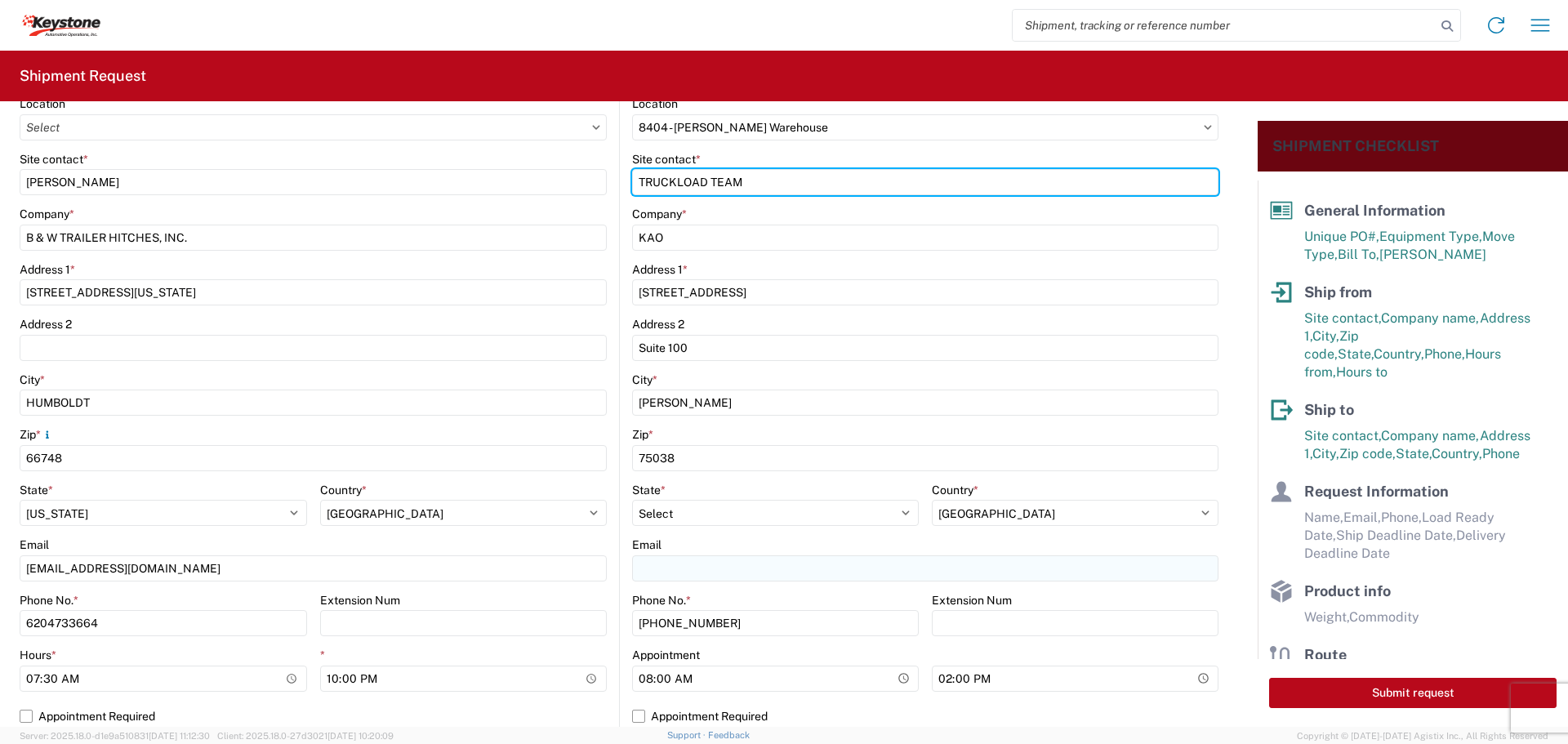
type input "TRUCKLOAD TEAM"
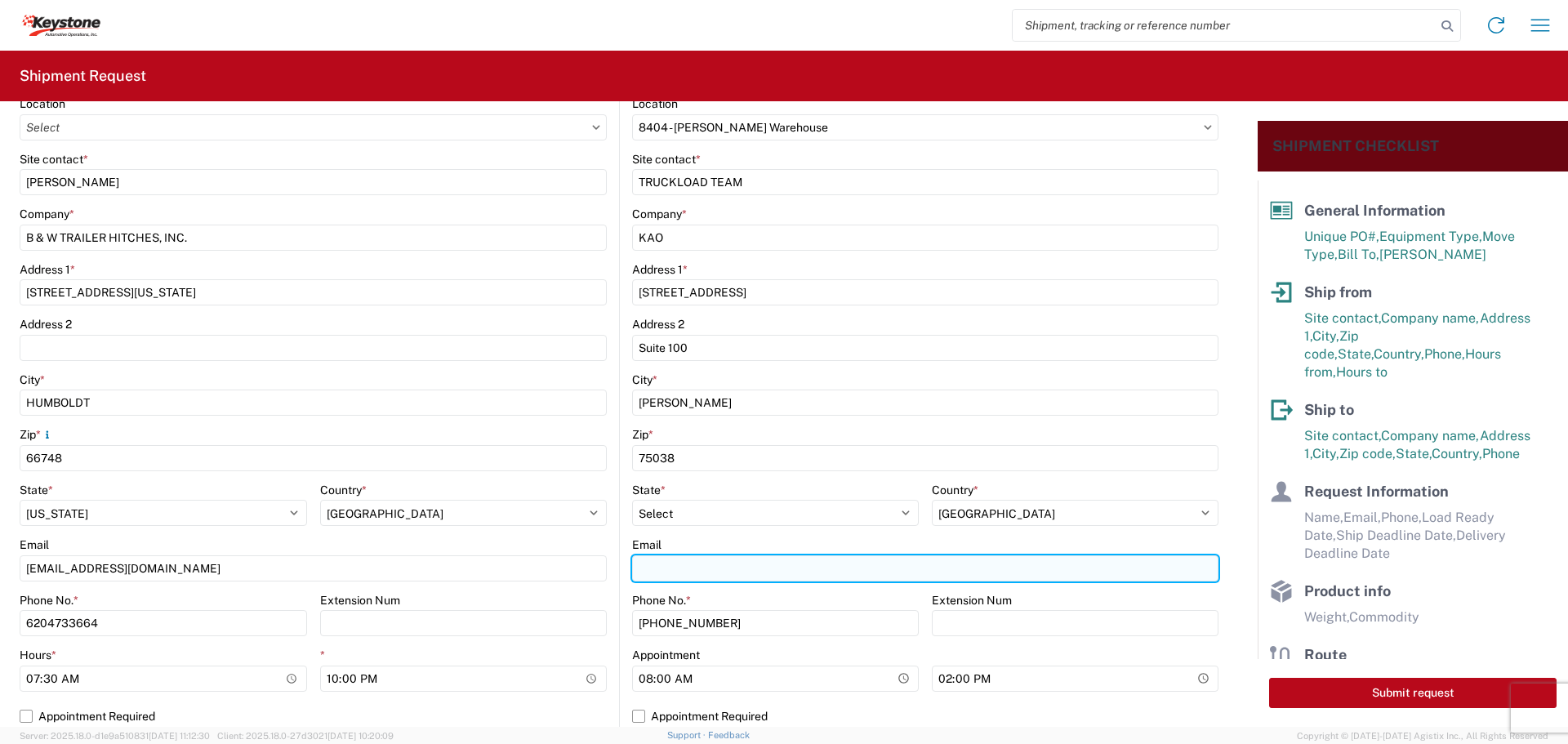
click at [754, 567] on input "Email" at bounding box center [925, 568] width 586 height 26
type input "[EMAIL_ADDRESS][DOMAIN_NAME]"
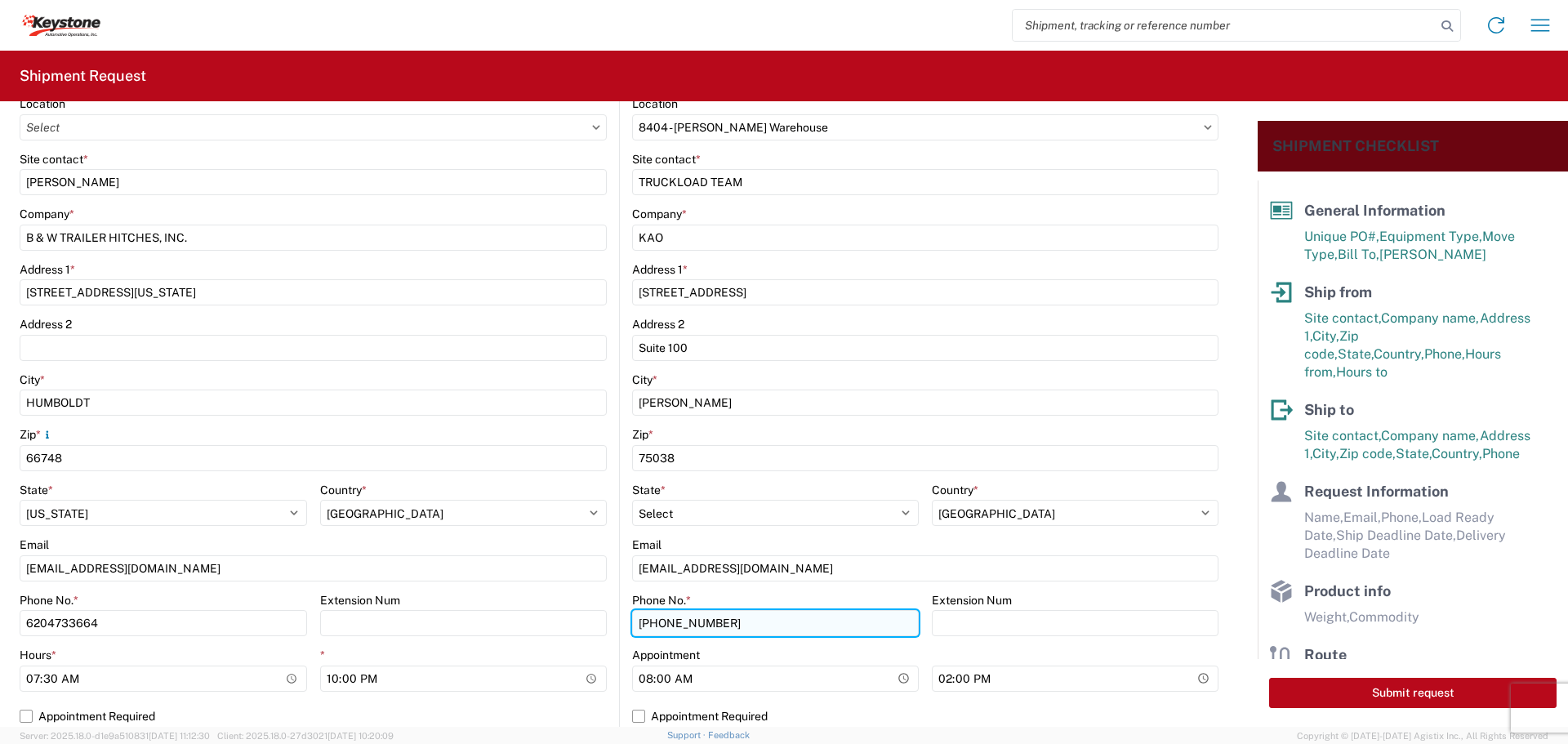
click at [766, 624] on input "[PHONE_NUMBER]" at bounding box center [775, 623] width 287 height 26
type input "4"
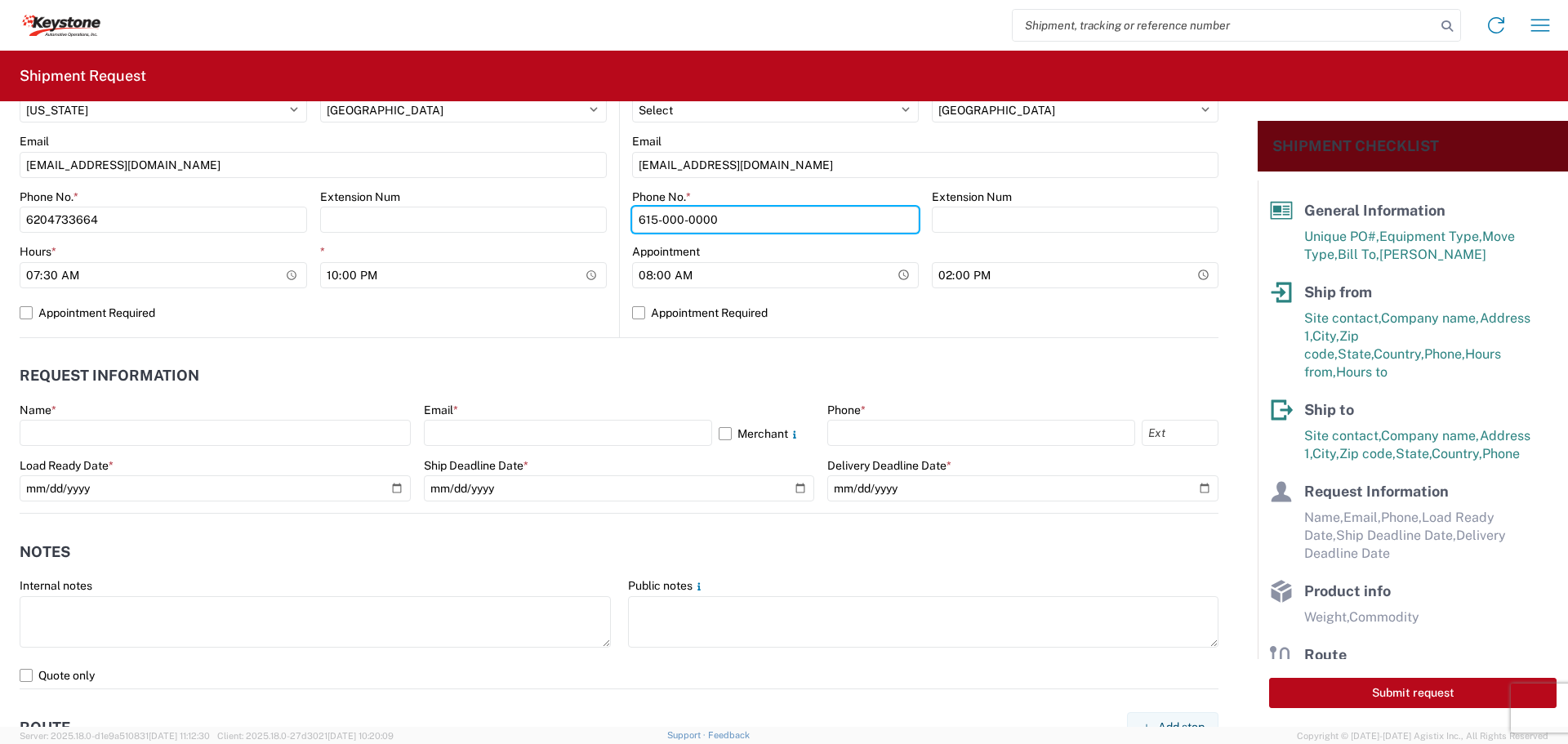
scroll to position [571, 0]
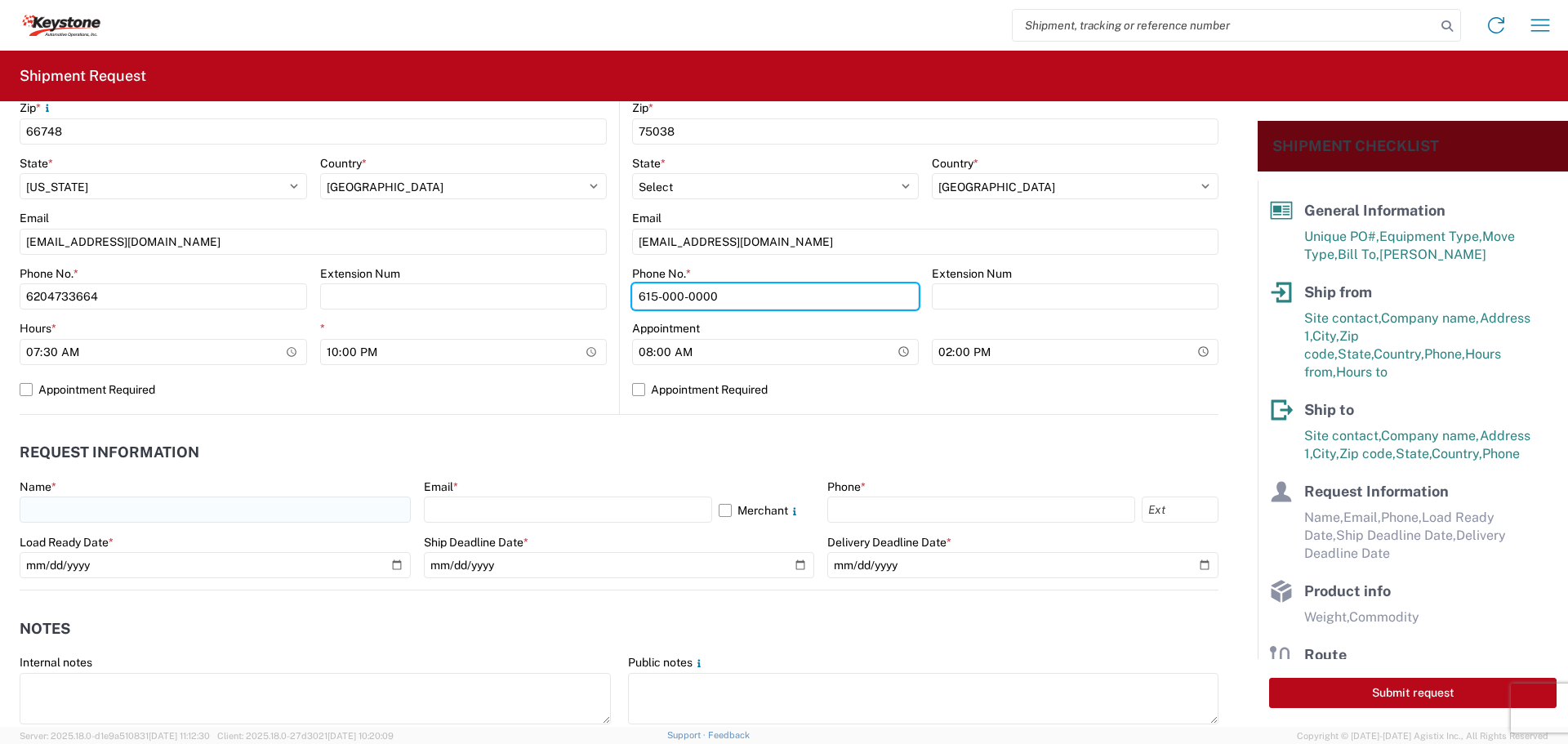
type input "615-000-0000"
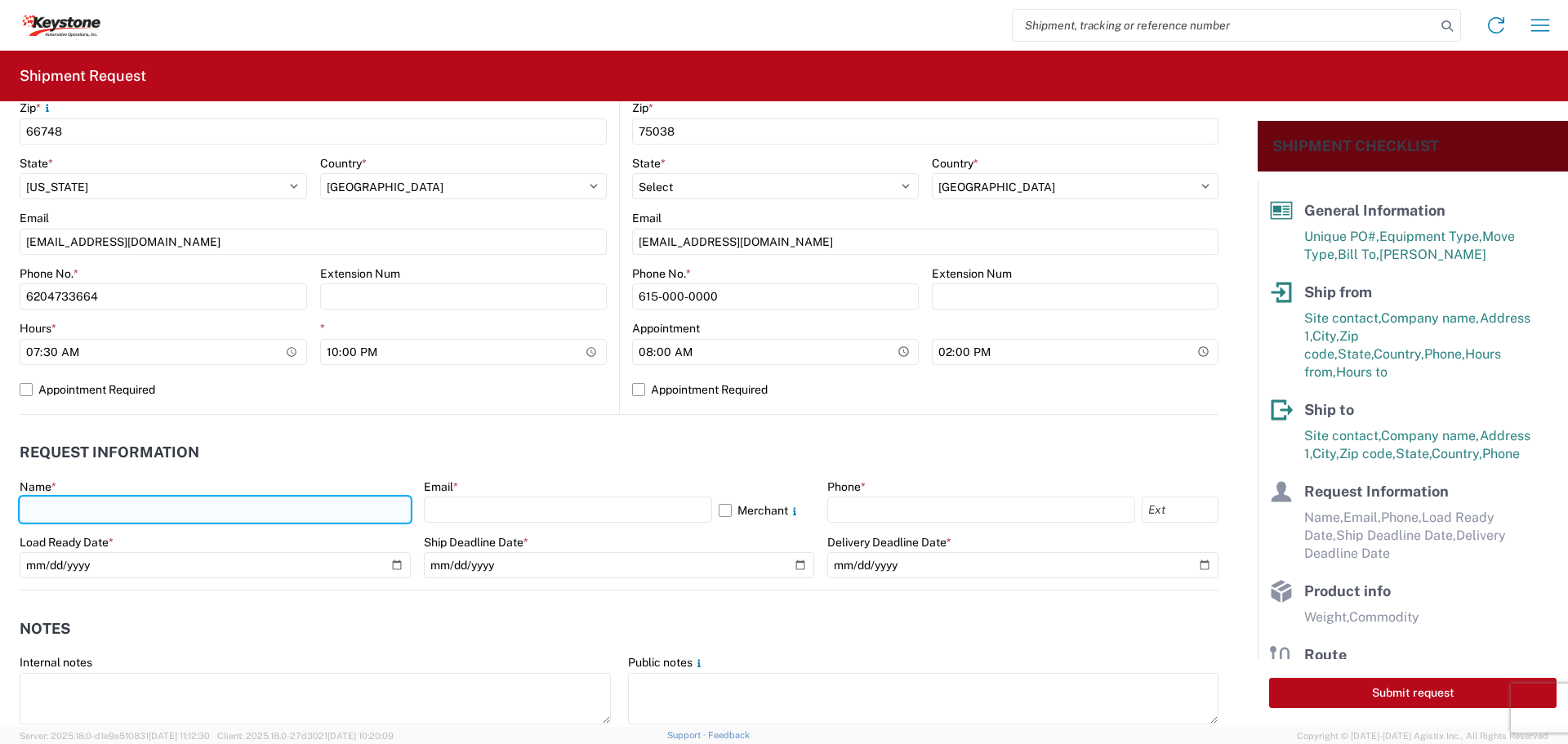
click at [86, 504] on input "text" at bounding box center [215, 509] width 391 height 26
type input "[PERSON_NAME]"
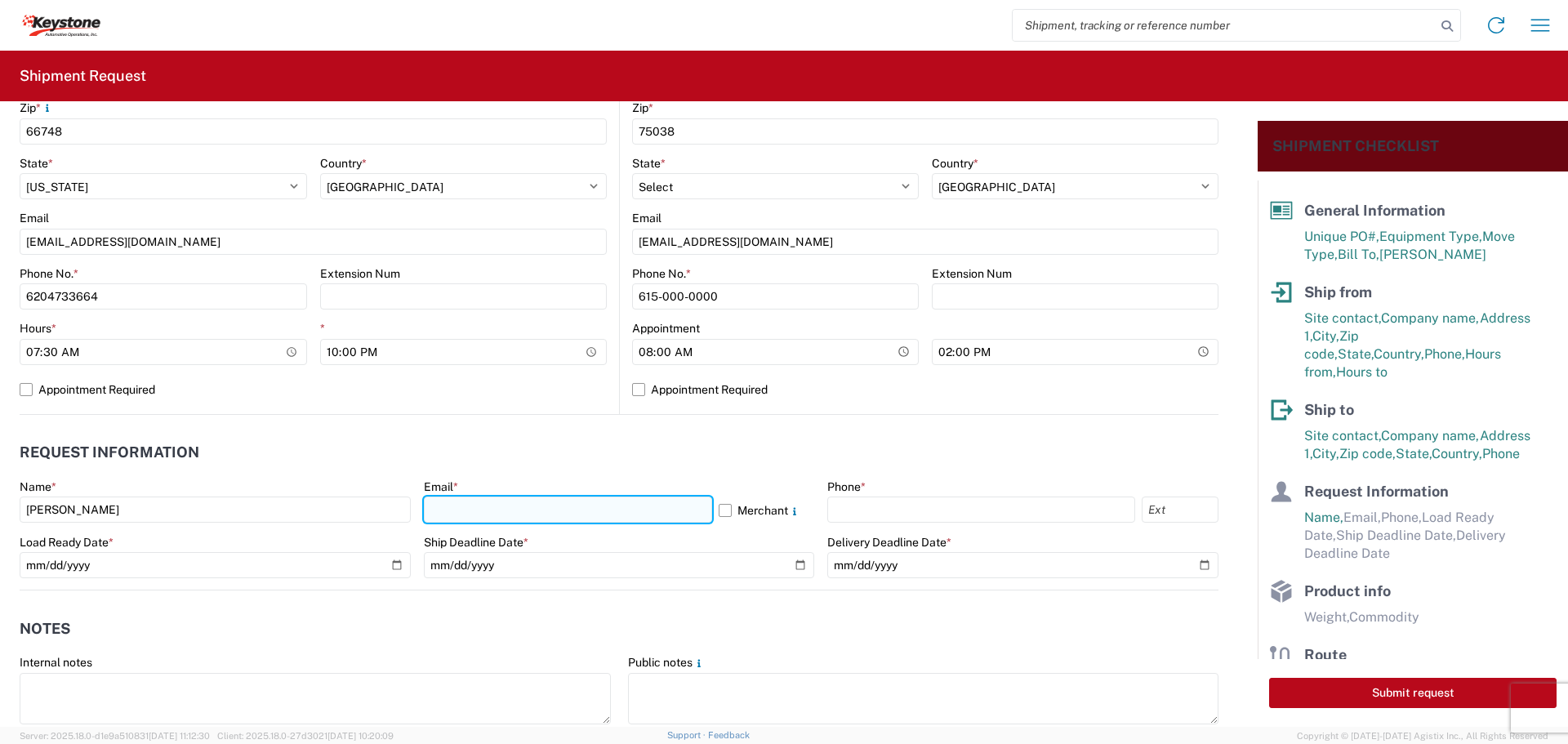
click at [467, 510] on input "text" at bounding box center [567, 509] width 288 height 26
type input "[EMAIL_ADDRESS][DOMAIN_NAME]"
click at [723, 512] on label "Merchant" at bounding box center [767, 509] width 96 height 26
click at [0, 0] on input "Merchant" at bounding box center [0, 0] width 0 height 0
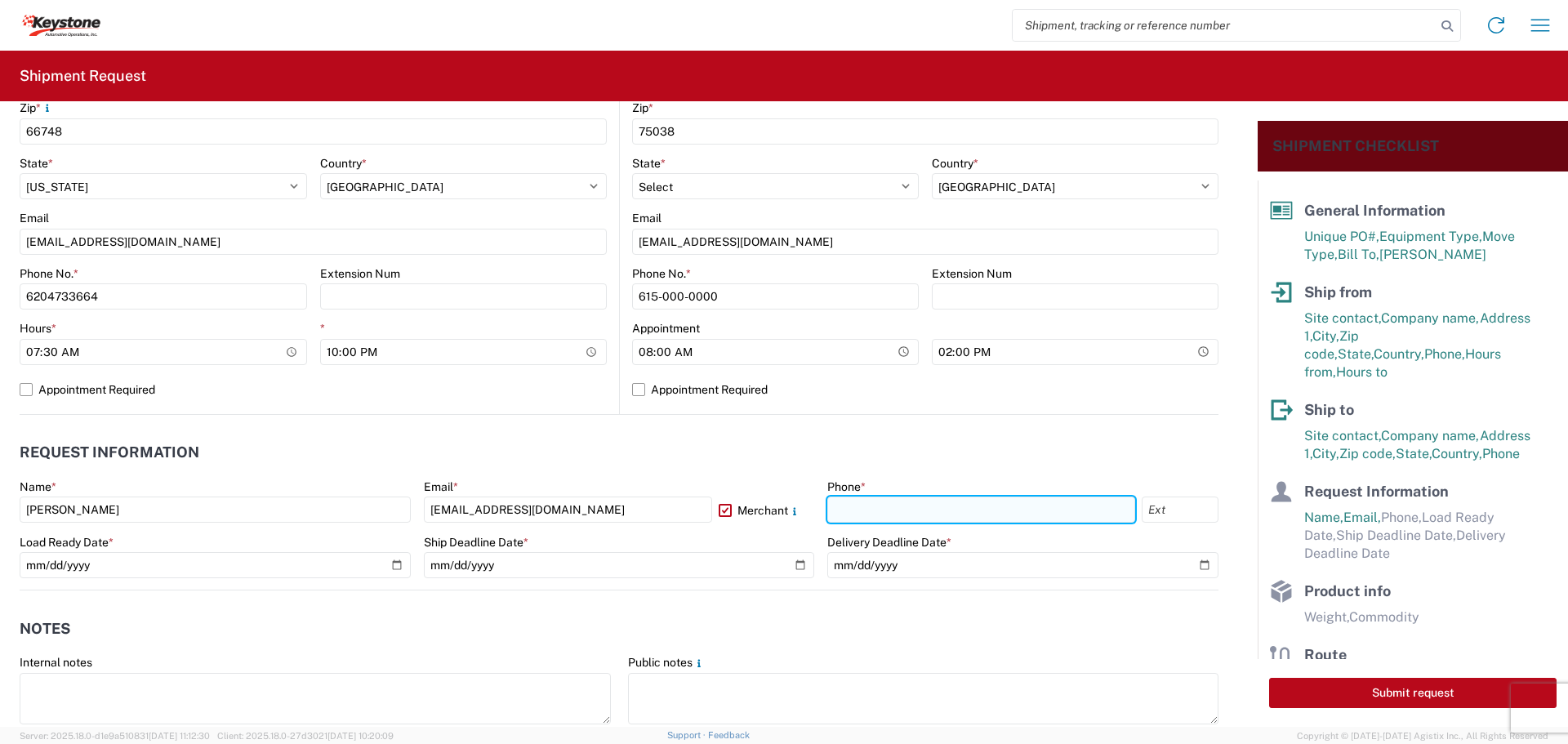
click at [913, 511] on input "text" at bounding box center [981, 509] width 308 height 26
type input "[PHONE_NUMBER]"
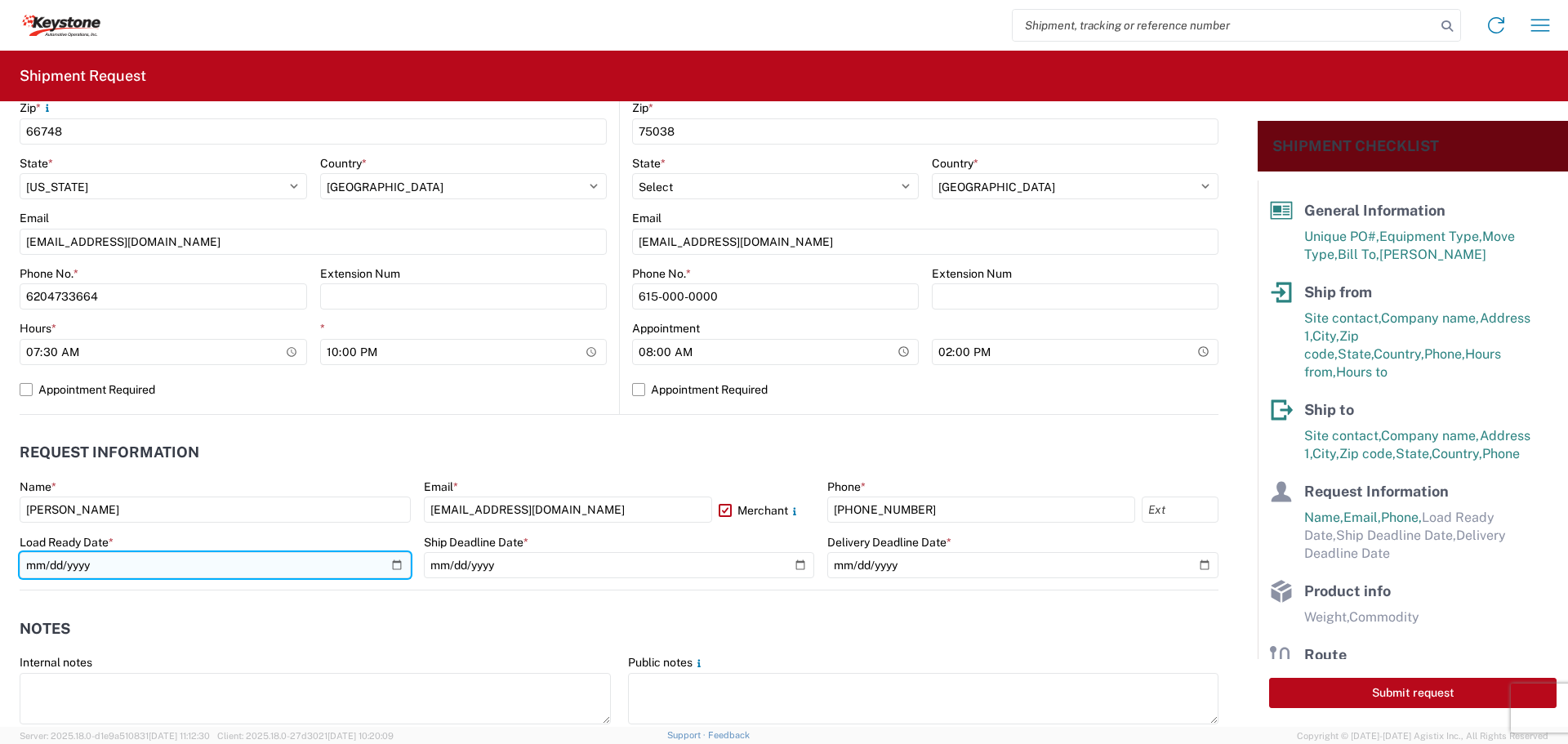
click at [387, 561] on input "date" at bounding box center [215, 565] width 391 height 26
type input "[DATE]"
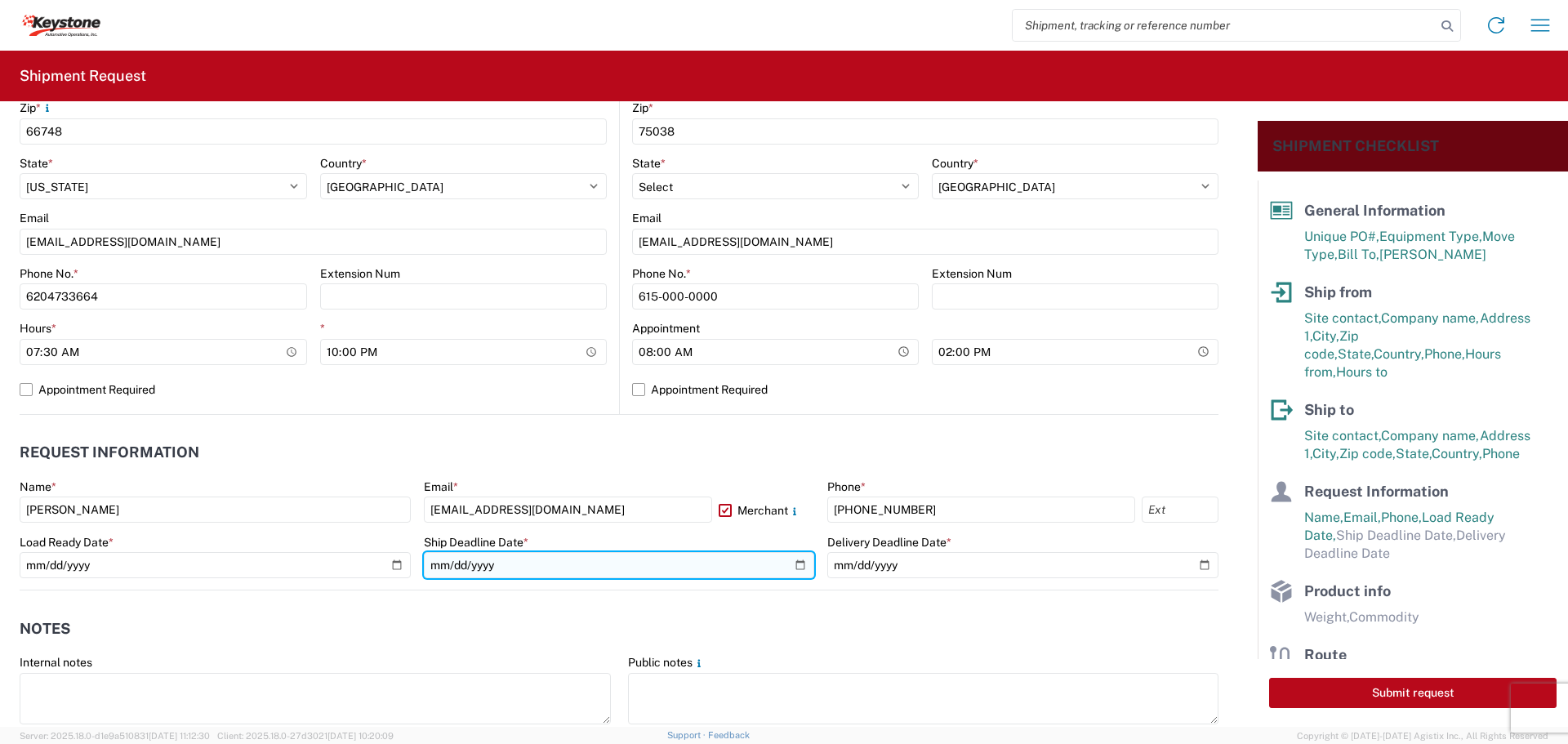
click at [788, 563] on input "date" at bounding box center [619, 565] width 391 height 26
type input "[DATE]"
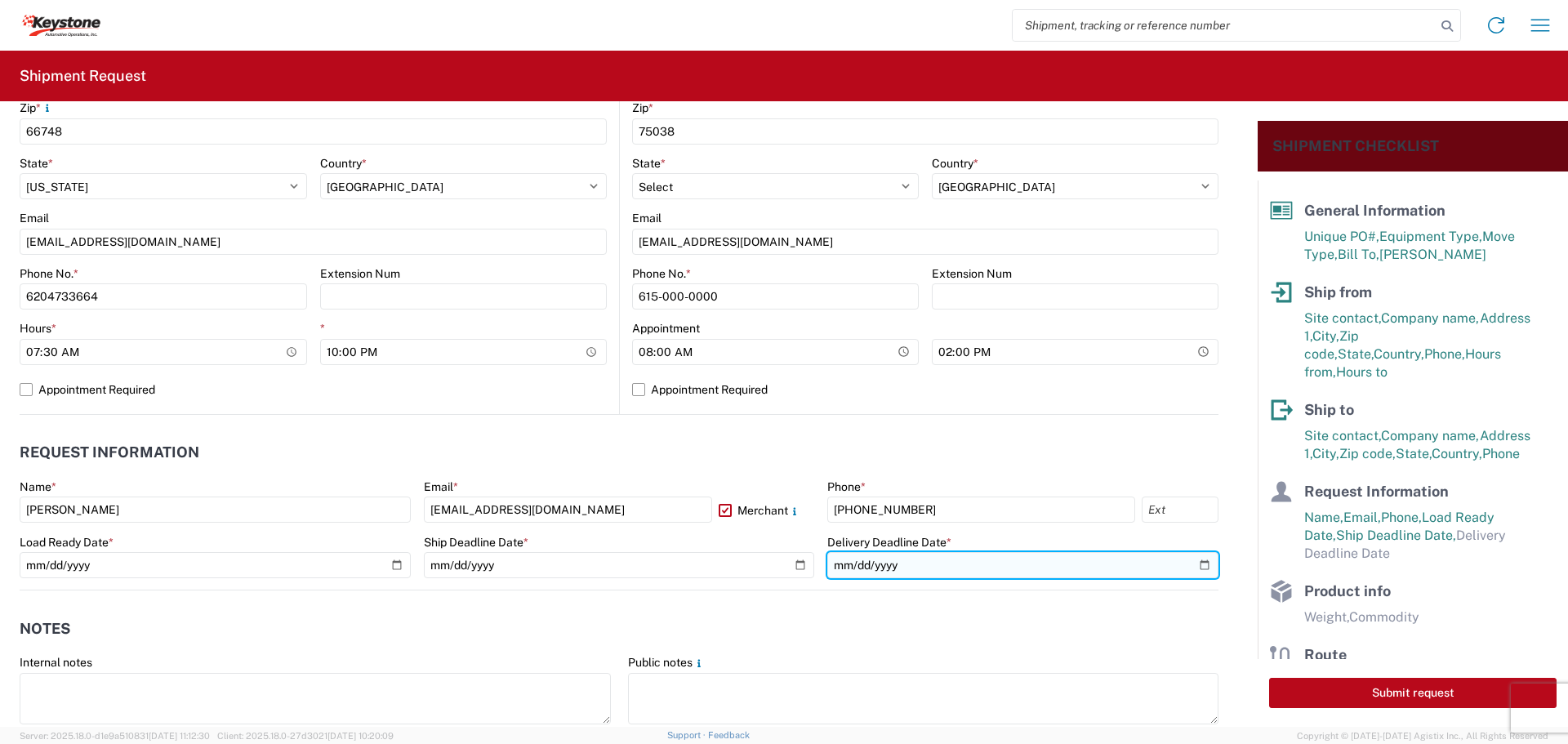
click at [1185, 563] on input "date" at bounding box center [1022, 565] width 391 height 26
type input "[DATE]"
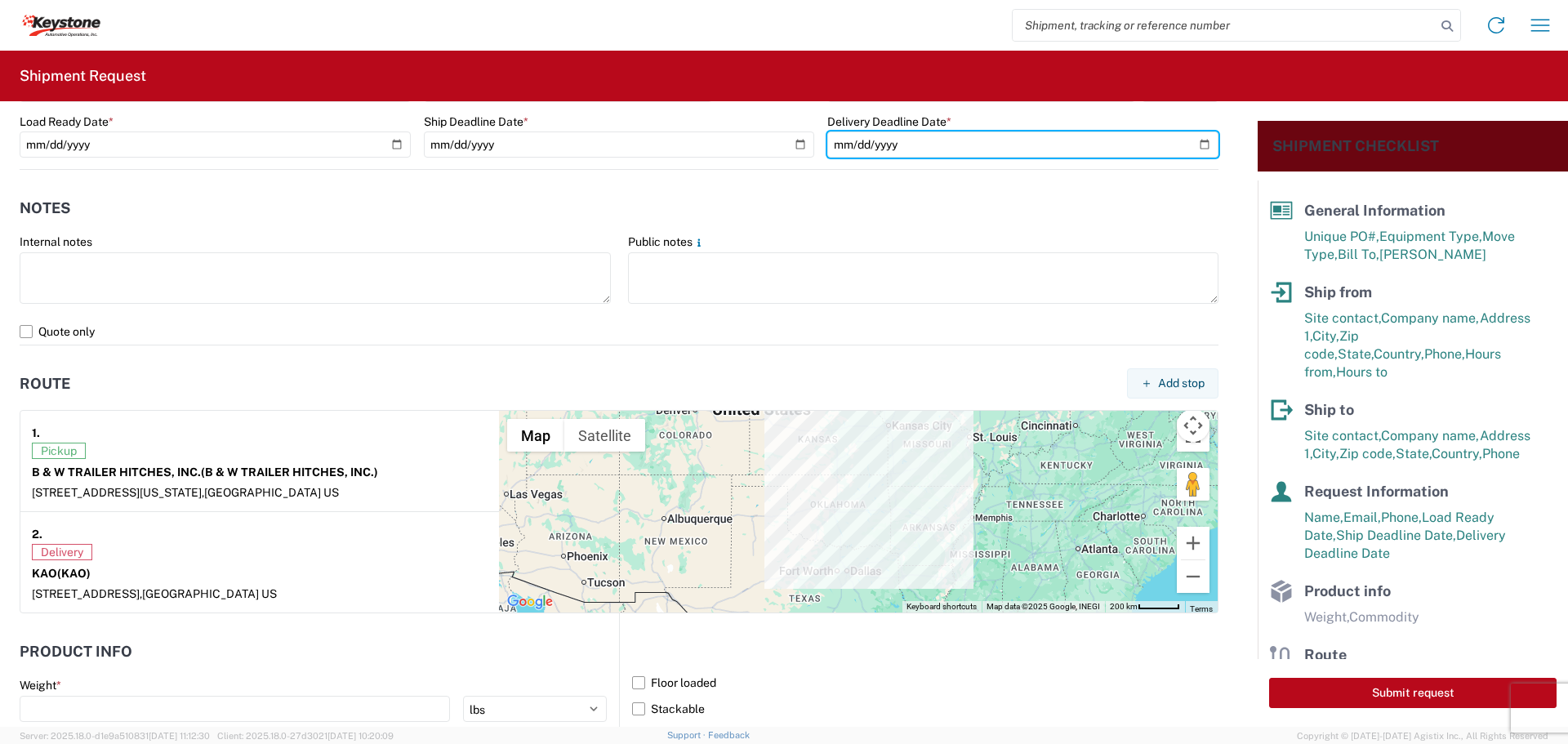
scroll to position [1225, 0]
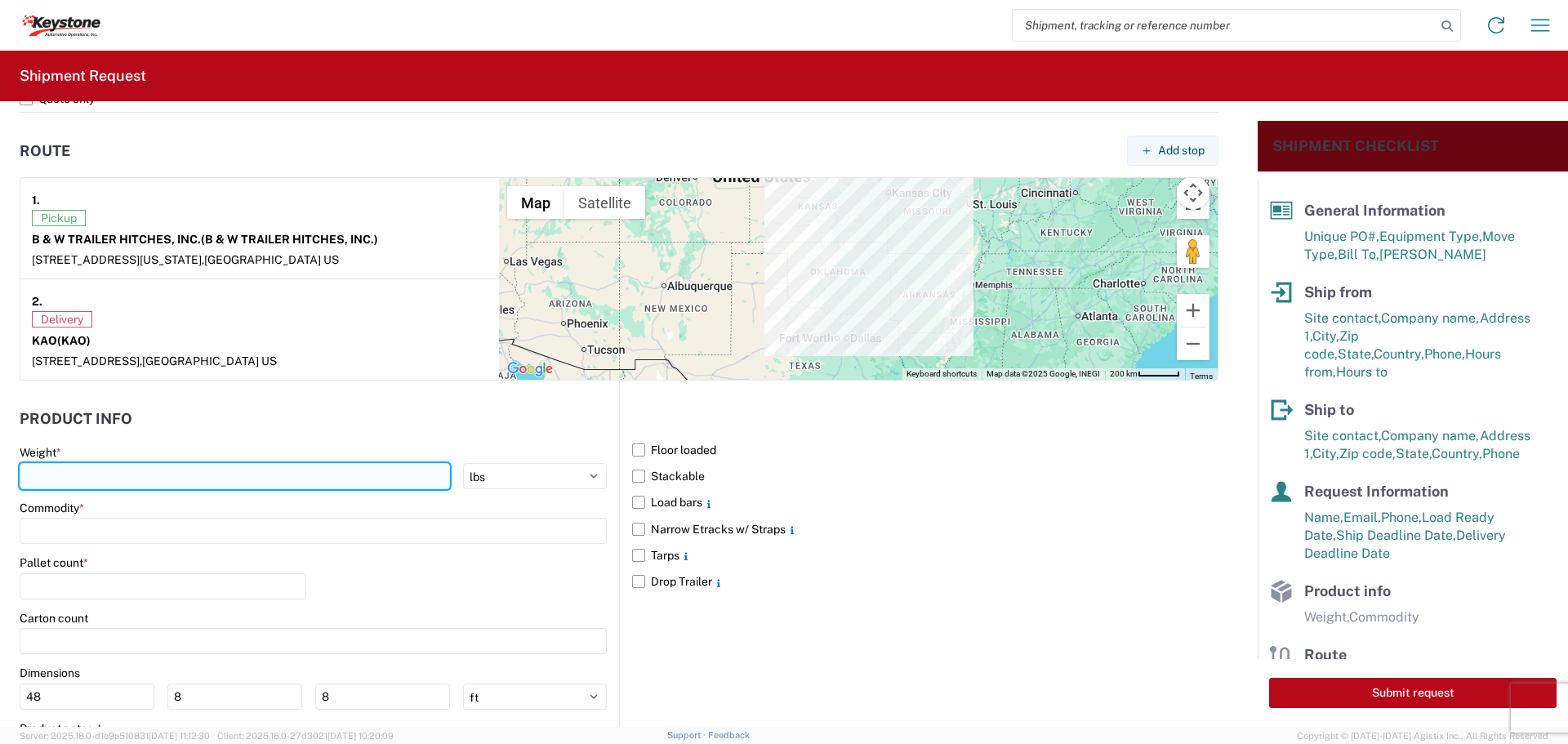
click at [112, 470] on input "number" at bounding box center [235, 476] width 430 height 26
type input "41605"
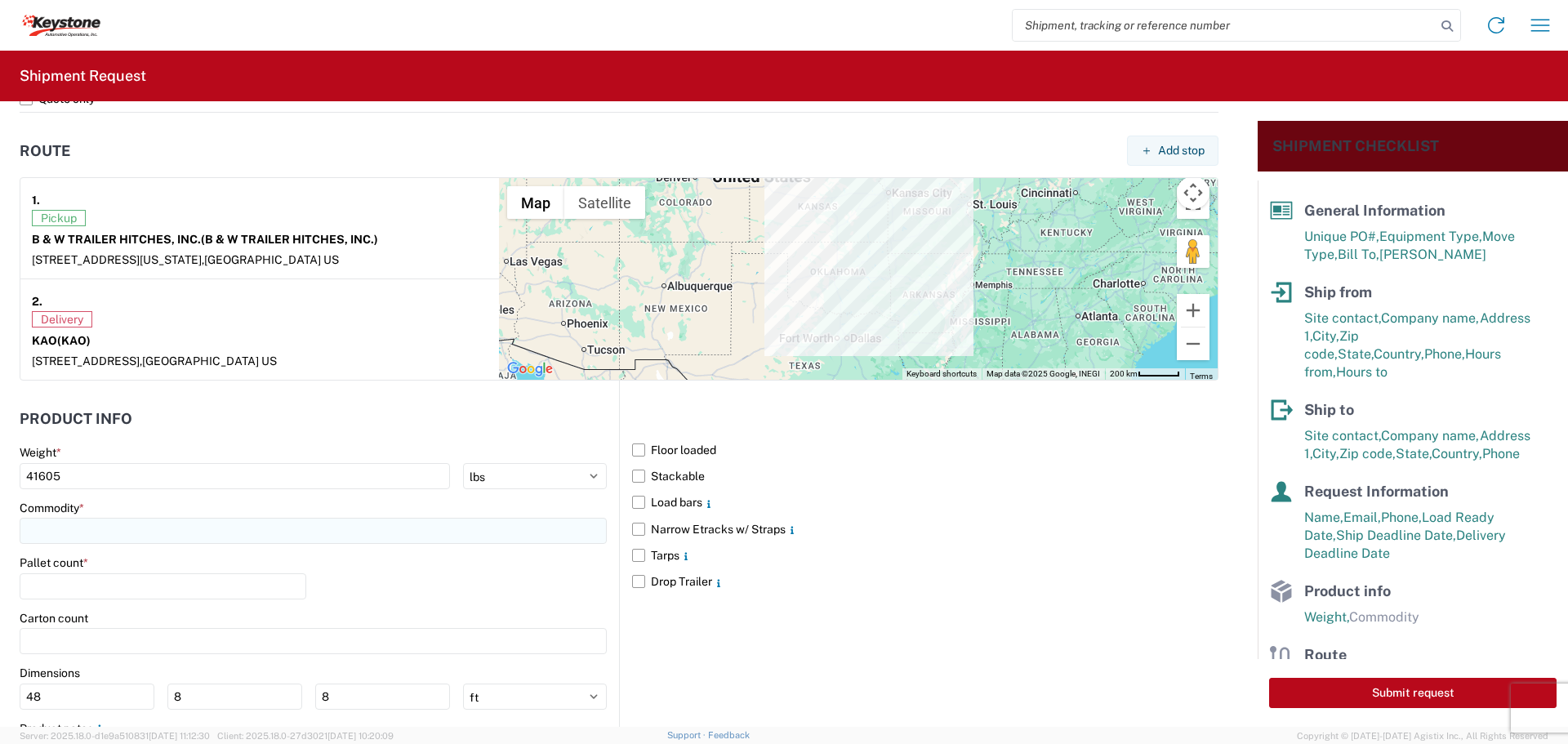
click at [77, 534] on input at bounding box center [313, 530] width 587 height 26
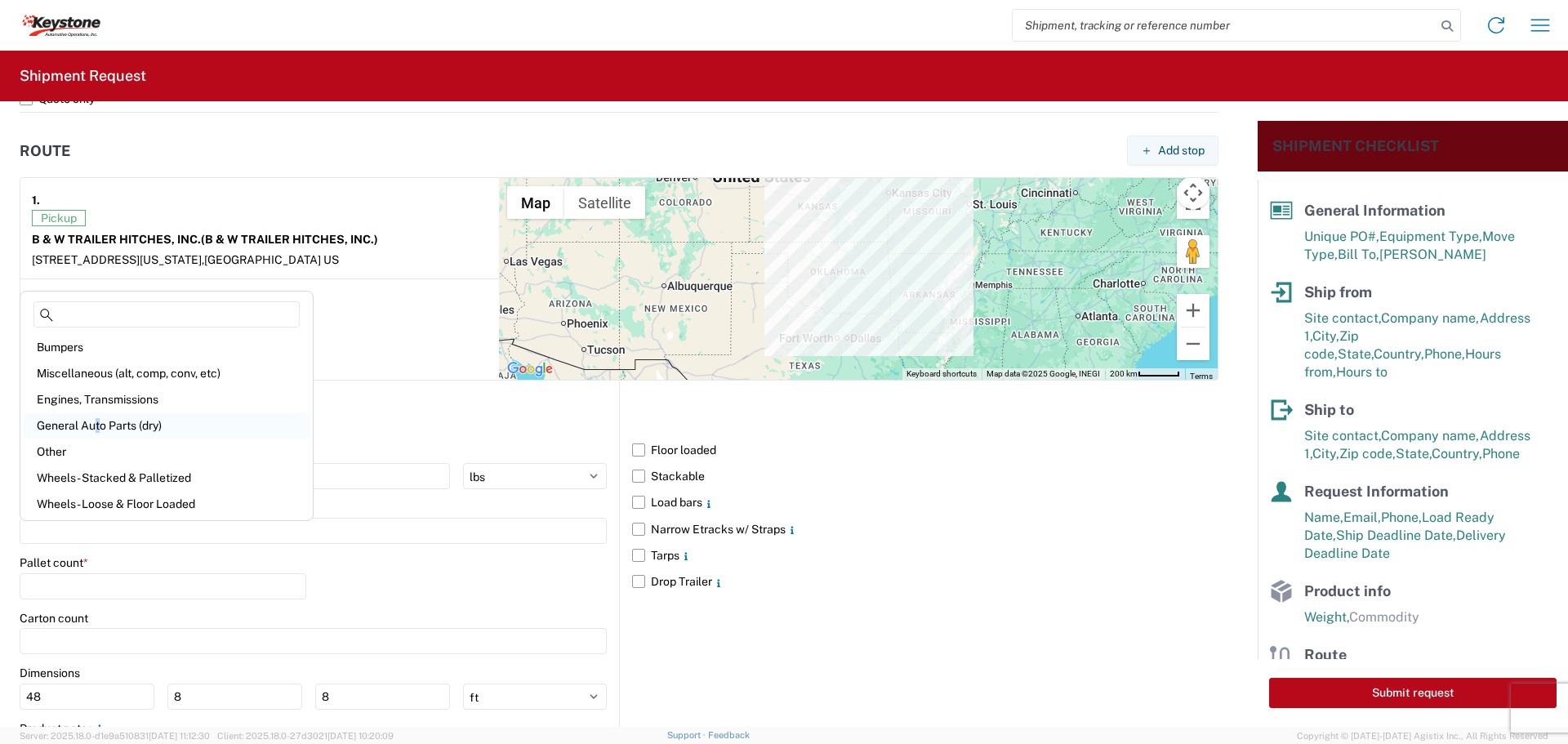
click at [99, 426] on div "General Auto Parts (dry)" at bounding box center [167, 425] width 286 height 26
type input "General Auto Parts (dry)"
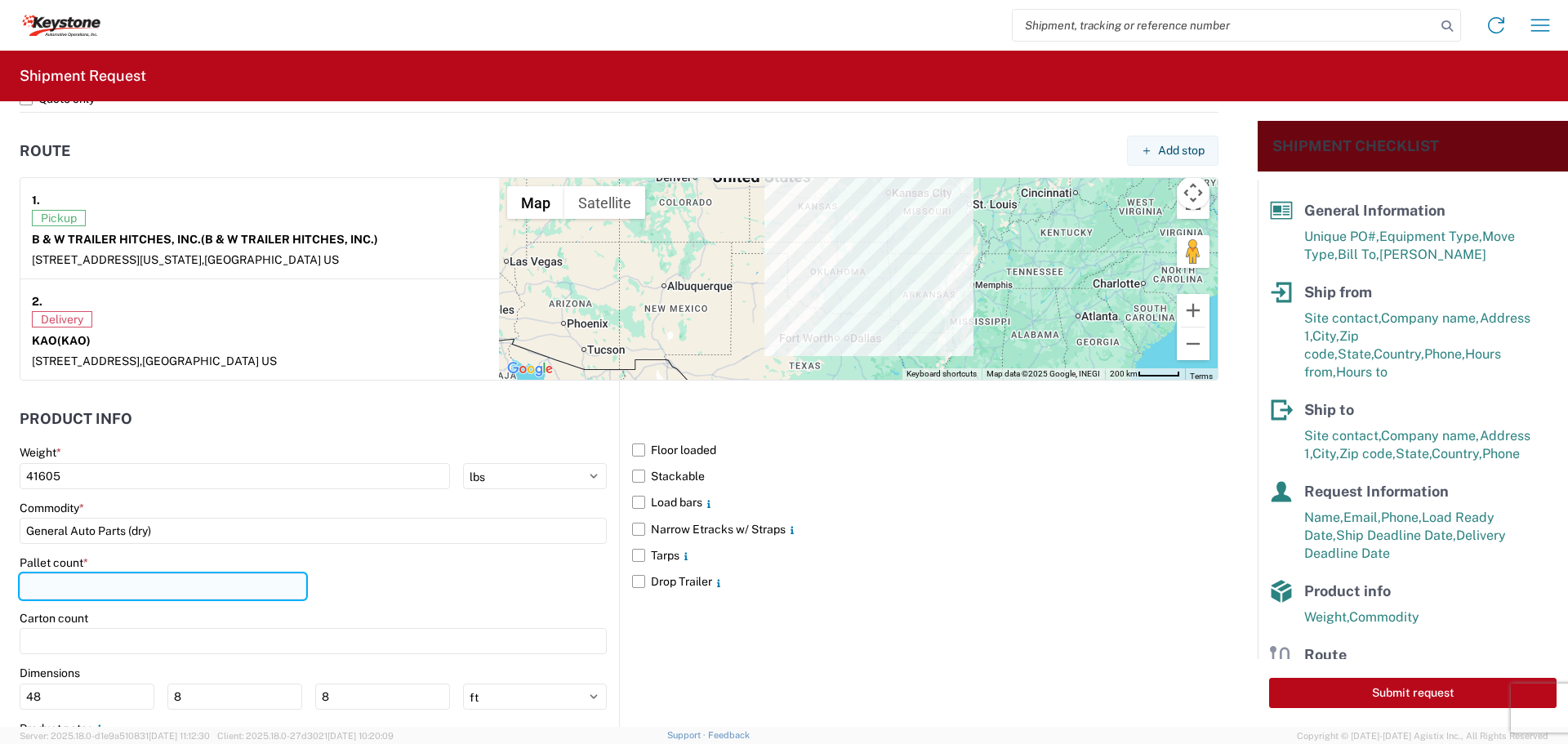
click at [78, 582] on input "number" at bounding box center [163, 585] width 287 height 26
type input "24"
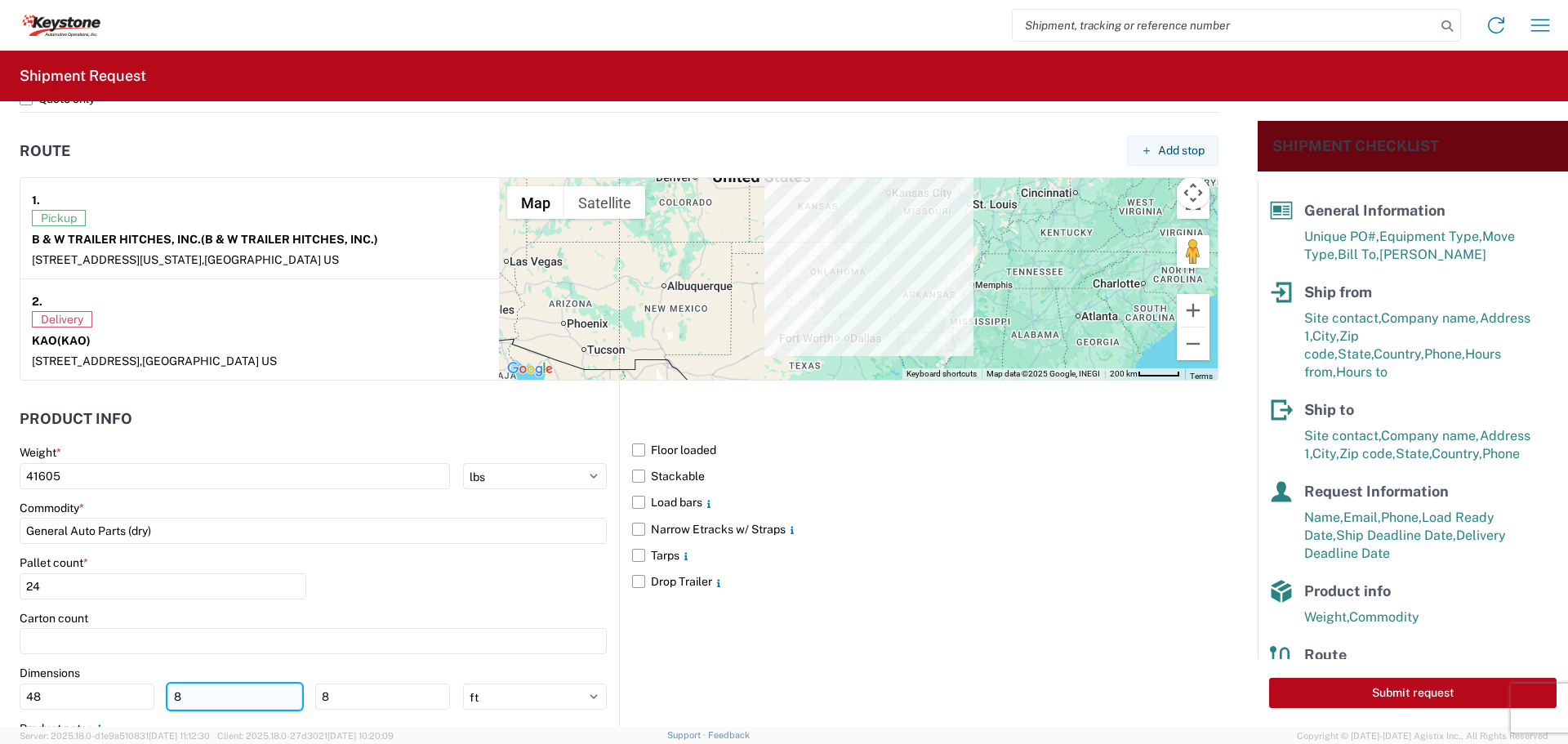
click at [203, 702] on input "8" at bounding box center [235, 696] width 135 height 26
type input "40"
click at [365, 696] on input "8" at bounding box center [383, 696] width 135 height 26
type input "48"
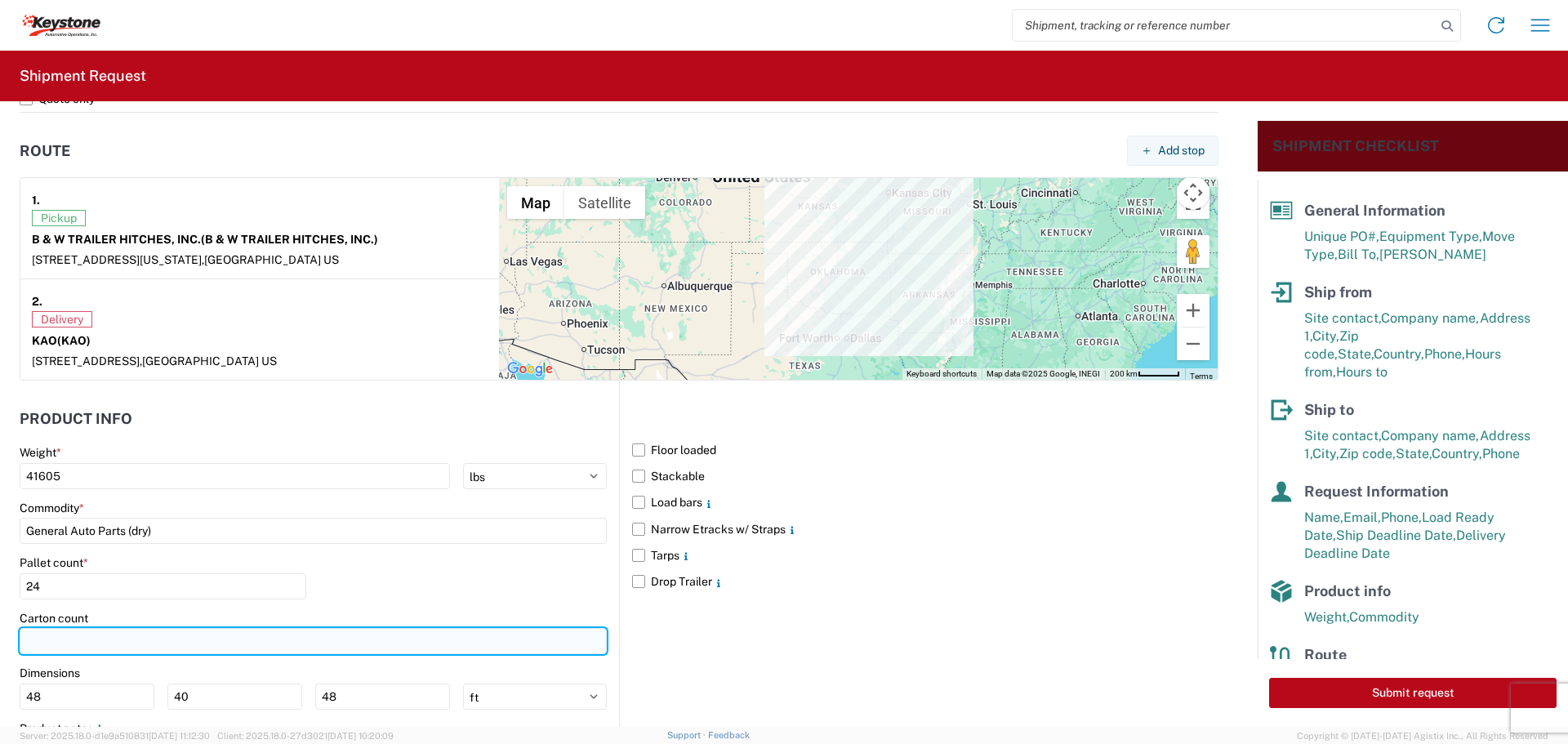
click at [137, 647] on input "number" at bounding box center [313, 640] width 587 height 26
type input "910"
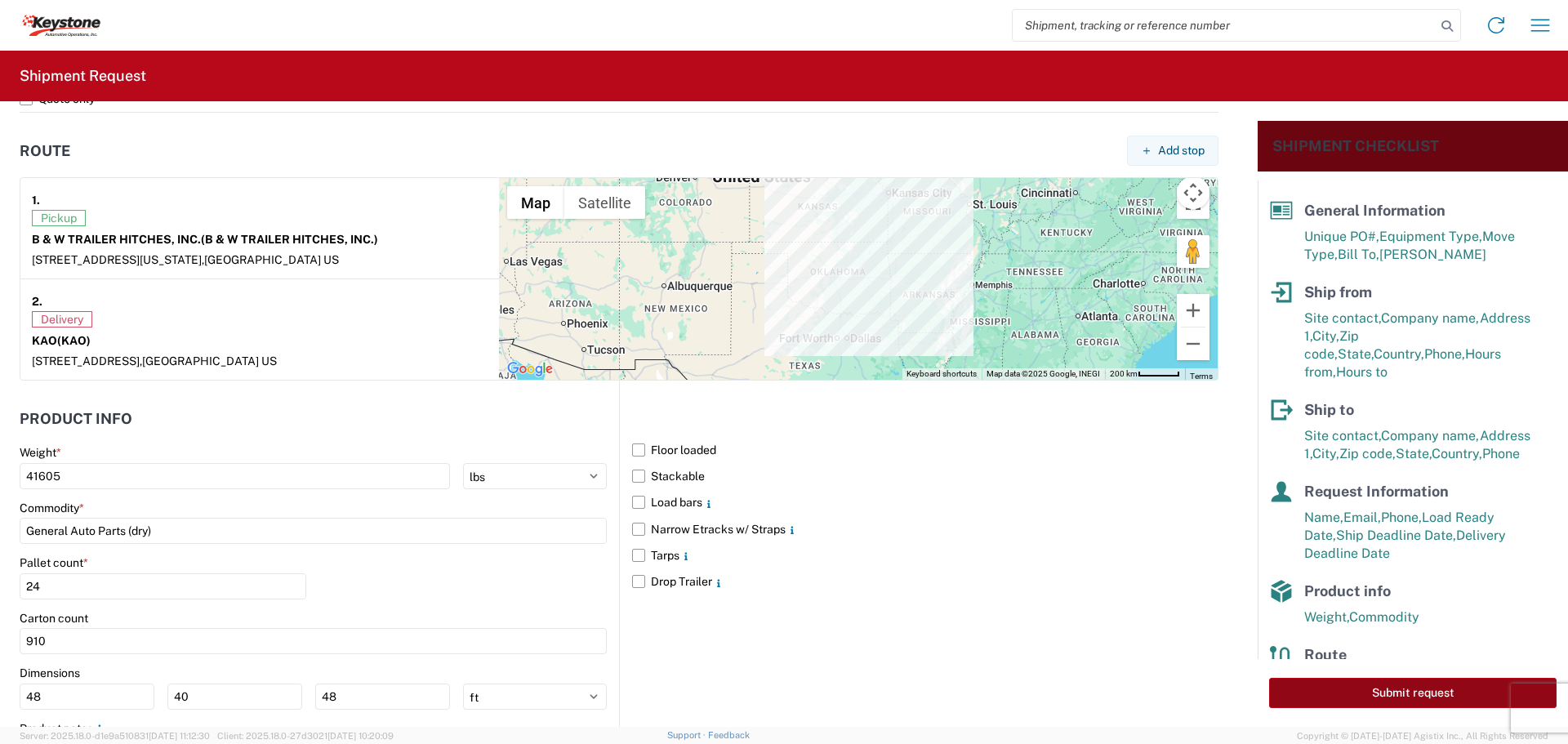
click at [1405, 686] on button "Submit request" at bounding box center [1413, 693] width 287 height 30
select select "US"
